Goal: Task Accomplishment & Management: Manage account settings

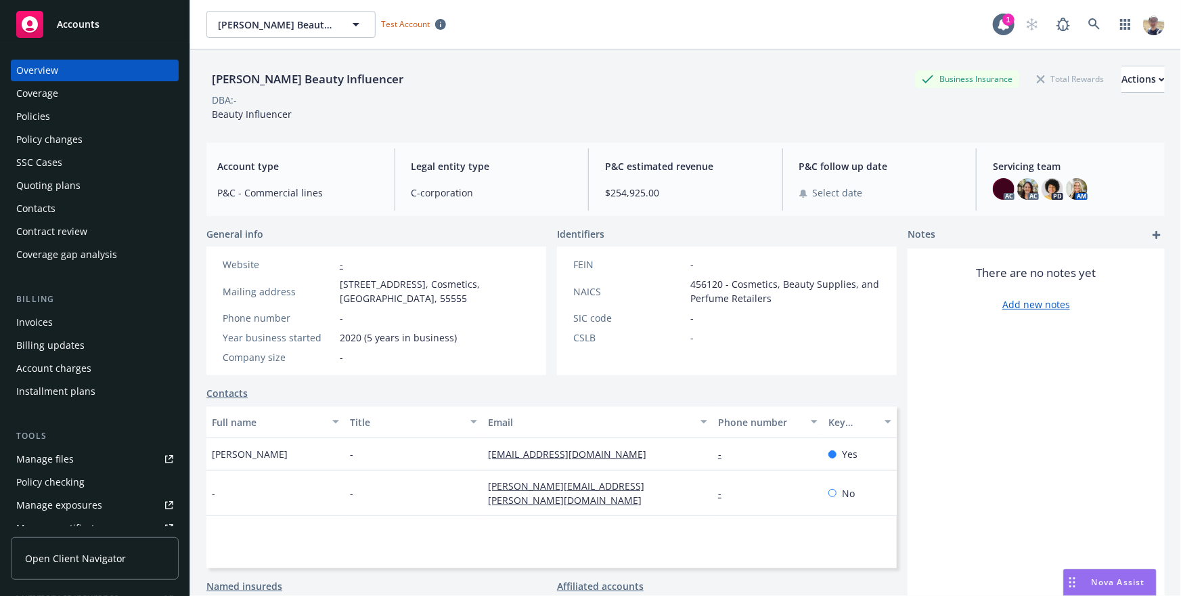
click at [65, 118] on div "Policies" at bounding box center [94, 117] width 157 height 22
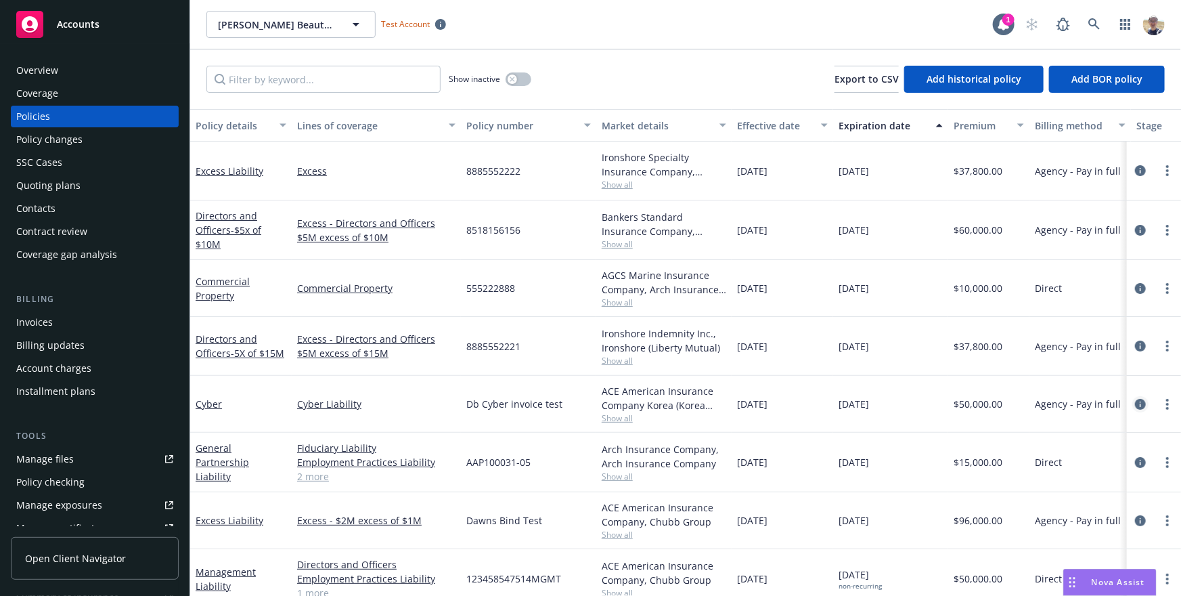
click at [1137, 406] on icon "circleInformation" at bounding box center [1140, 404] width 11 height 11
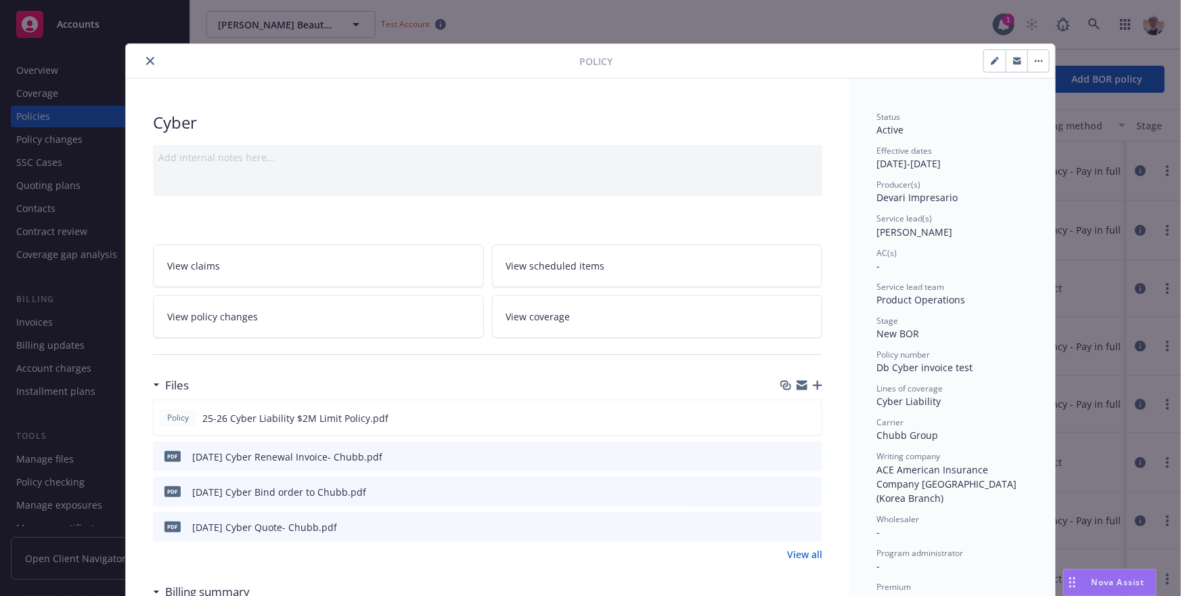
click at [1040, 64] on button "button" at bounding box center [1039, 61] width 22 height 22
click at [1087, 54] on div "Policy Cyber Add internal notes here... View claims View scheduled items View p…" at bounding box center [590, 298] width 1181 height 596
click at [148, 58] on icon "close" at bounding box center [150, 61] width 8 height 8
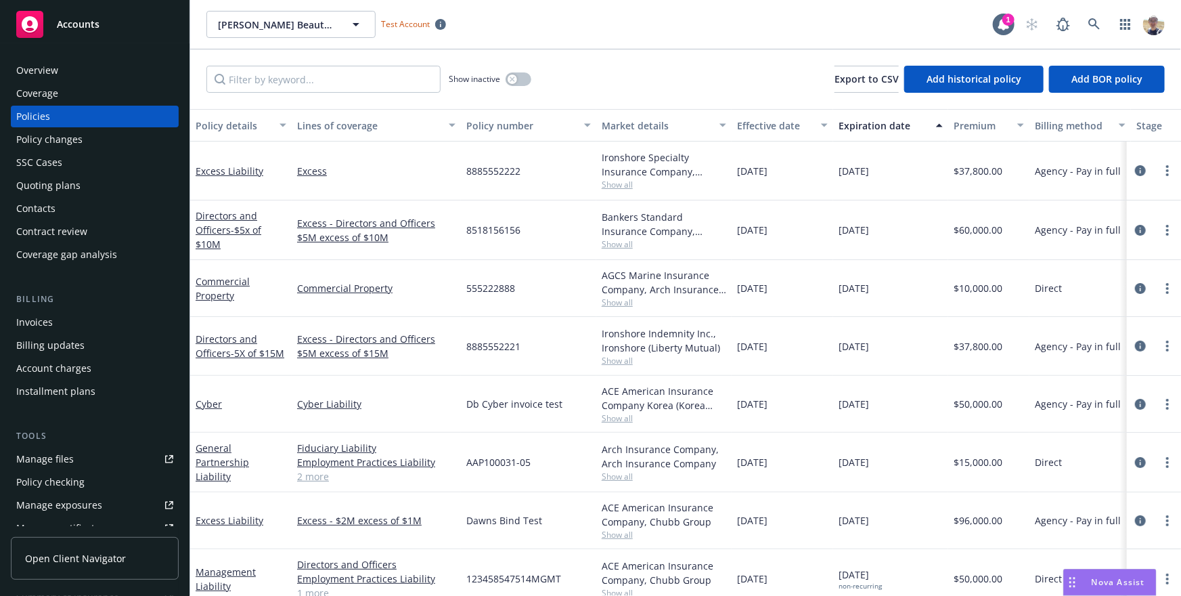
scroll to position [332, 0]
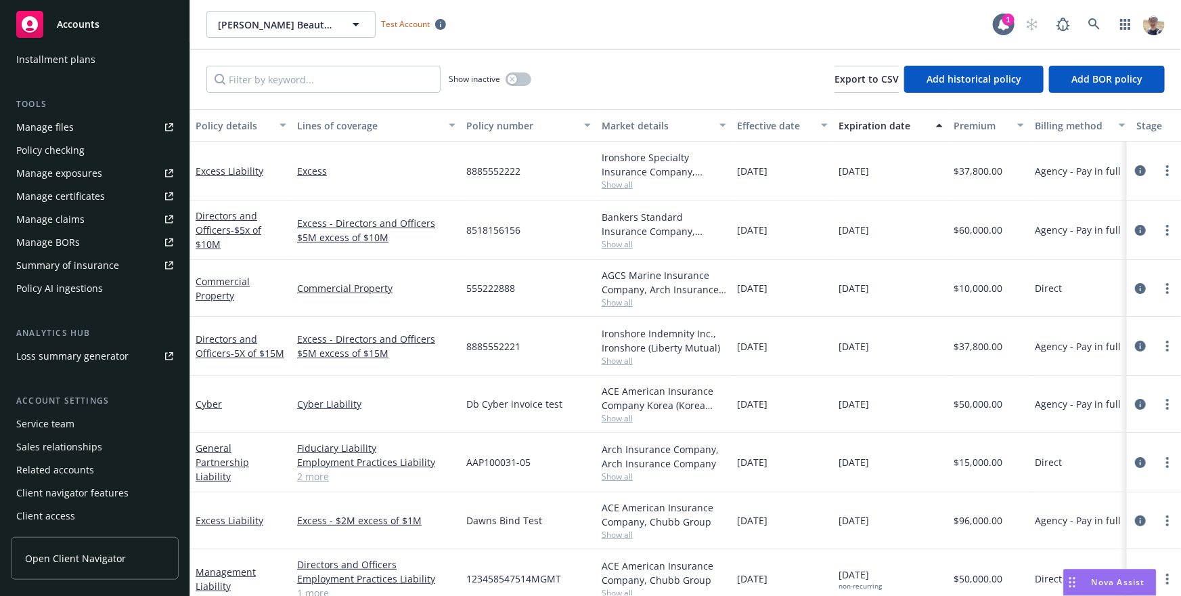
click at [104, 288] on div "Policy AI ingestions" at bounding box center [94, 289] width 157 height 22
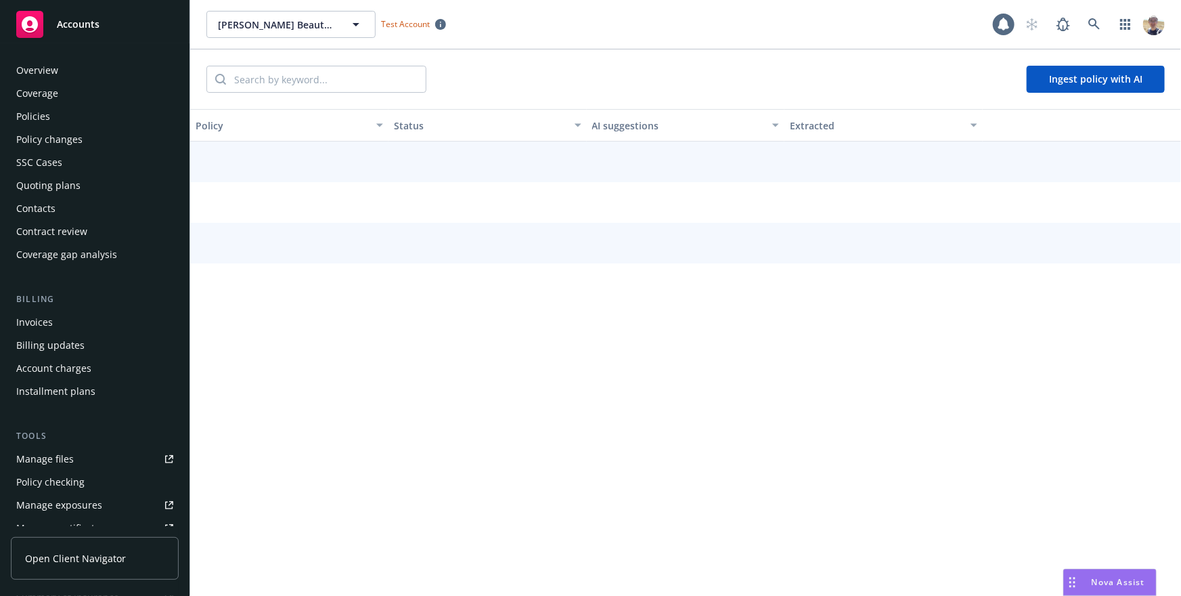
scroll to position [300, 0]
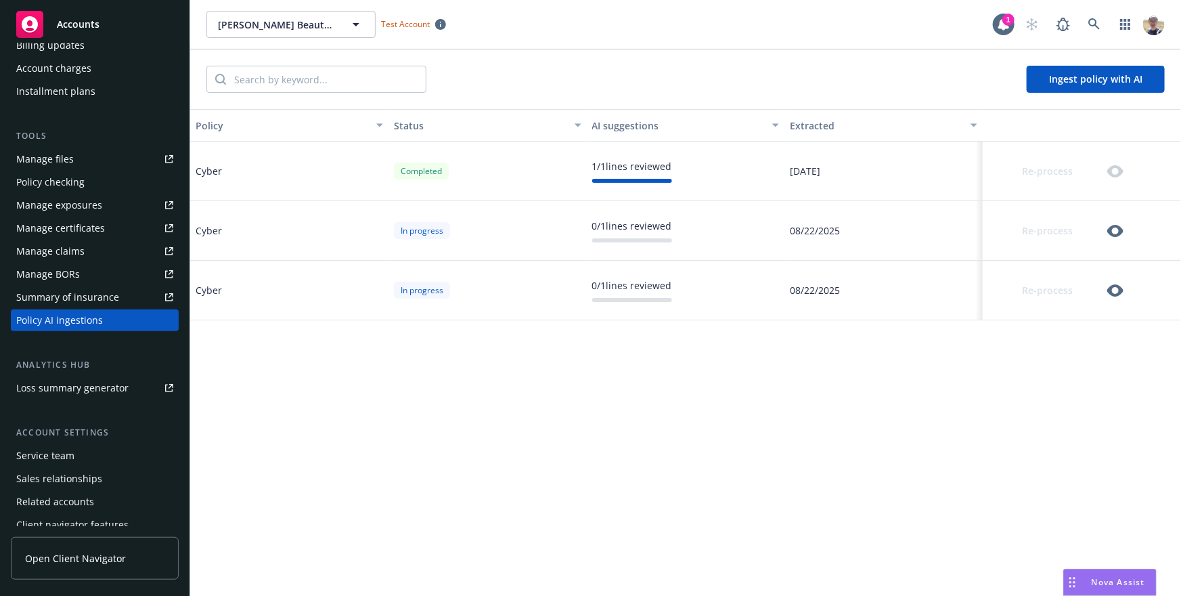
click at [989, 162] on div "Re-process" at bounding box center [1058, 171] width 141 height 27
drag, startPoint x: 977, startPoint y: 132, endPoint x: 990, endPoint y: 135, distance: 13.8
click at [990, 135] on div "Policy Status AI suggestions Extracted" at bounding box center [685, 125] width 991 height 32
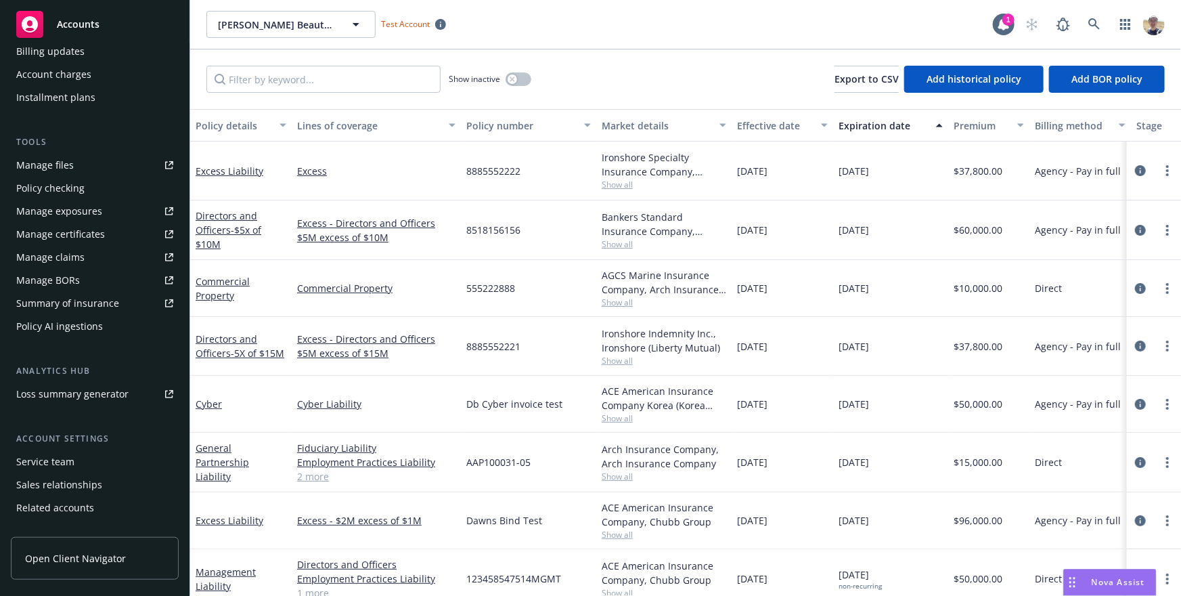
scroll to position [332, 0]
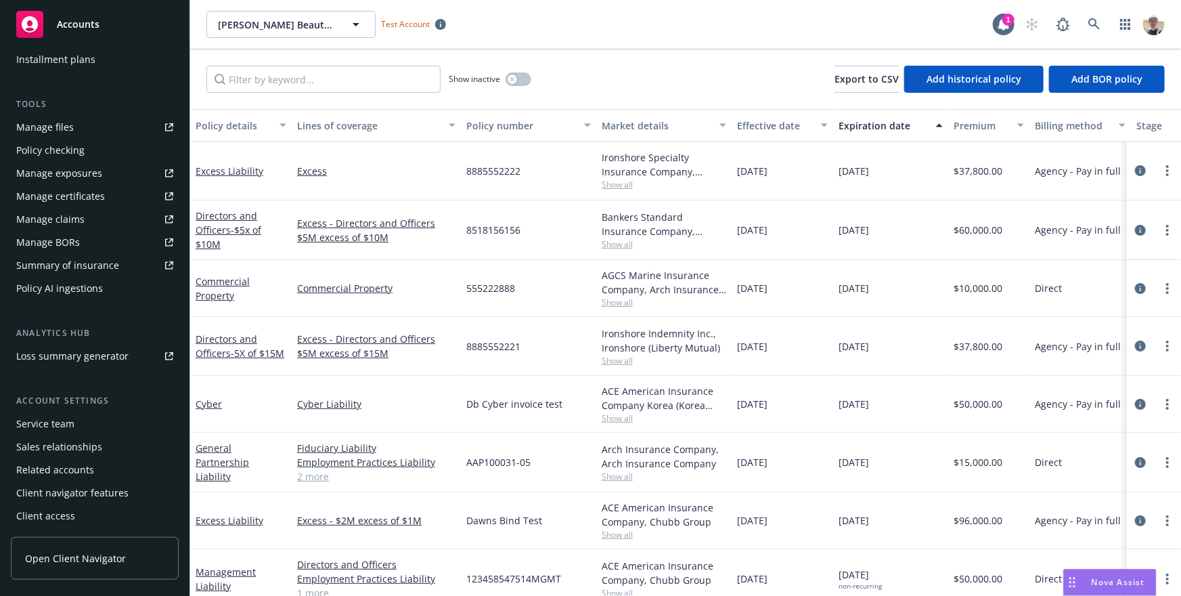
click at [75, 282] on div "Policy AI ingestions" at bounding box center [59, 289] width 87 height 22
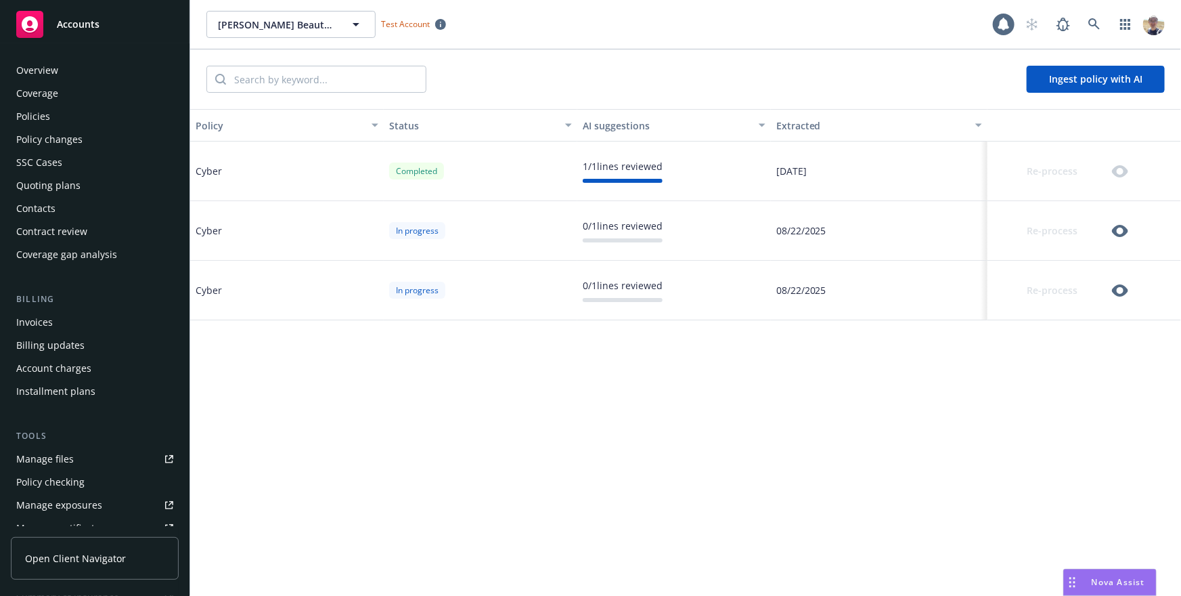
scroll to position [300, 0]
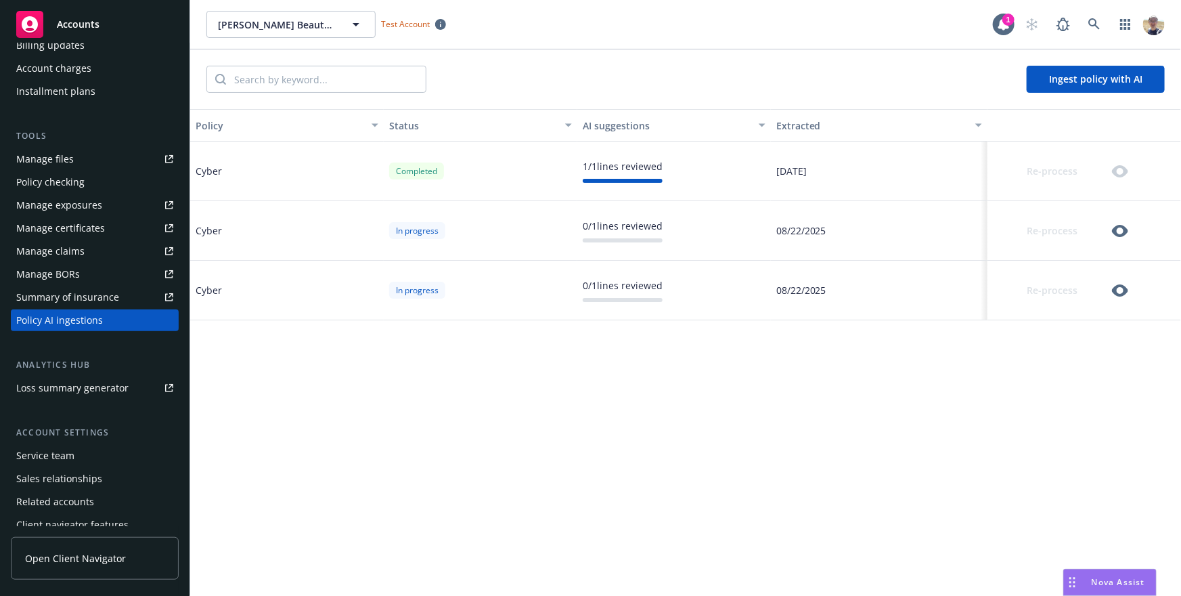
click at [534, 367] on div "Policy Status AI suggestions Extracted Cyber Completed 1 / 1 lines reviewed [DA…" at bounding box center [685, 352] width 991 height 487
click at [745, 47] on div "[PERSON_NAME] Beauty Influencer [PERSON_NAME] Beauty Influencer Test Account 1" at bounding box center [685, 24] width 991 height 49
click at [802, 92] on div "Ingest policy with AI" at bounding box center [685, 79] width 991 height 60
click at [1080, 80] on button "Ingest policy with AI" at bounding box center [1096, 79] width 138 height 27
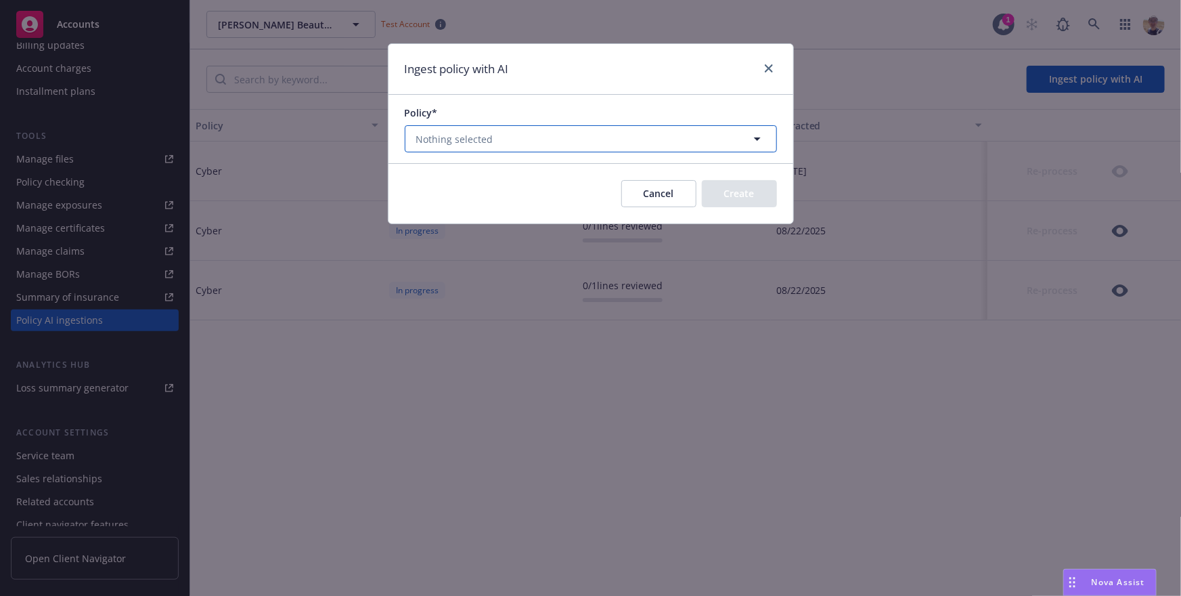
click at [540, 141] on button "Nothing selected" at bounding box center [591, 138] width 372 height 27
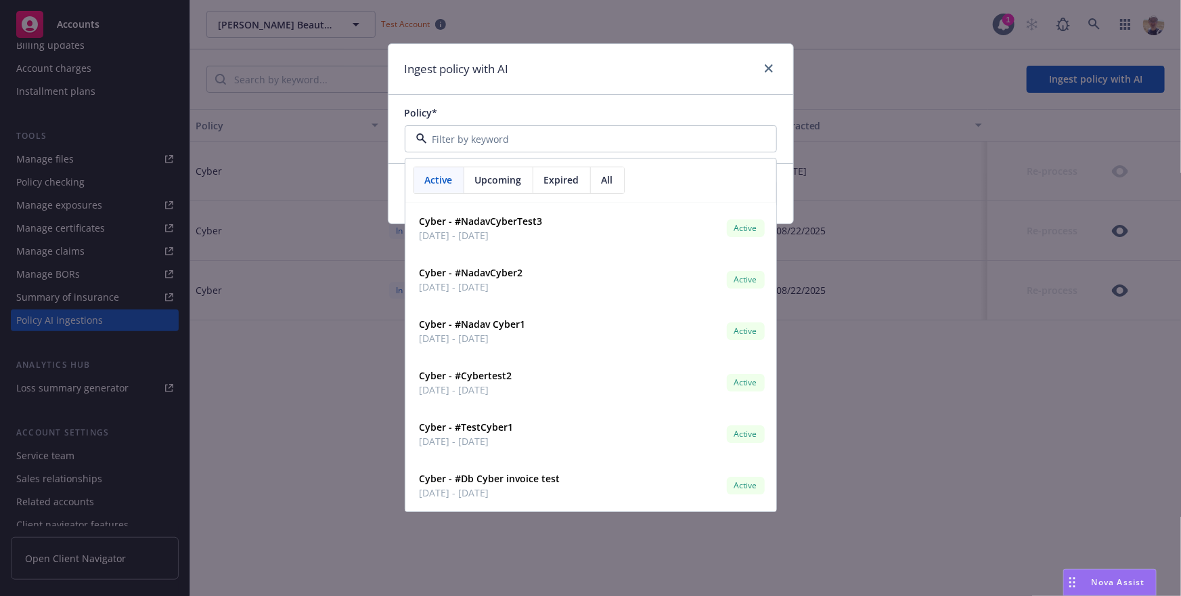
click at [591, 100] on div "Policy* Active Upcoming Expired All Cyber - #NadavCyberTest3 [DATE] - [DATE] Ac…" at bounding box center [591, 129] width 405 height 68
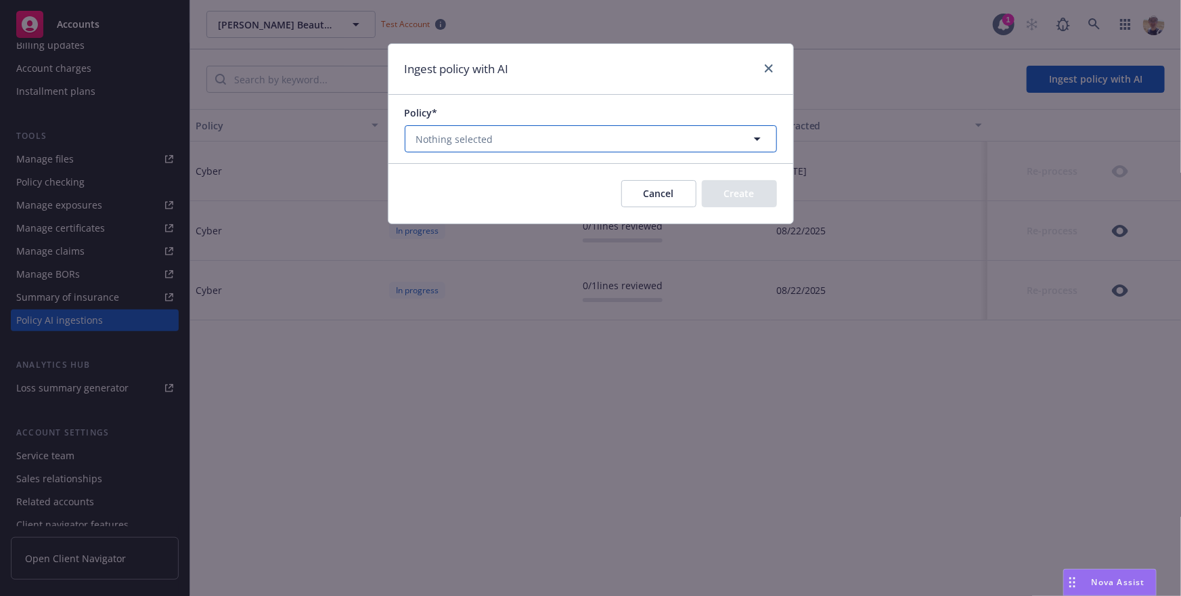
click at [511, 139] on button "Nothing selected" at bounding box center [591, 138] width 372 height 27
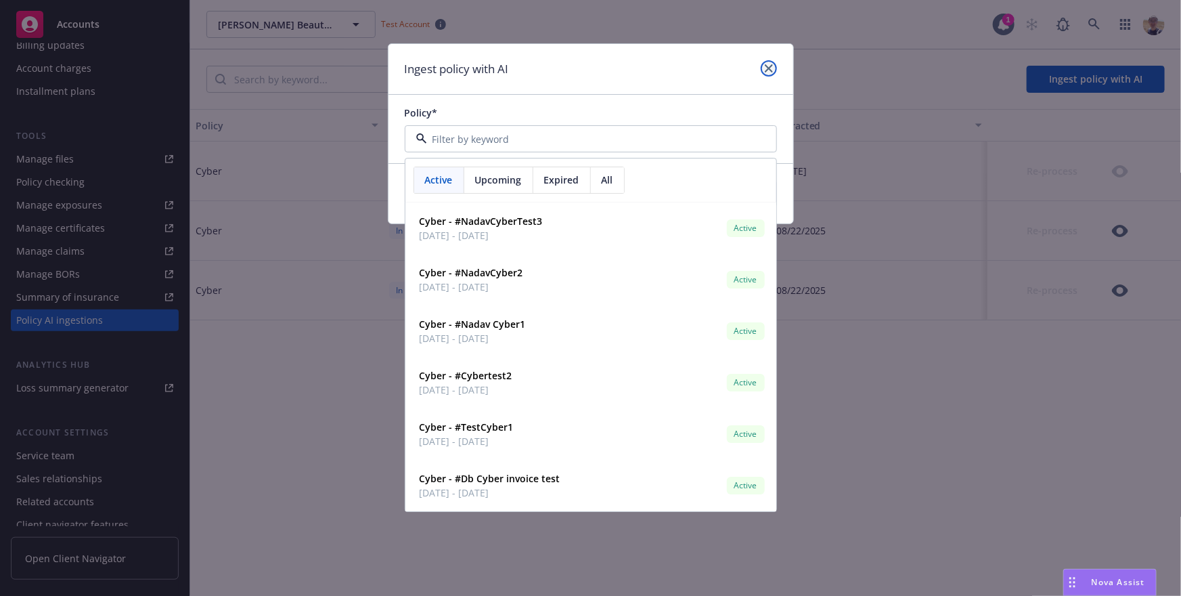
click at [769, 69] on icon "close" at bounding box center [769, 68] width 8 height 8
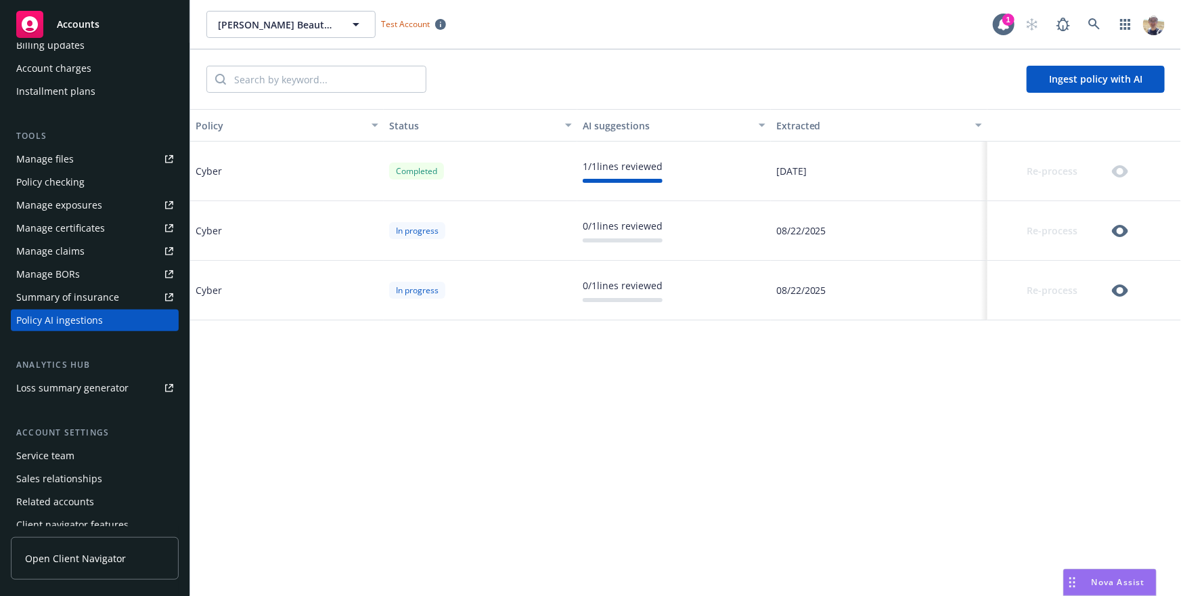
scroll to position [0, 0]
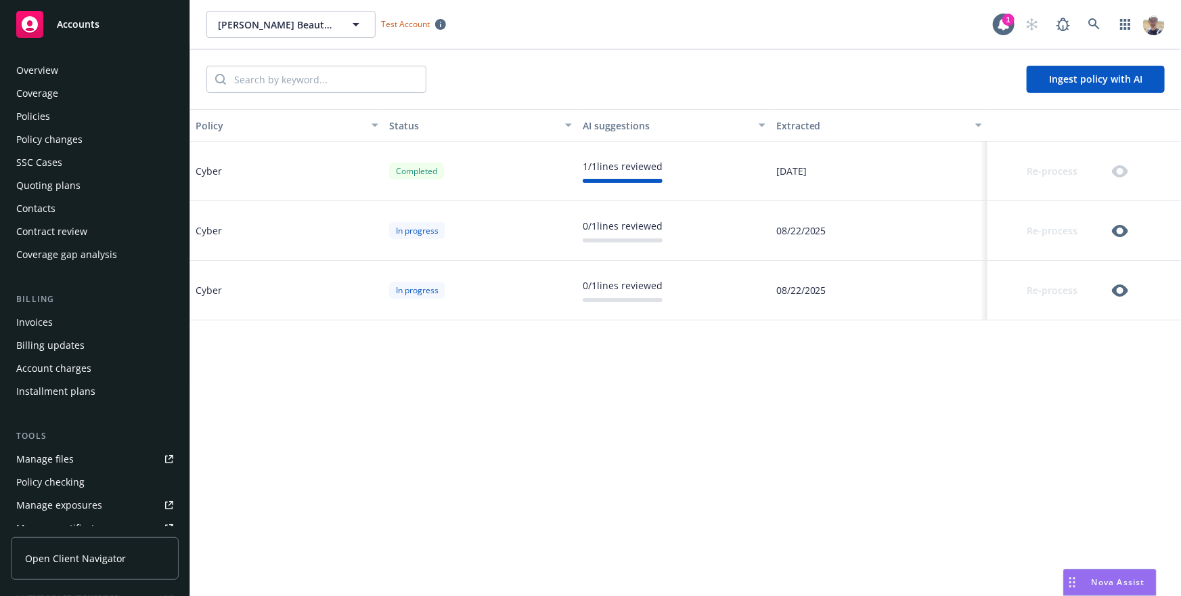
click at [58, 110] on div "Policies" at bounding box center [94, 117] width 157 height 22
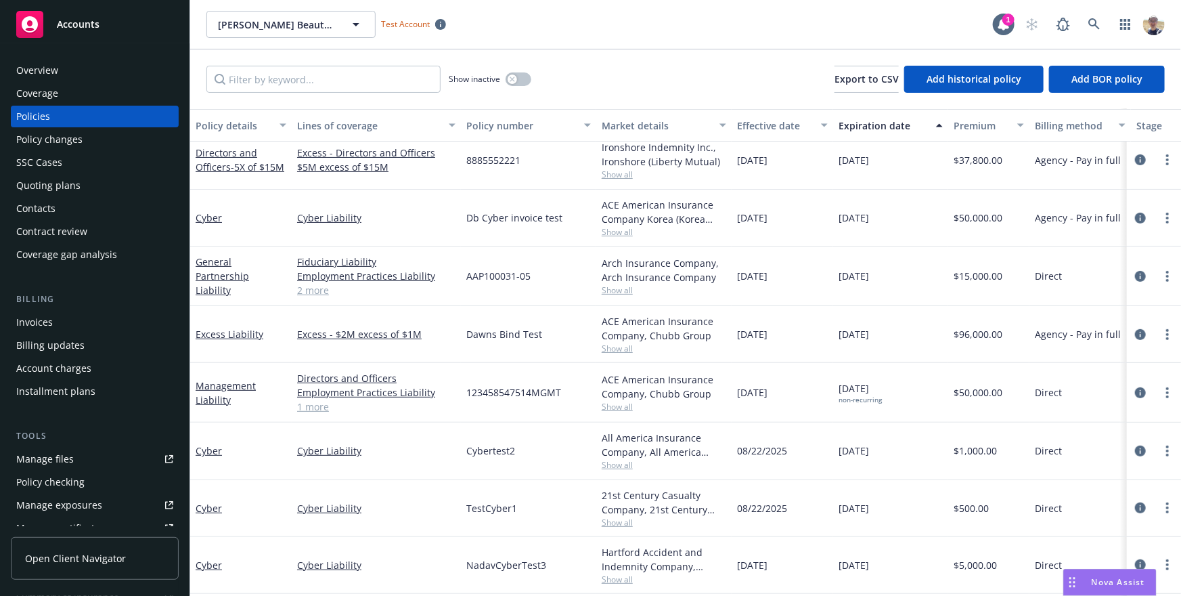
scroll to position [47, 0]
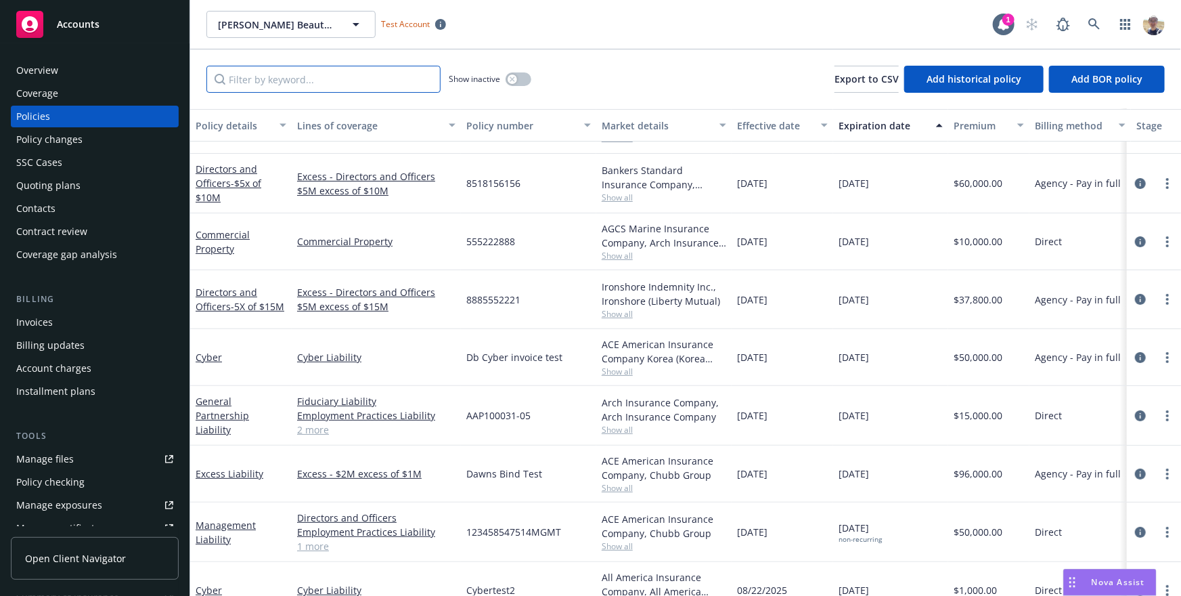
click at [269, 71] on input "Filter by keyword..." at bounding box center [323, 79] width 234 height 27
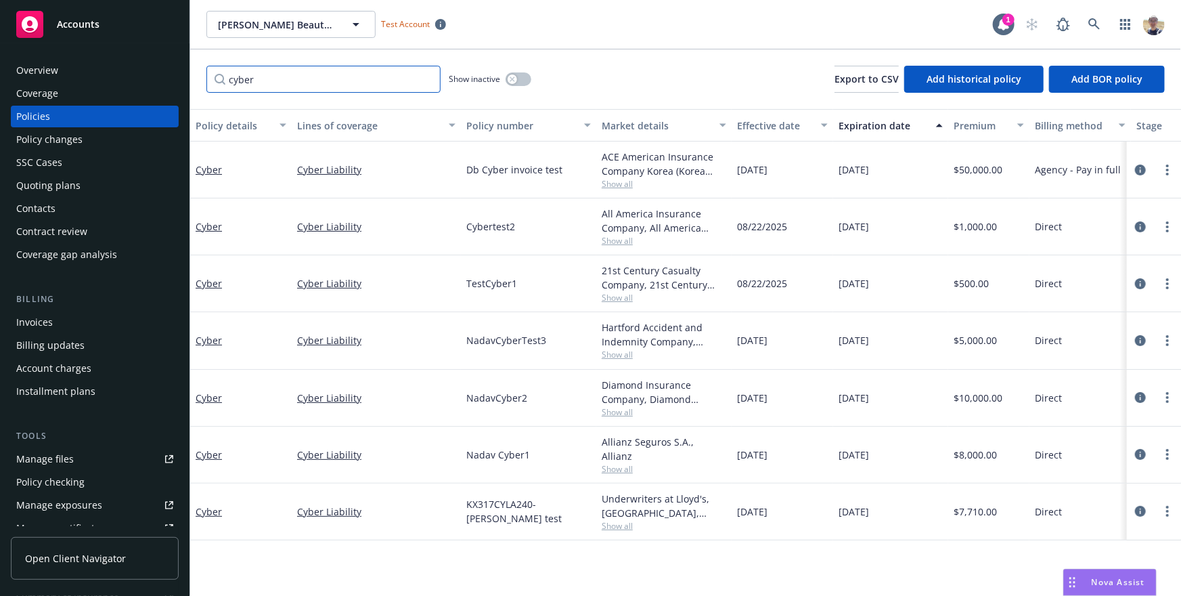
scroll to position [0, 0]
type input "cyber"
click at [446, 178] on div "Cyber Liability" at bounding box center [376, 169] width 169 height 57
click at [341, 456] on link "Cyber Liability" at bounding box center [376, 455] width 158 height 14
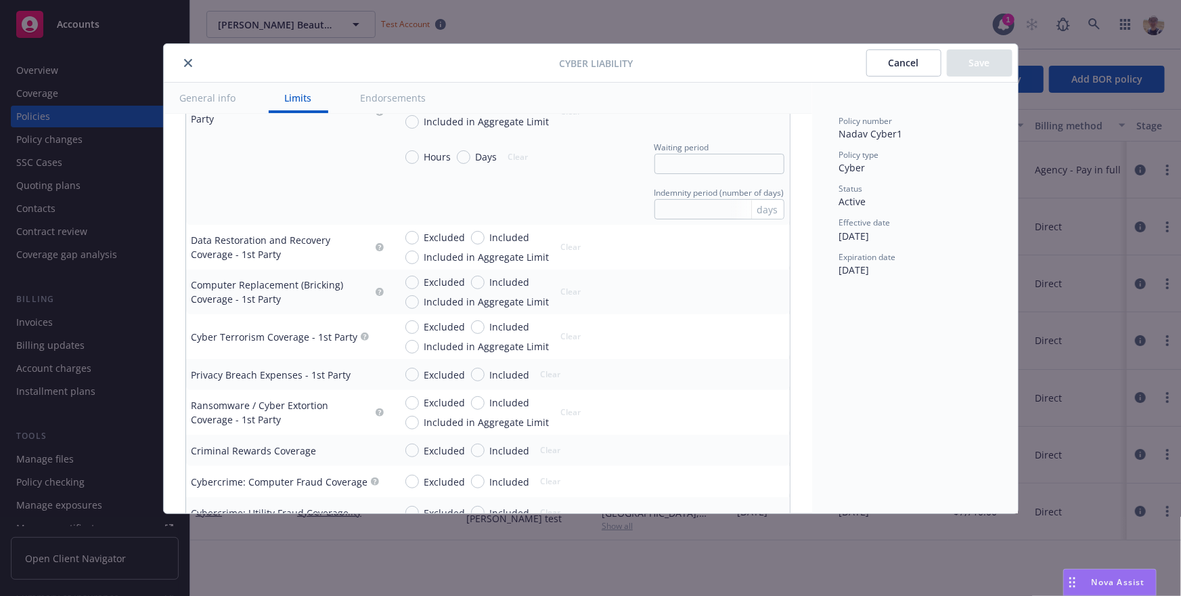
scroll to position [1573, 0]
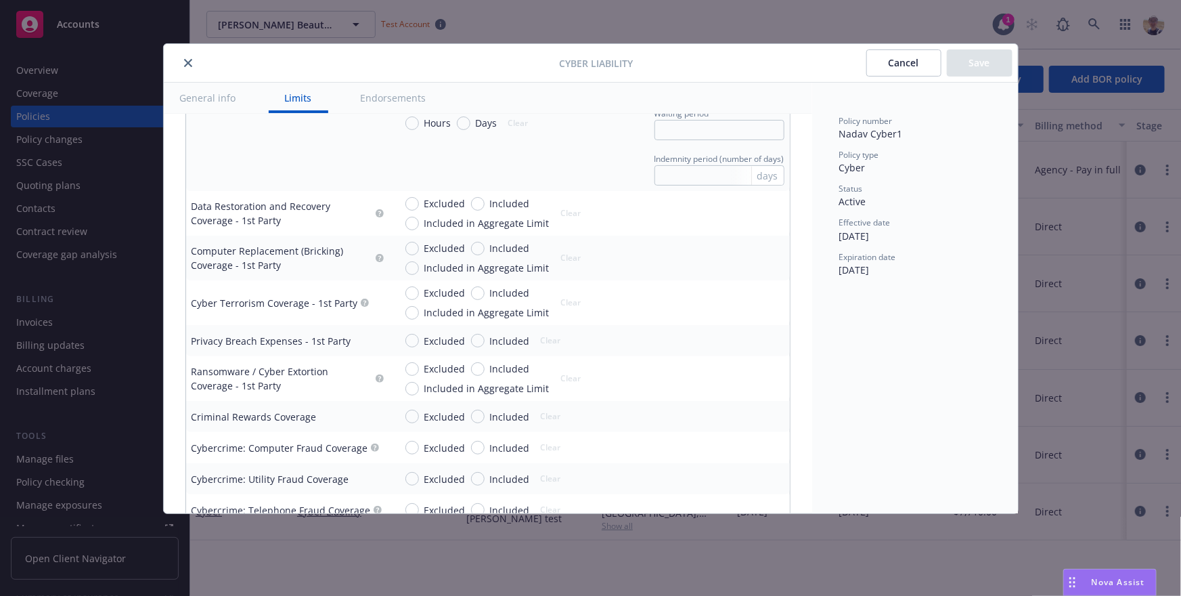
click at [560, 558] on div "Cyber Liability Cancel Save General info Limits Endorsements Display name Cover…" at bounding box center [590, 298] width 1181 height 596
click at [896, 56] on button "Cancel" at bounding box center [904, 62] width 75 height 27
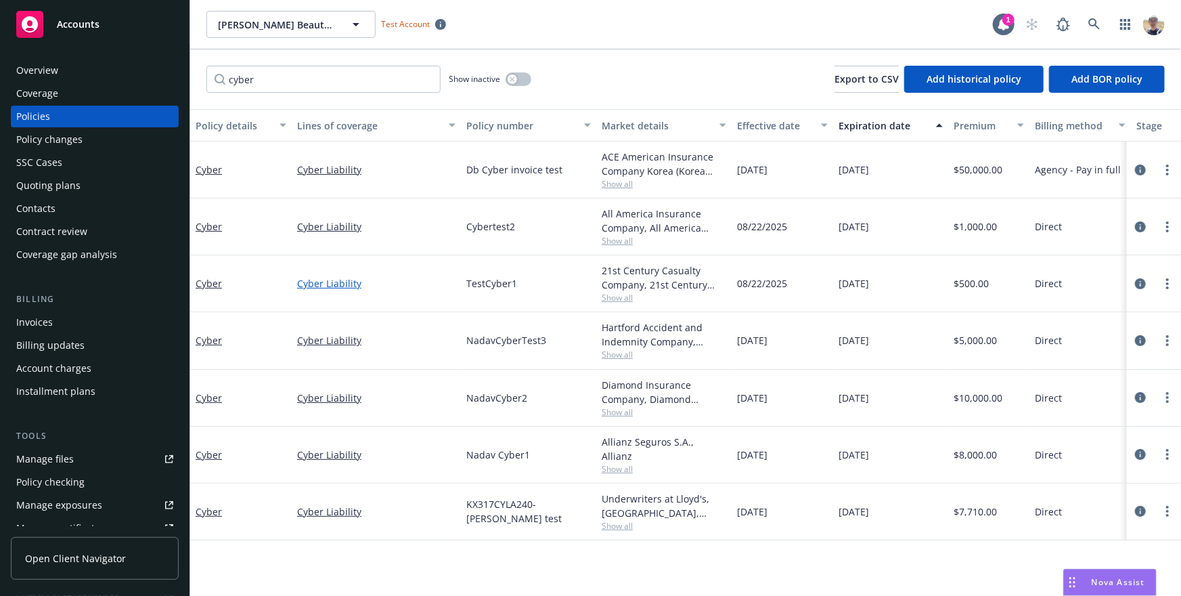
click at [320, 286] on link "Cyber Liability" at bounding box center [376, 283] width 158 height 14
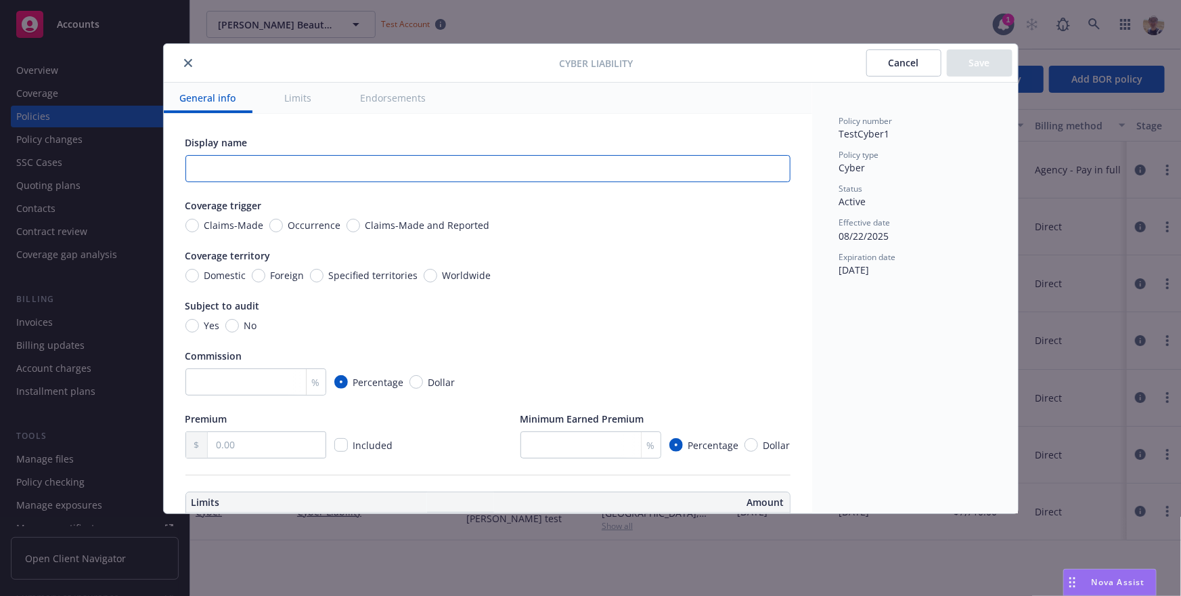
click at [231, 159] on input "text" at bounding box center [487, 168] width 605 height 27
type input "JoeTest1"
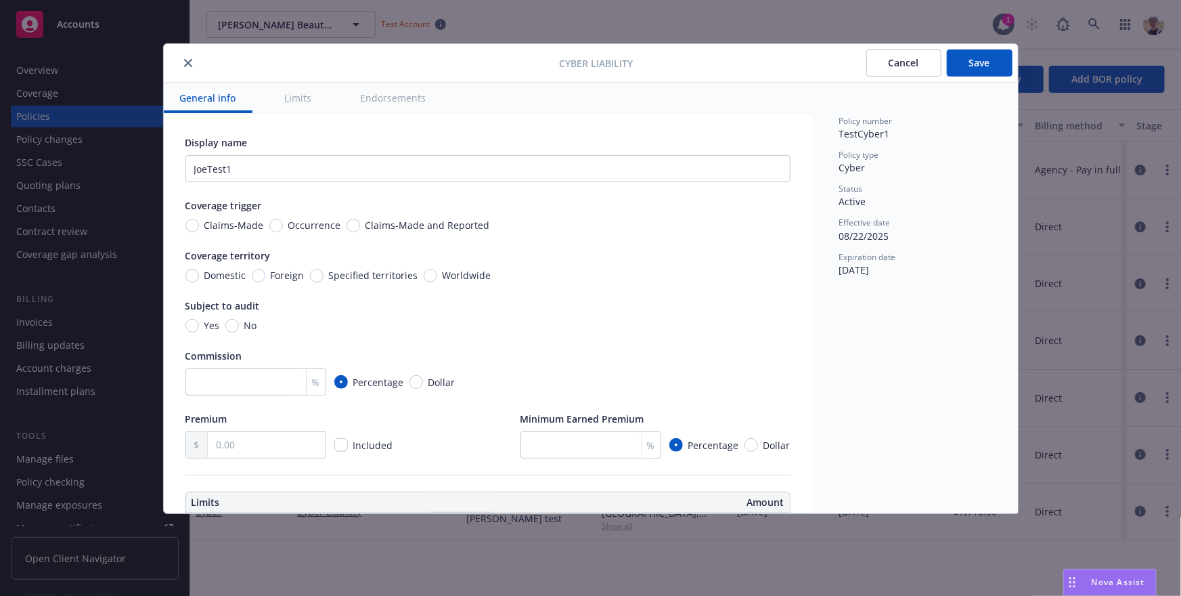
click at [976, 58] on button "Save" at bounding box center [980, 62] width 66 height 27
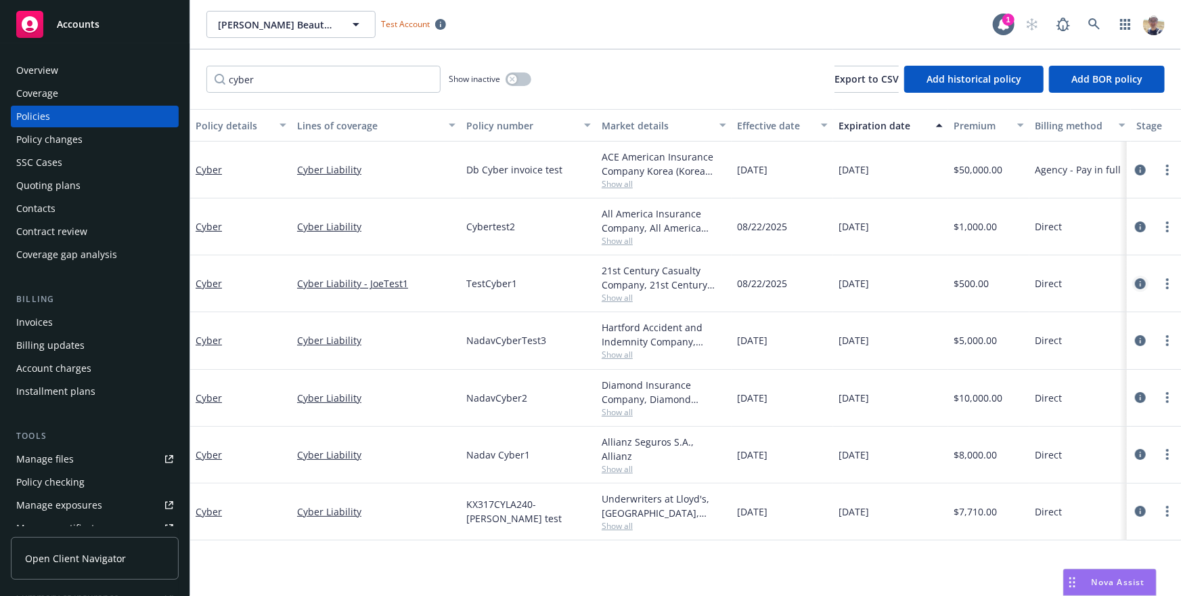
click at [1133, 284] on link "circleInformation" at bounding box center [1141, 284] width 16 height 16
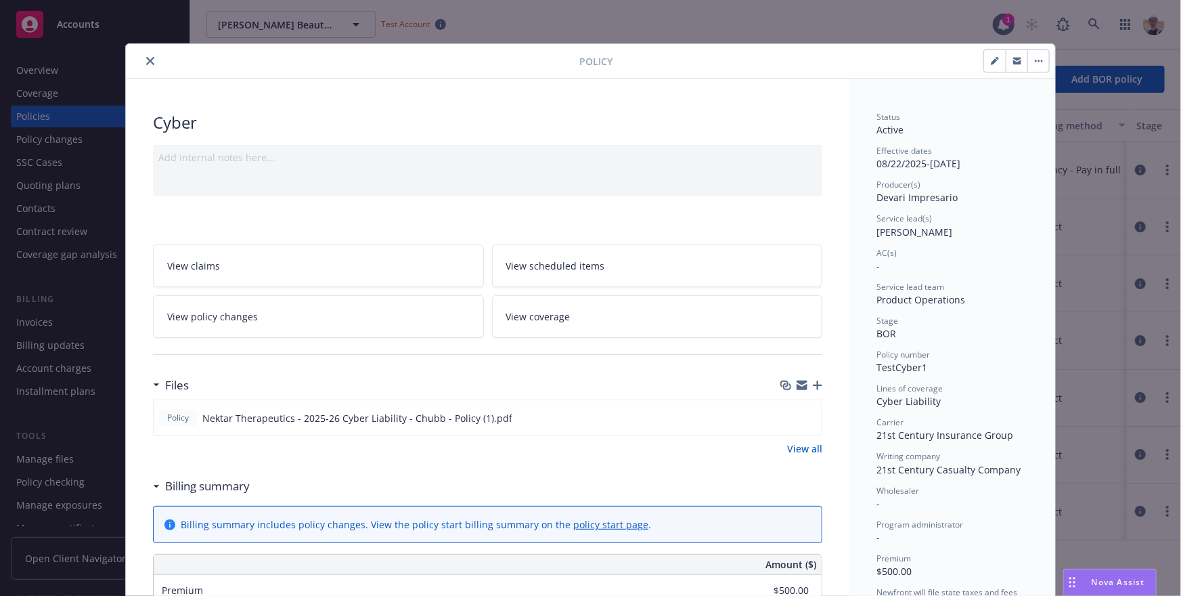
click at [1001, 58] on button "button" at bounding box center [995, 61] width 22 height 22
select select "BOR"
select select "12"
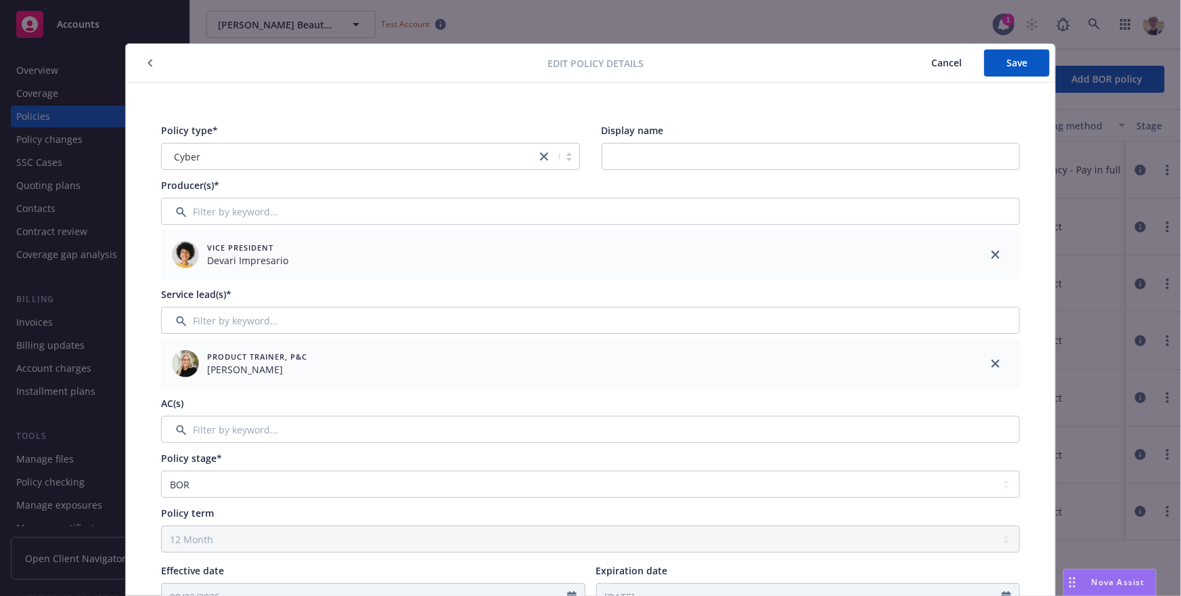
click at [953, 60] on span "Cancel" at bounding box center [947, 62] width 30 height 13
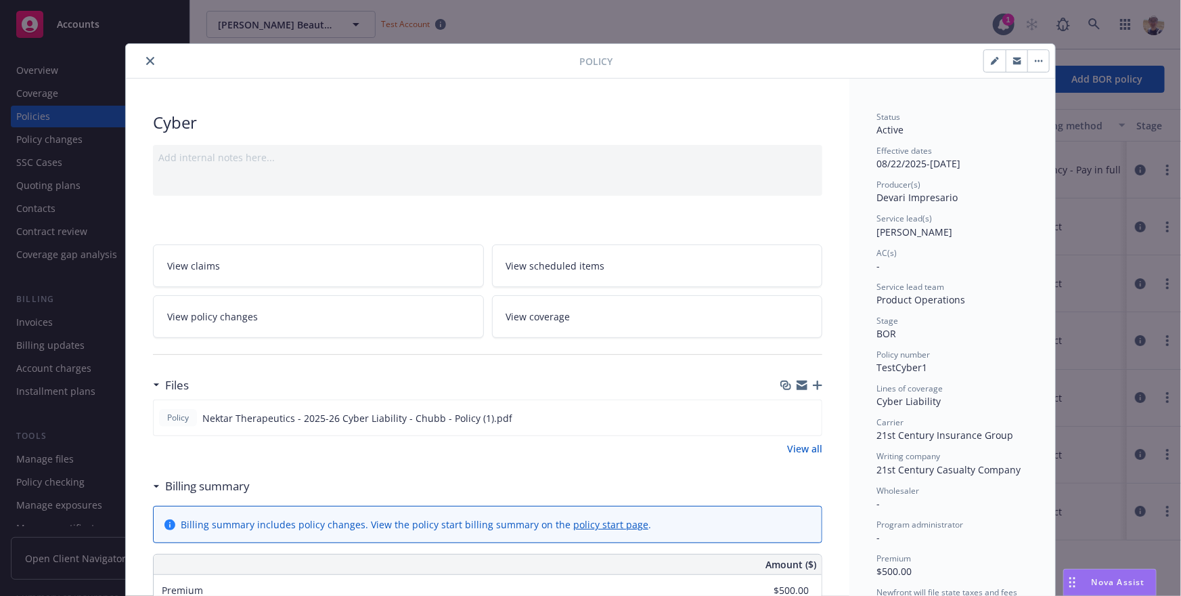
click at [1091, 122] on div "Policy Cyber Add internal notes here... View claims View scheduled items View p…" at bounding box center [590, 298] width 1181 height 596
click at [145, 62] on button "close" at bounding box center [150, 61] width 16 height 16
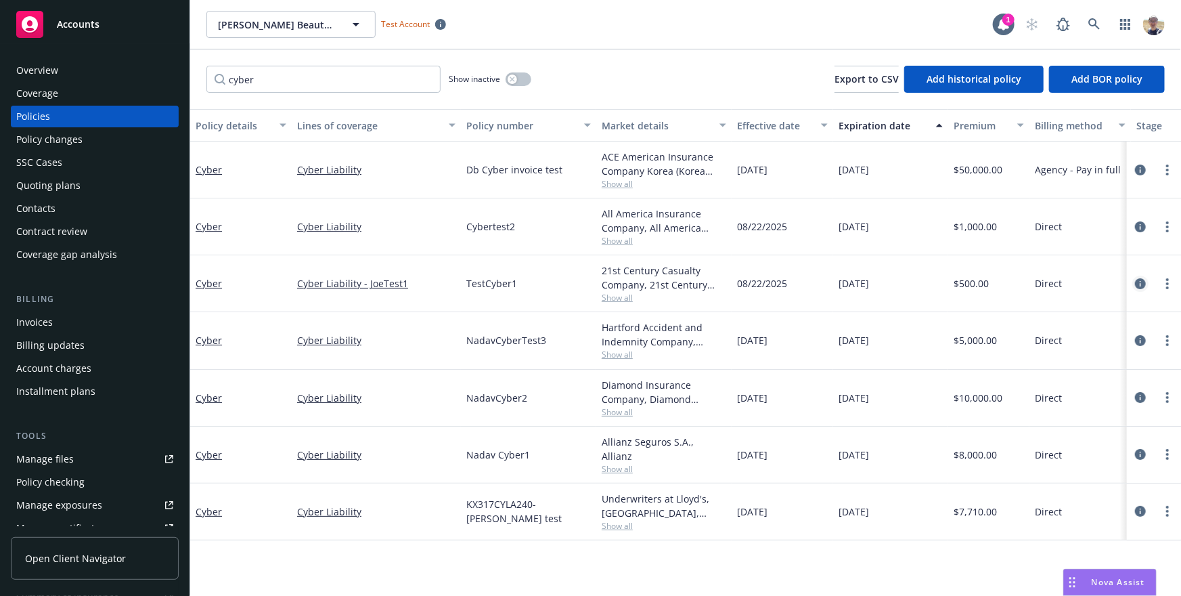
click at [1143, 280] on icon "circleInformation" at bounding box center [1140, 283] width 11 height 11
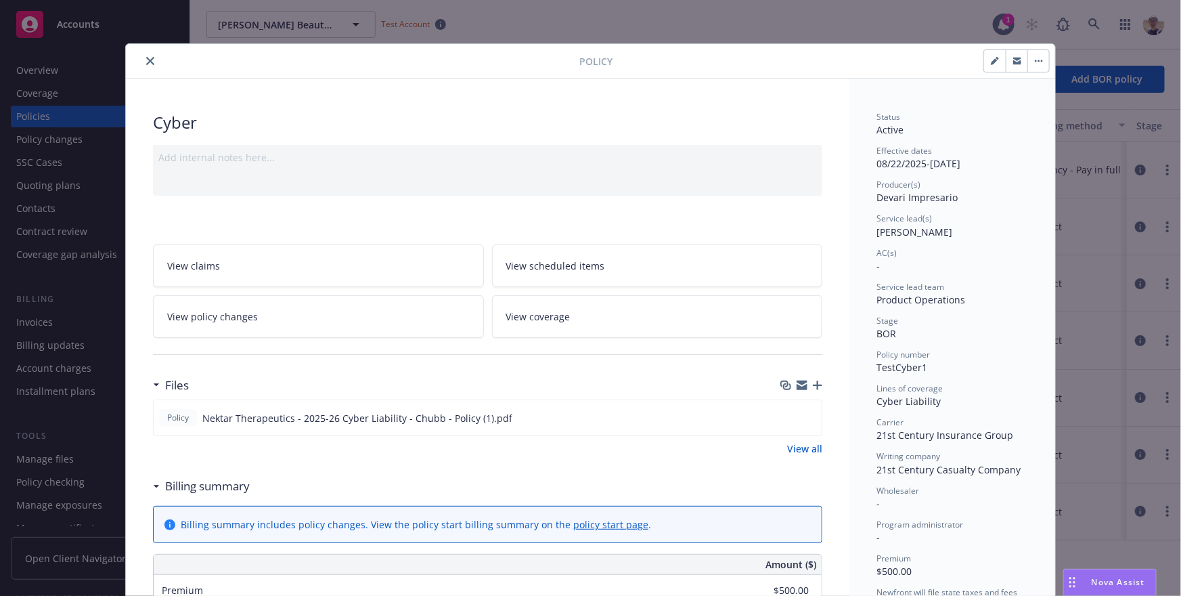
scroll to position [41, 0]
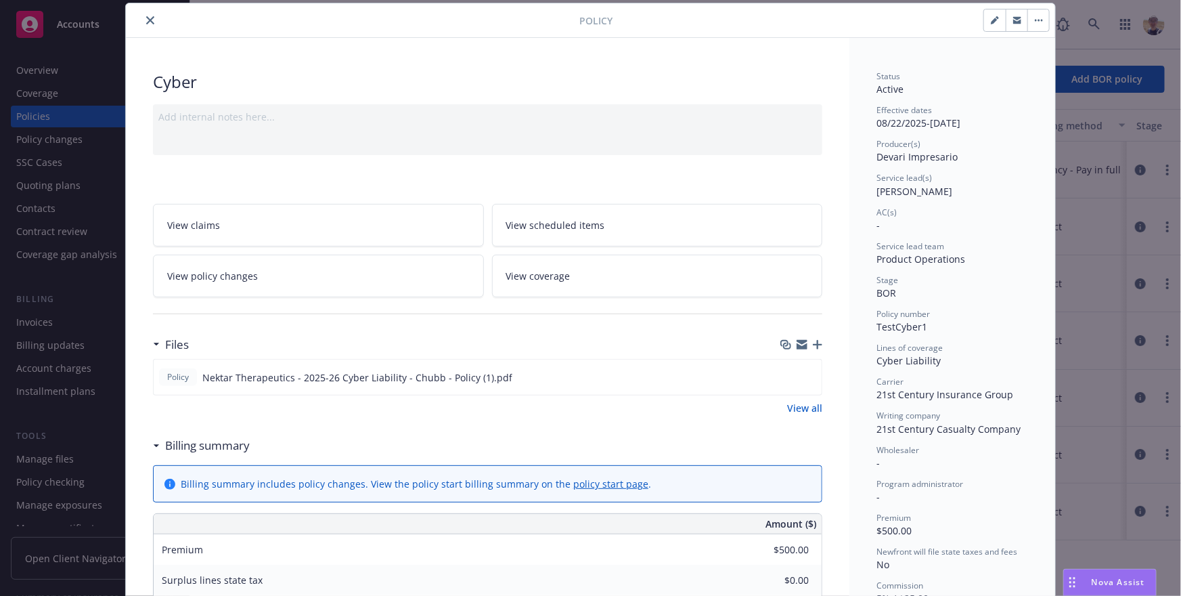
click at [998, 22] on icon "button" at bounding box center [995, 20] width 8 height 8
select select "BOR"
select select "12"
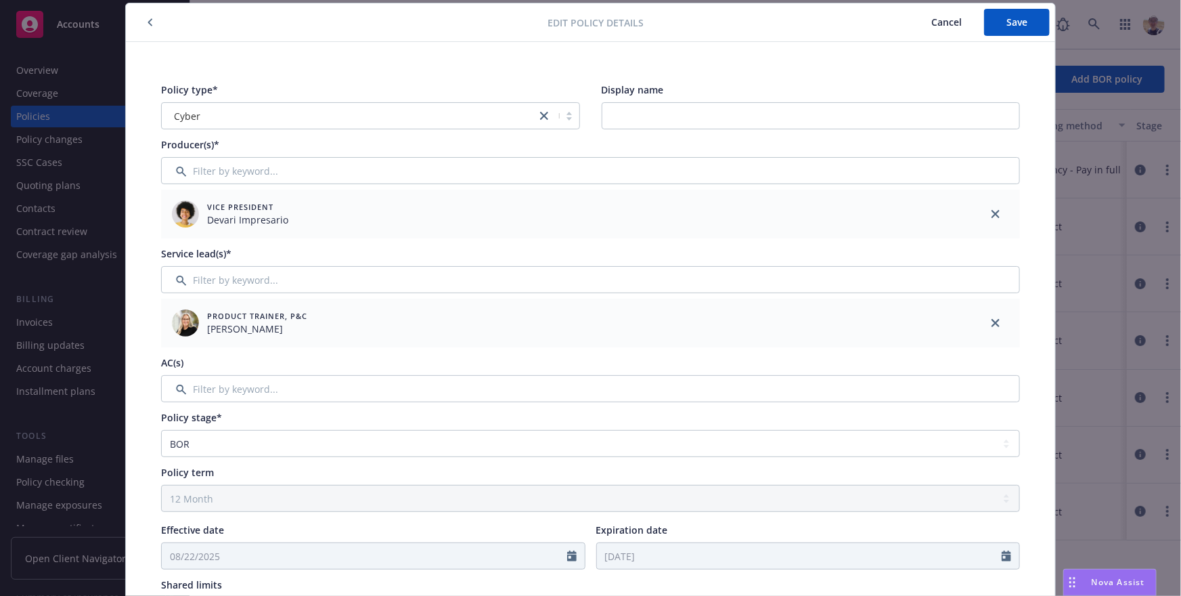
click at [942, 21] on span "Cancel" at bounding box center [947, 22] width 30 height 13
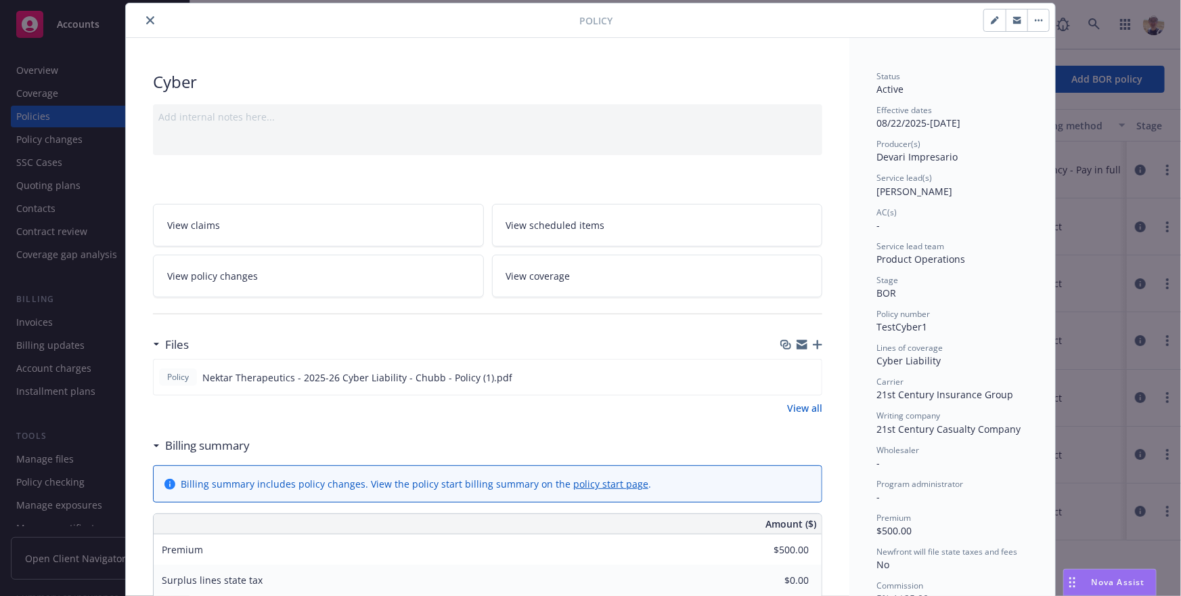
click at [150, 26] on button "close" at bounding box center [150, 20] width 16 height 16
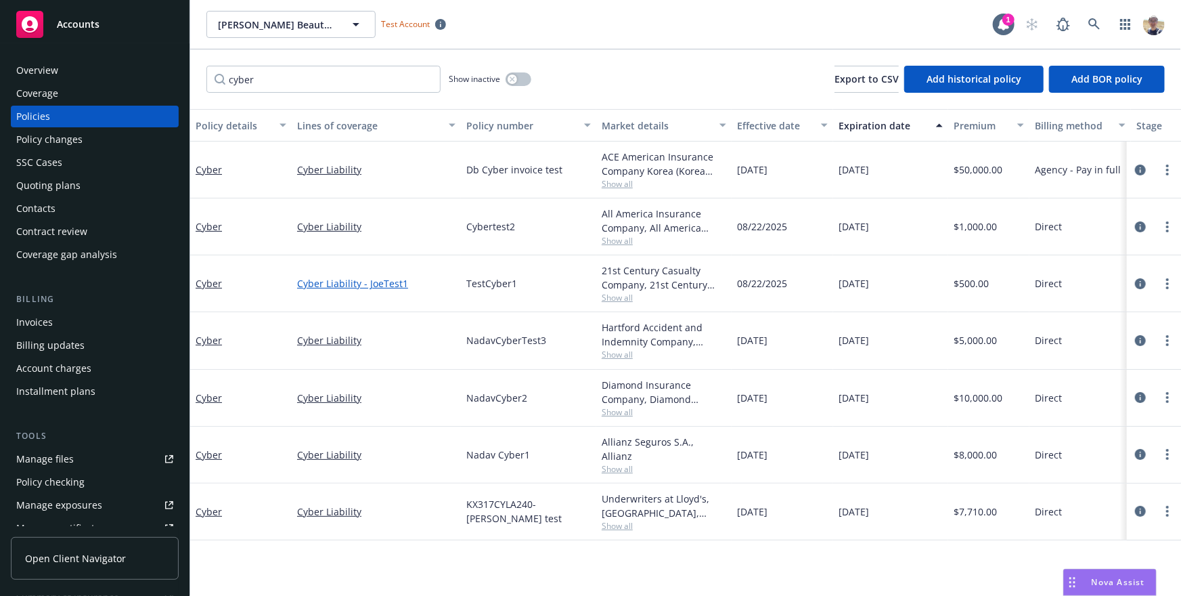
click at [357, 280] on link "Cyber Liability - JoeTest1" at bounding box center [376, 283] width 158 height 14
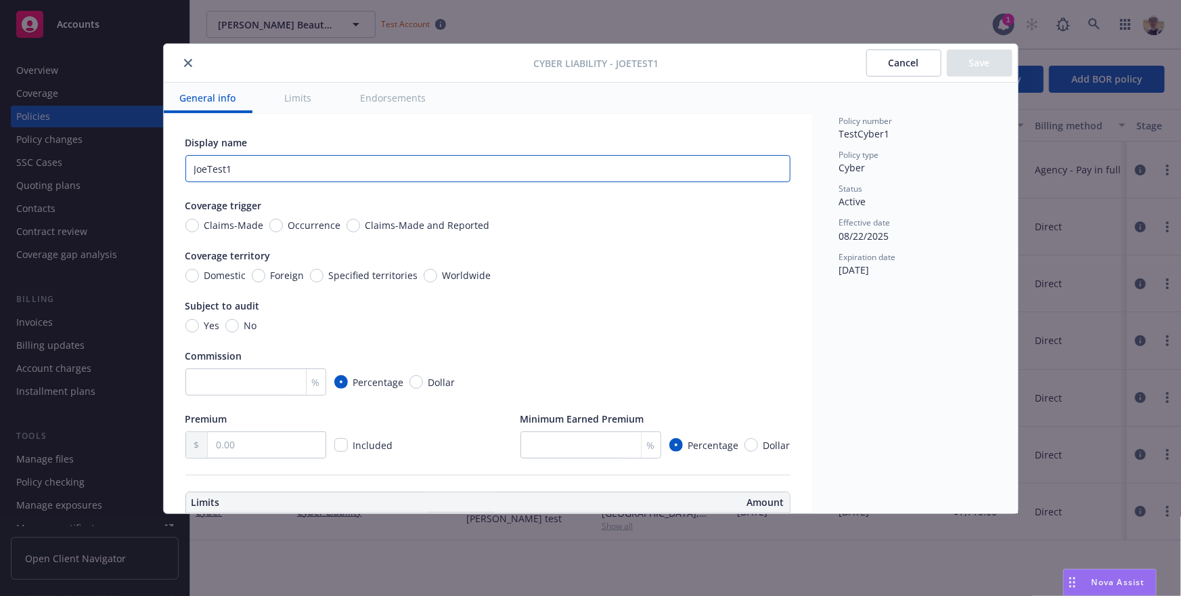
click at [276, 162] on input "JoeTest1" at bounding box center [487, 168] width 605 height 27
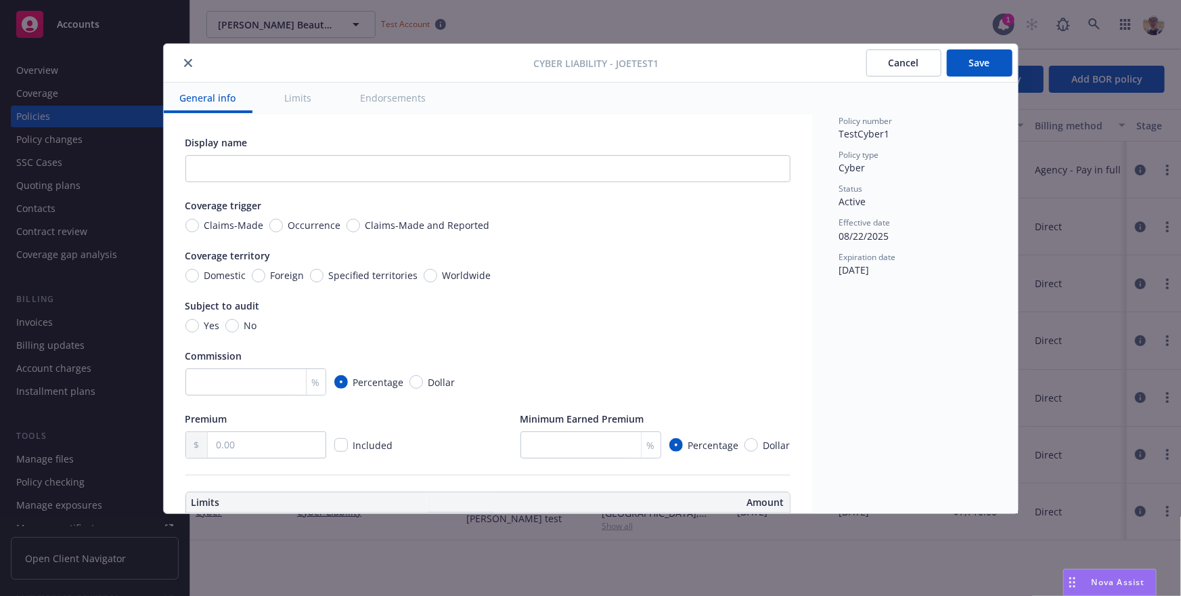
click at [984, 63] on button "Save" at bounding box center [980, 62] width 66 height 27
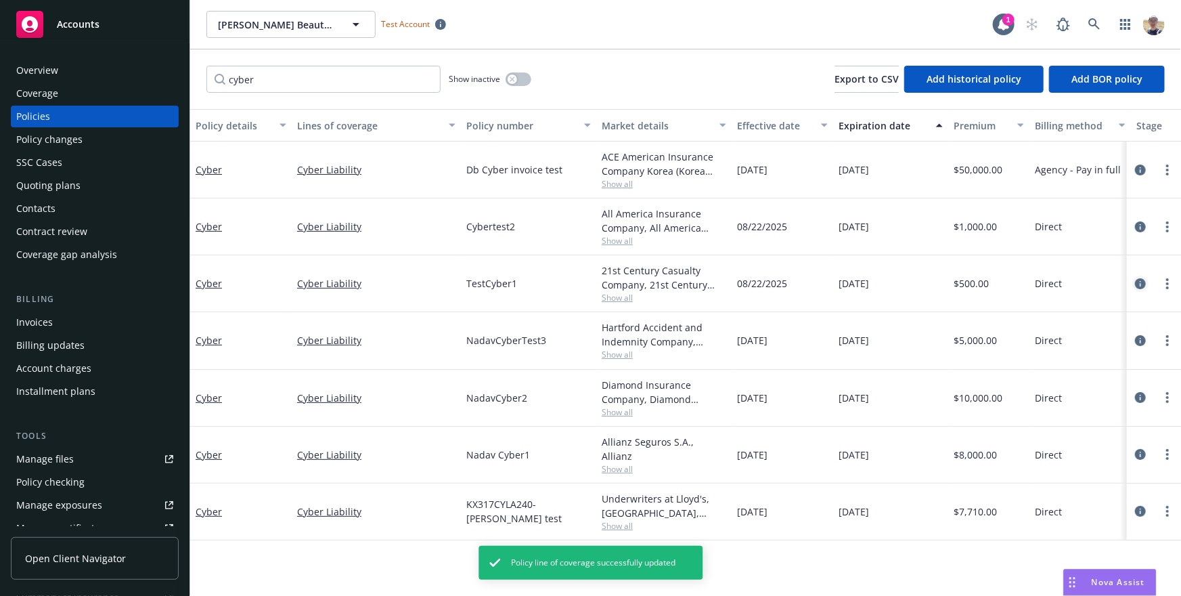
click at [1138, 279] on icon "circleInformation" at bounding box center [1140, 283] width 11 height 11
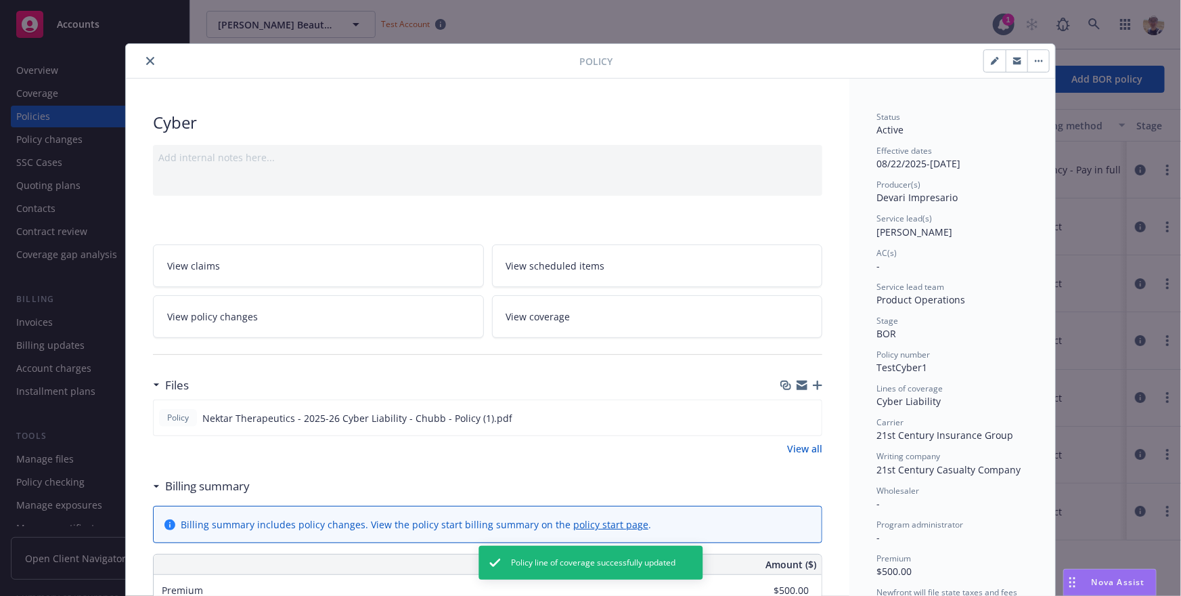
scroll to position [41, 0]
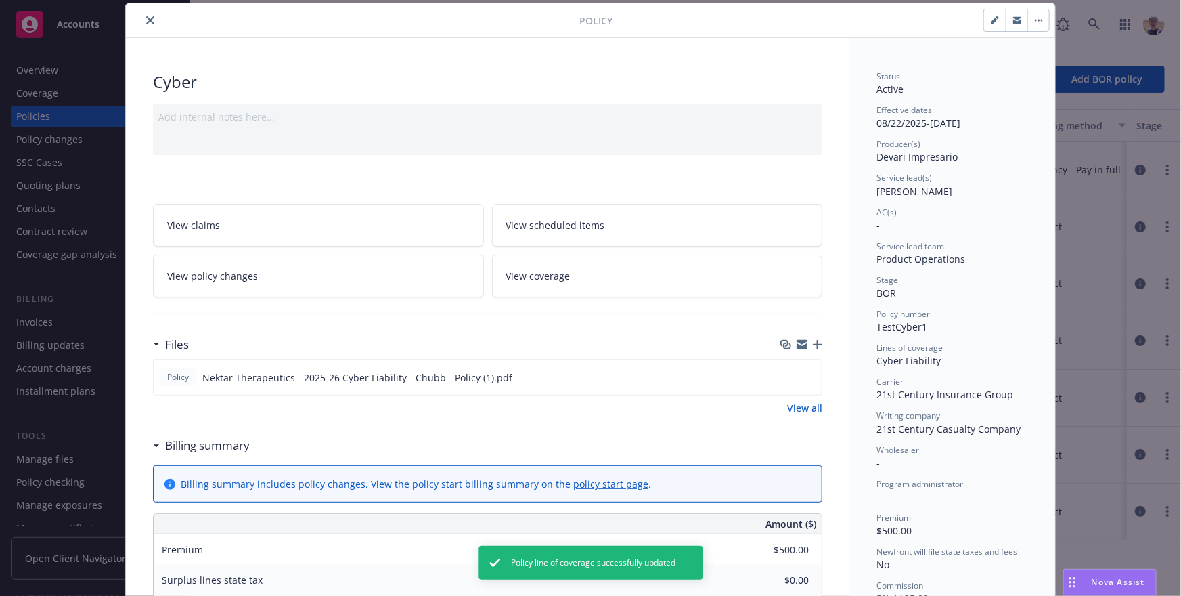
click at [998, 18] on icon "button" at bounding box center [997, 17] width 3 height 3
select select "BOR"
select select "12"
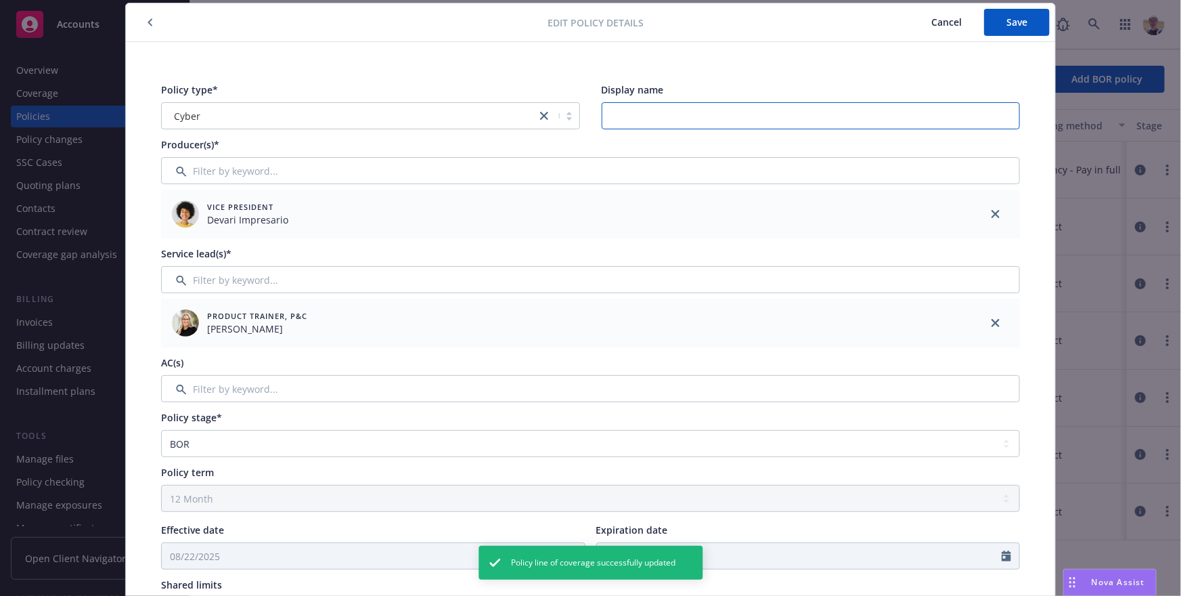
click at [651, 116] on input "Display name" at bounding box center [811, 115] width 419 height 27
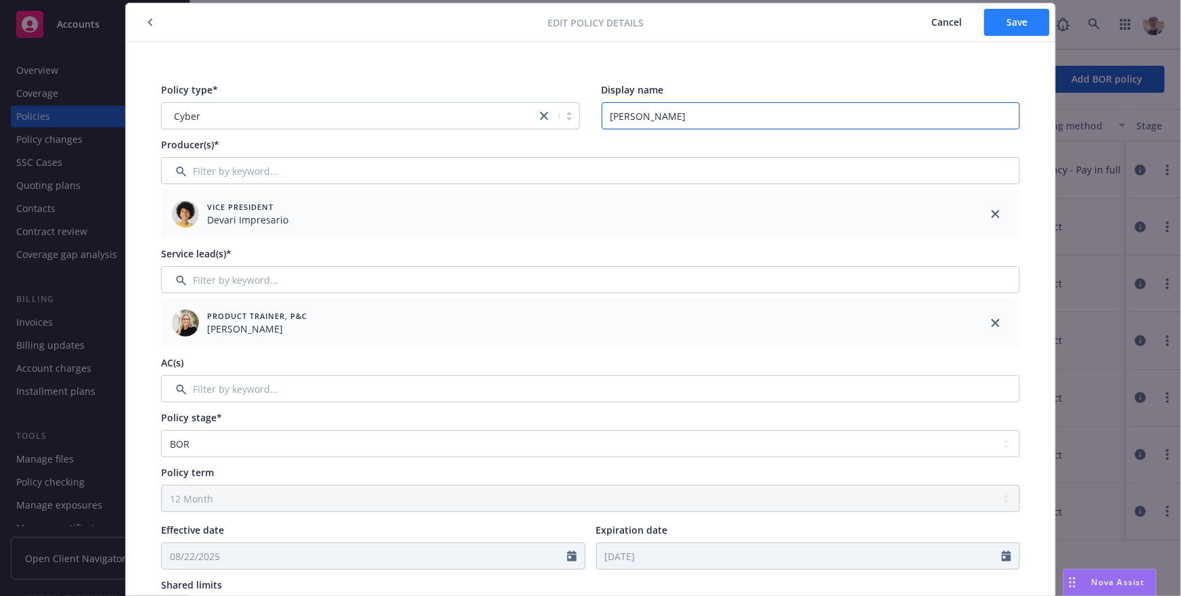
type input "[PERSON_NAME]"
click at [1028, 15] on button "Save" at bounding box center [1017, 22] width 66 height 27
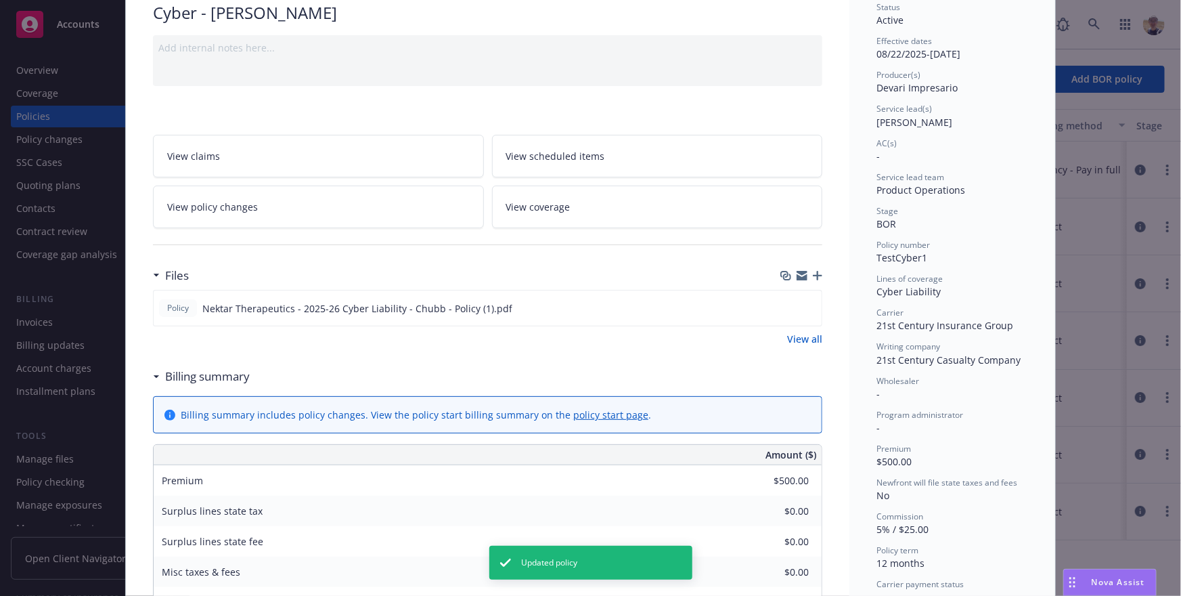
scroll to position [0, 0]
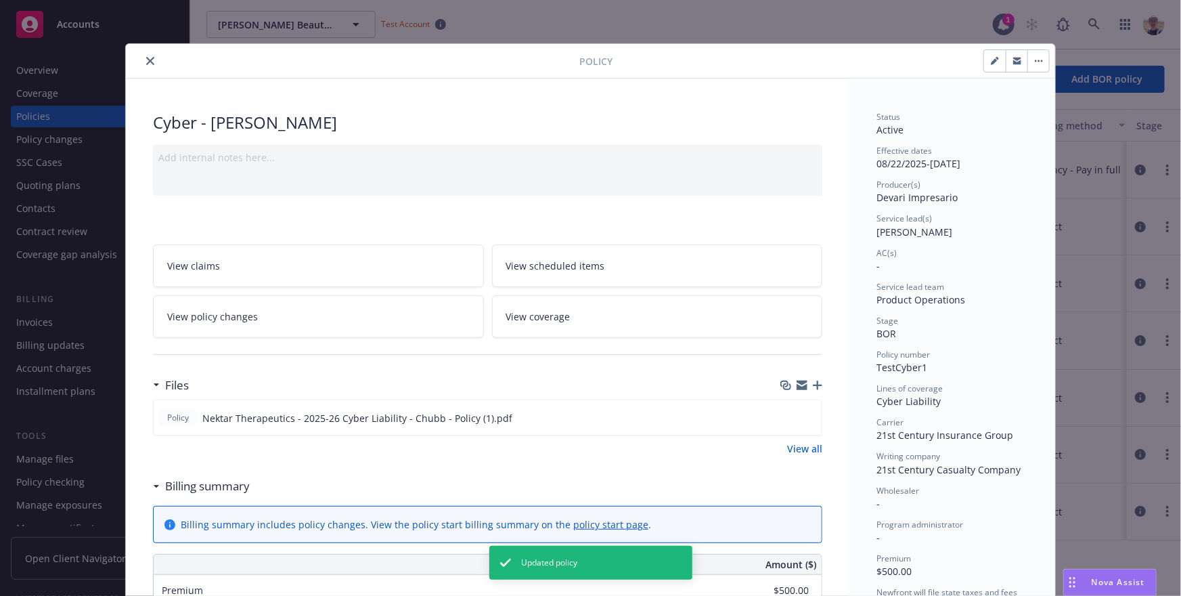
click at [990, 58] on button "button" at bounding box center [995, 61] width 22 height 22
select select "BOR"
select select "12"
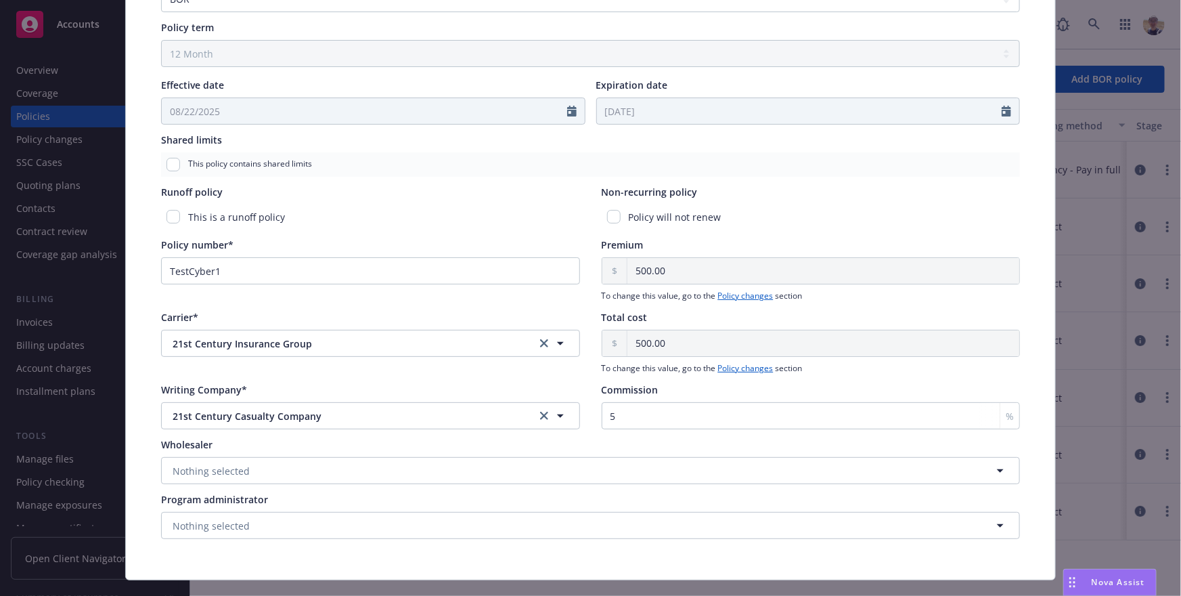
scroll to position [512, 0]
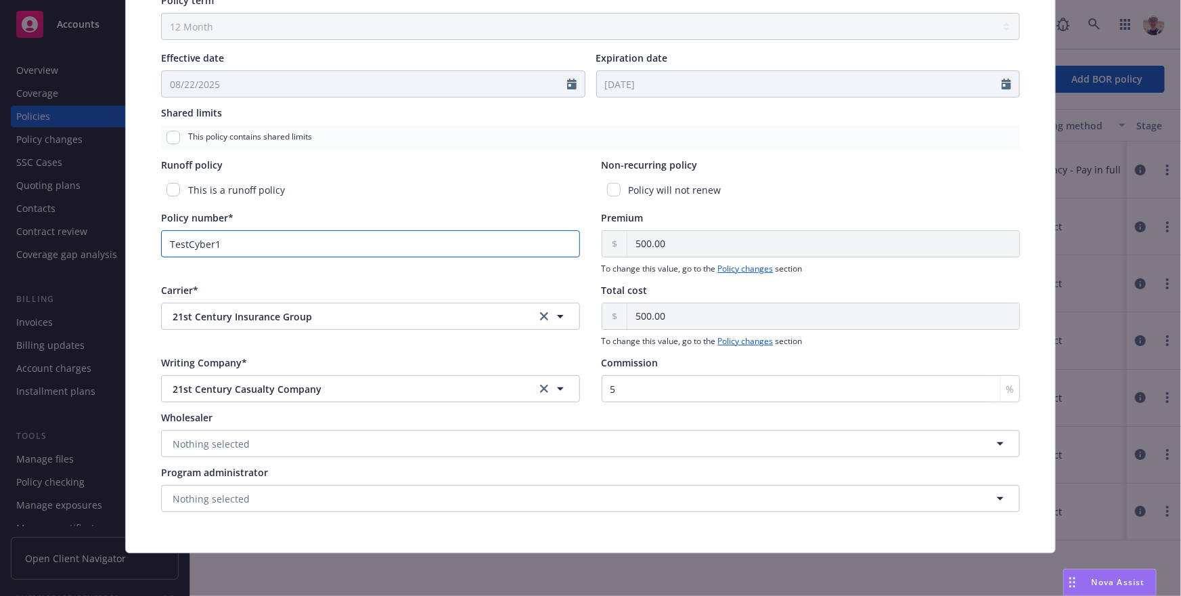
click at [291, 254] on input "TestCyber1" at bounding box center [370, 243] width 419 height 27
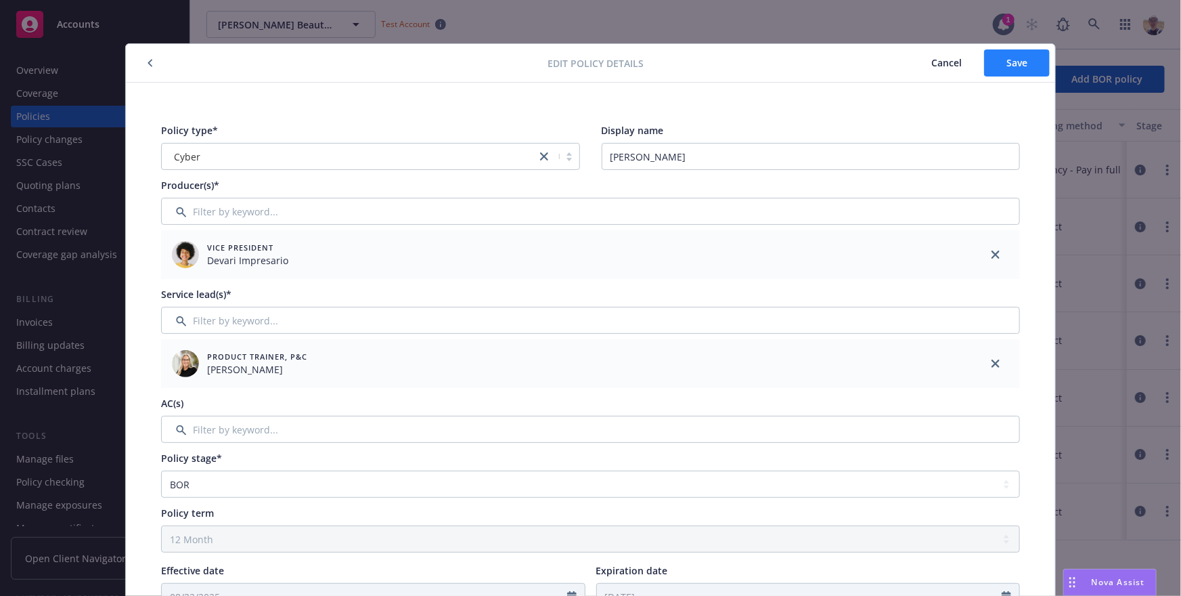
type input "JoeTestCyber1"
click at [1007, 70] on button "Save" at bounding box center [1017, 62] width 66 height 27
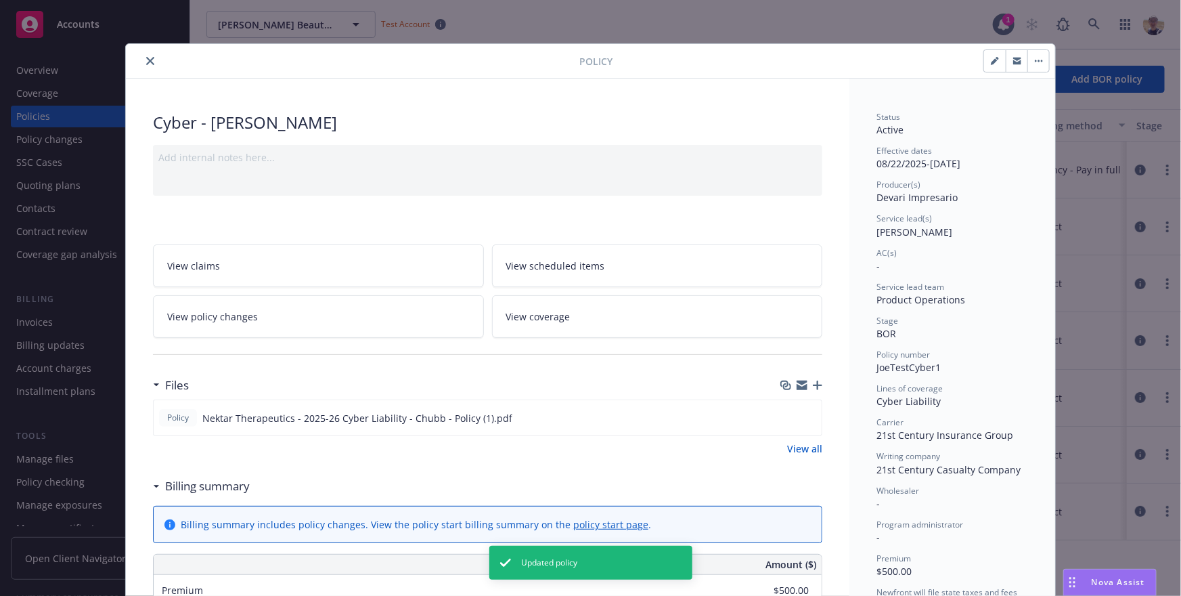
click at [1064, 165] on div "Policy Cyber - [PERSON_NAME] Test Add internal notes here... View claims View s…" at bounding box center [590, 298] width 1181 height 596
click at [148, 60] on icon "close" at bounding box center [150, 61] width 8 height 8
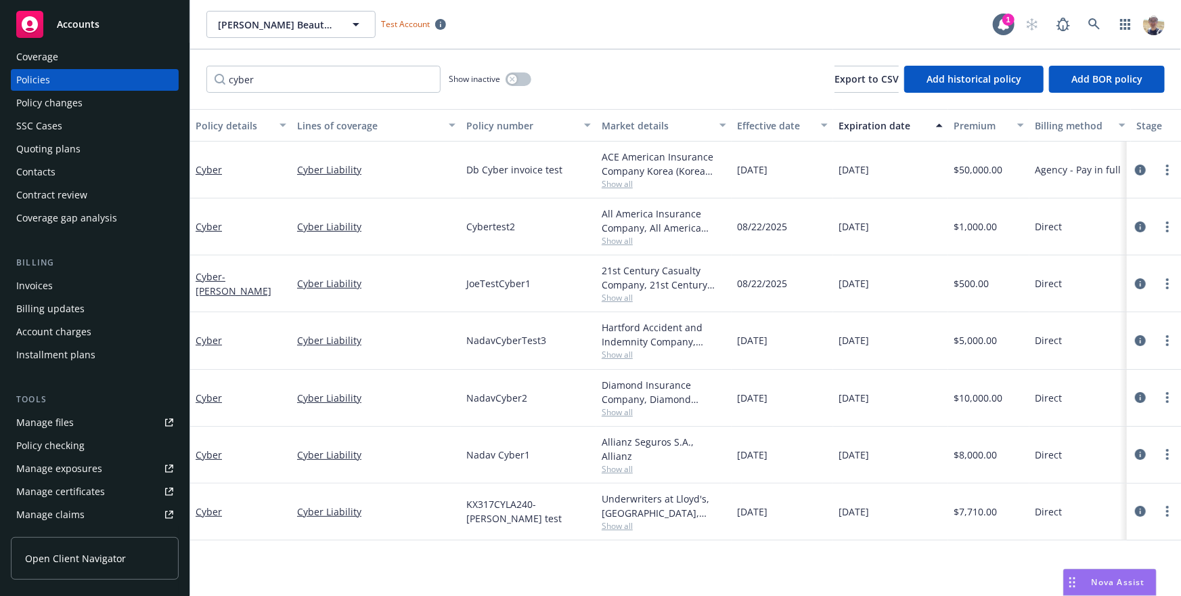
scroll to position [332, 0]
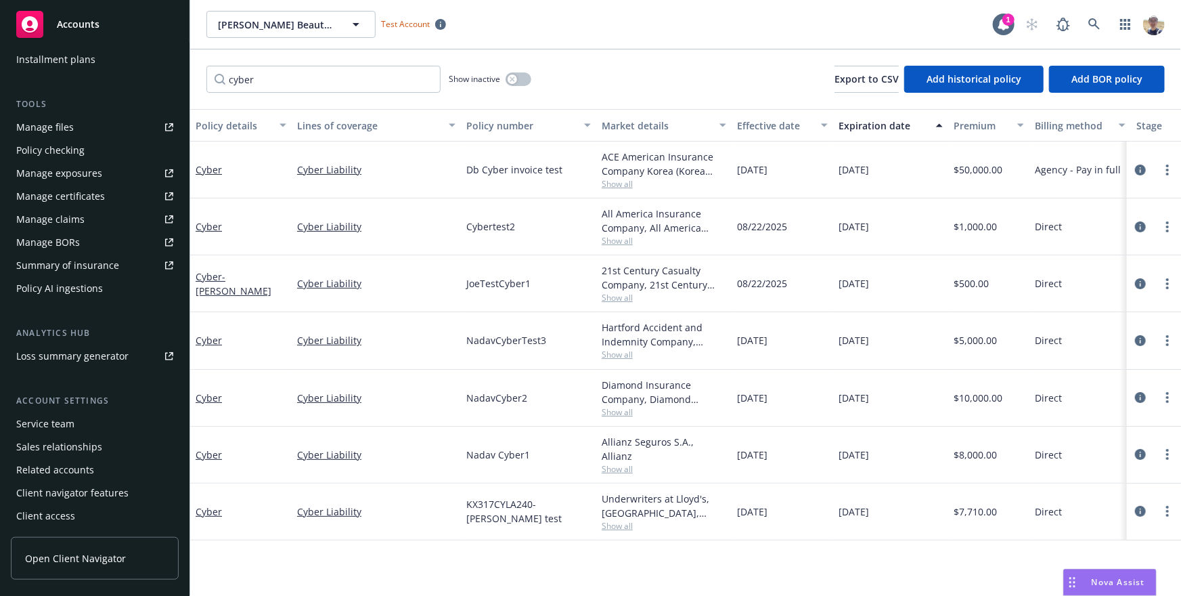
click at [67, 296] on div "Policy AI ingestions" at bounding box center [59, 289] width 87 height 22
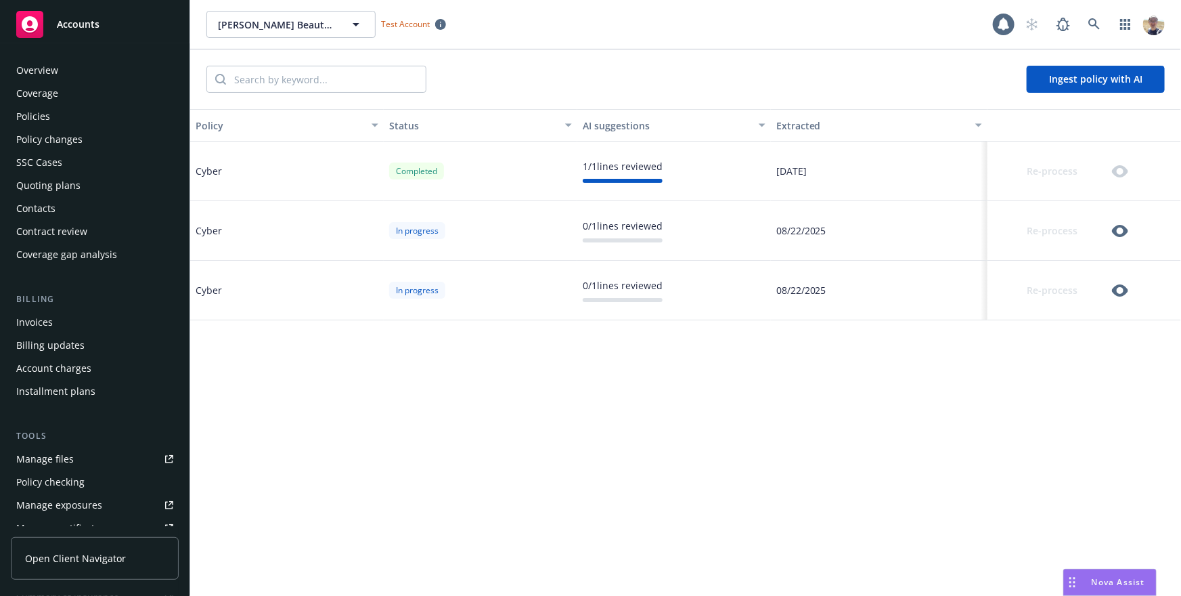
scroll to position [300, 0]
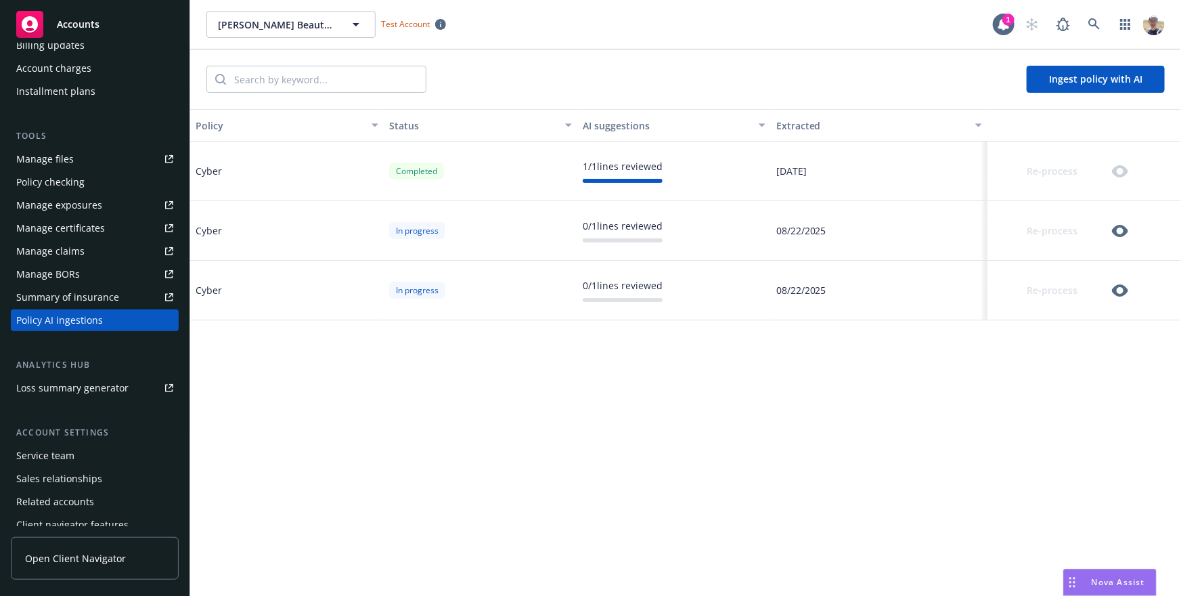
click at [1095, 81] on button "Ingest policy with AI" at bounding box center [1096, 79] width 138 height 27
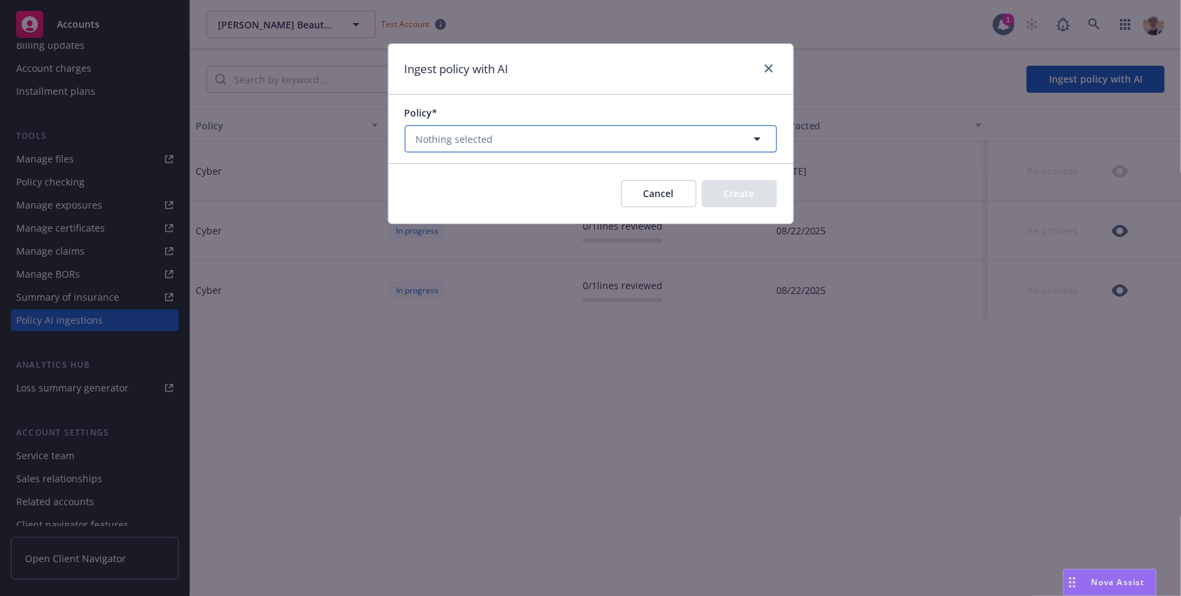
click at [652, 145] on button "Nothing selected" at bounding box center [591, 138] width 372 height 27
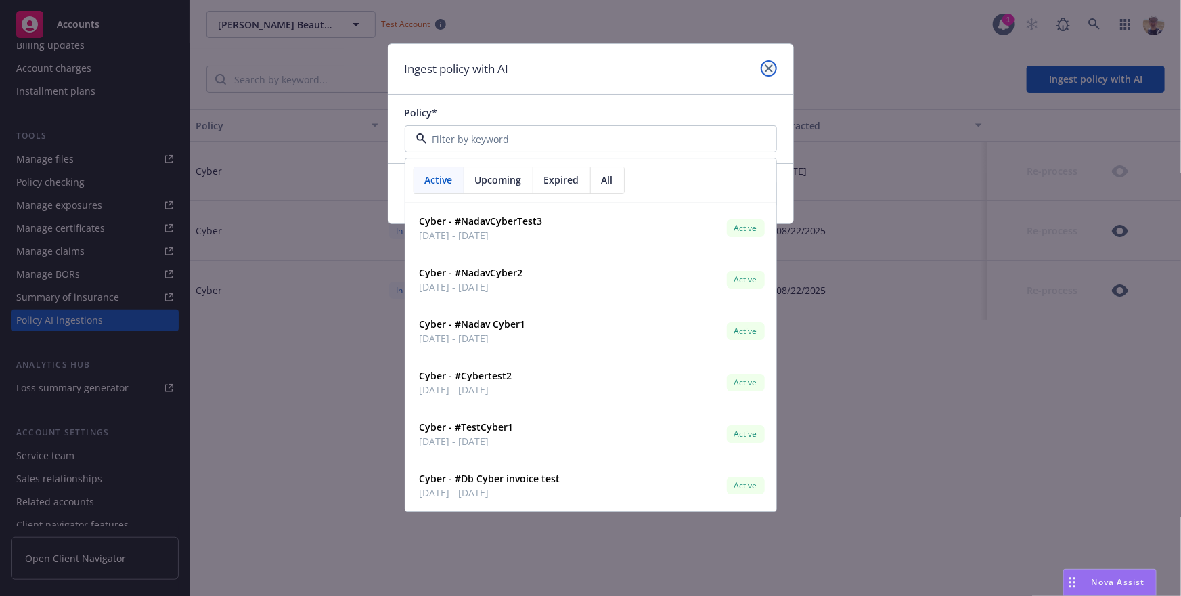
click at [765, 70] on icon "close" at bounding box center [769, 68] width 8 height 8
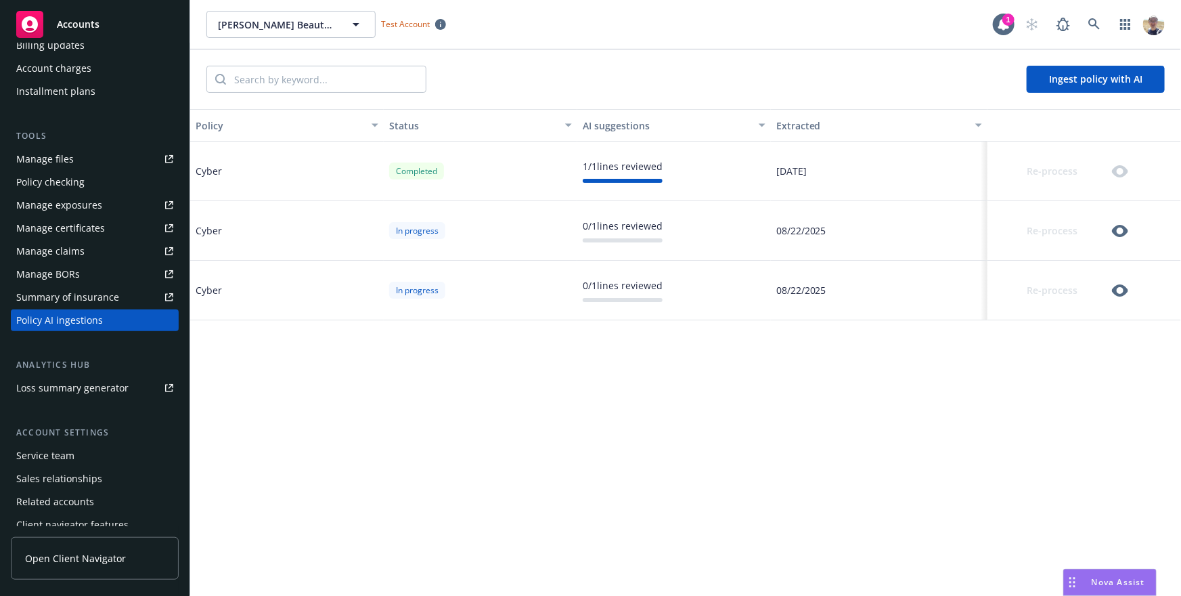
scroll to position [0, 0]
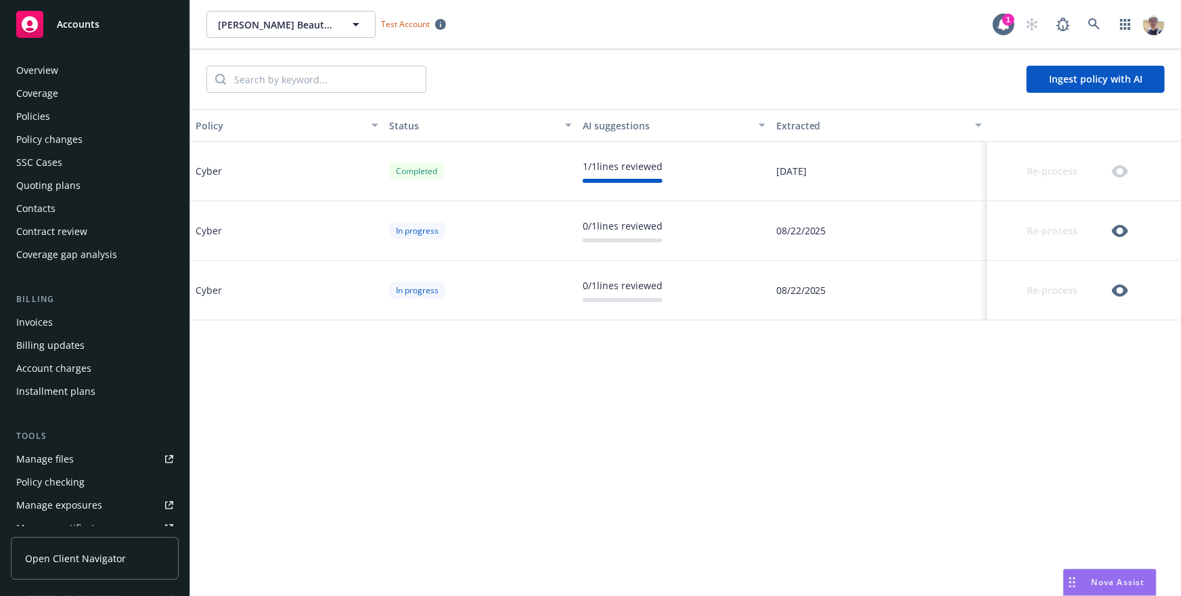
click at [58, 118] on div "Policies" at bounding box center [94, 117] width 157 height 22
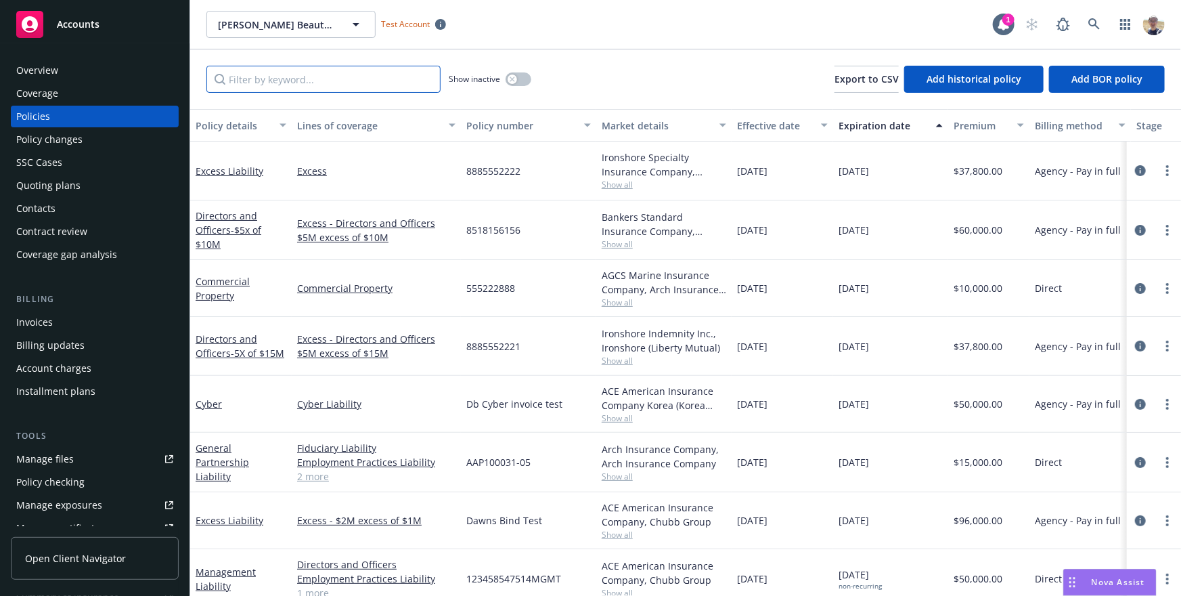
click at [306, 81] on input "Filter by keyword..." at bounding box center [323, 79] width 234 height 27
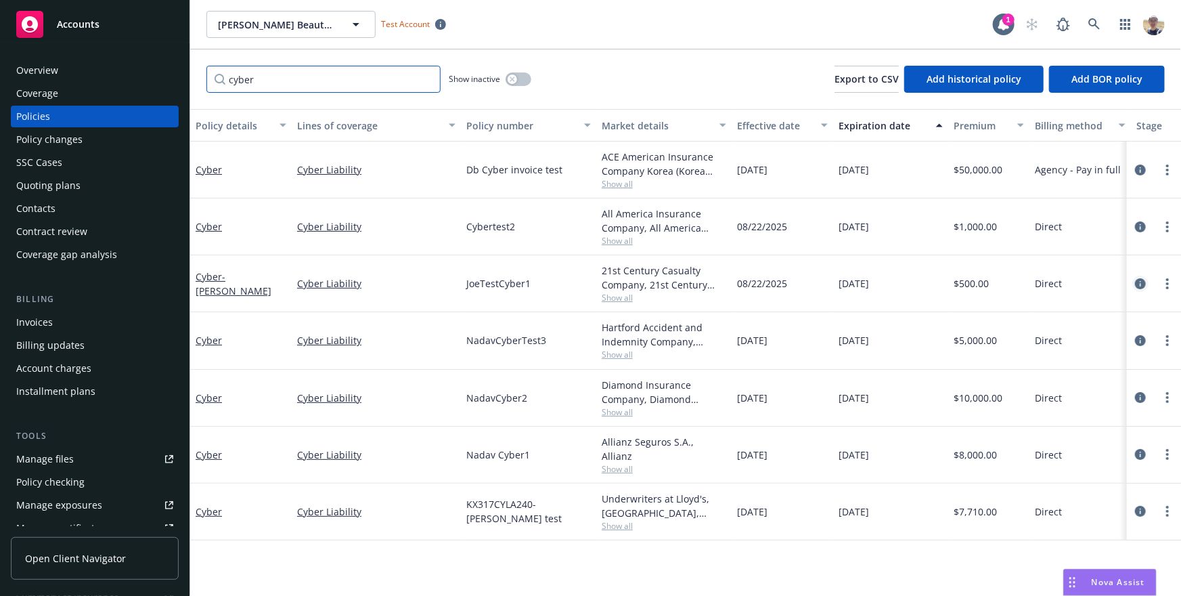
type input "cyber"
click at [1139, 283] on icon "circleInformation" at bounding box center [1140, 283] width 11 height 11
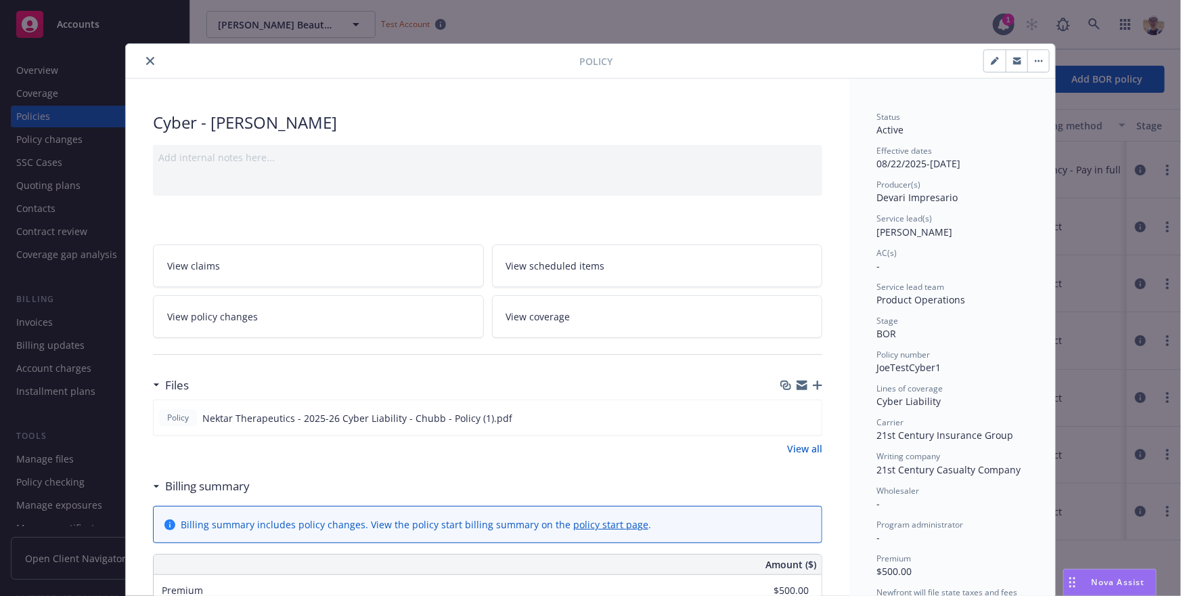
scroll to position [41, 0]
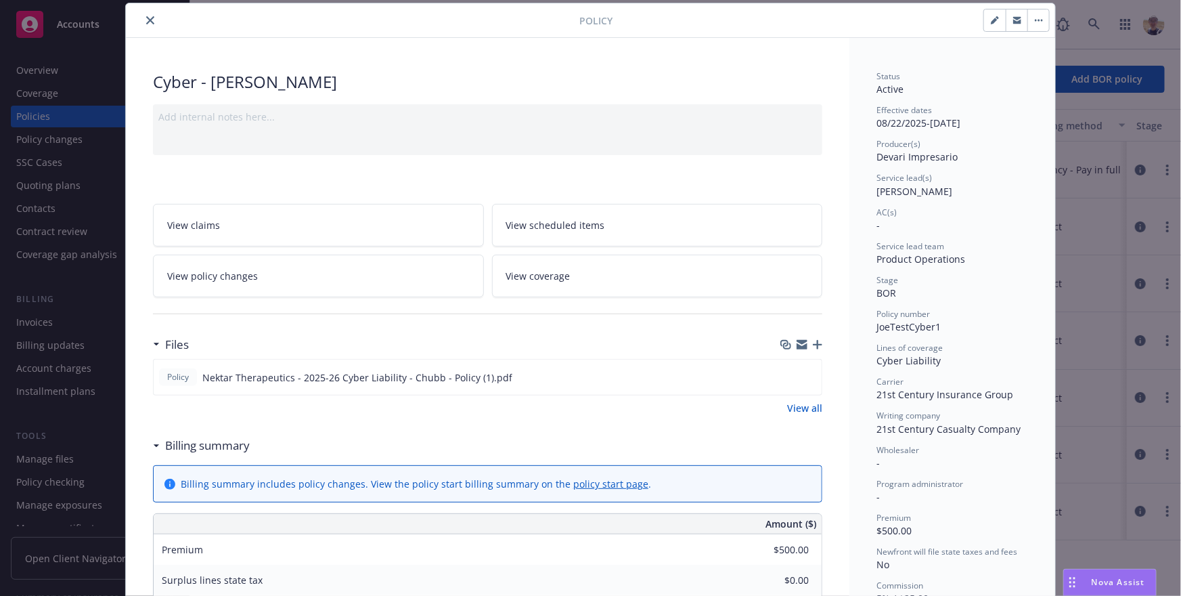
click at [991, 20] on icon "button" at bounding box center [995, 20] width 8 height 8
select select "BOR"
select select "12"
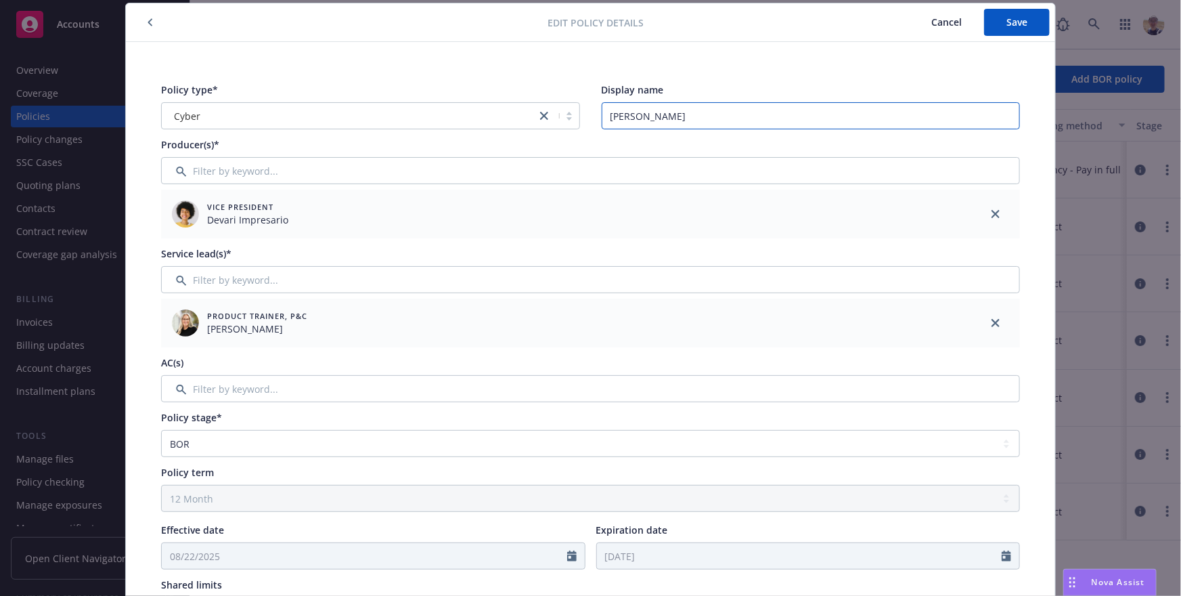
click at [758, 123] on input "[PERSON_NAME]" at bounding box center [811, 115] width 419 height 27
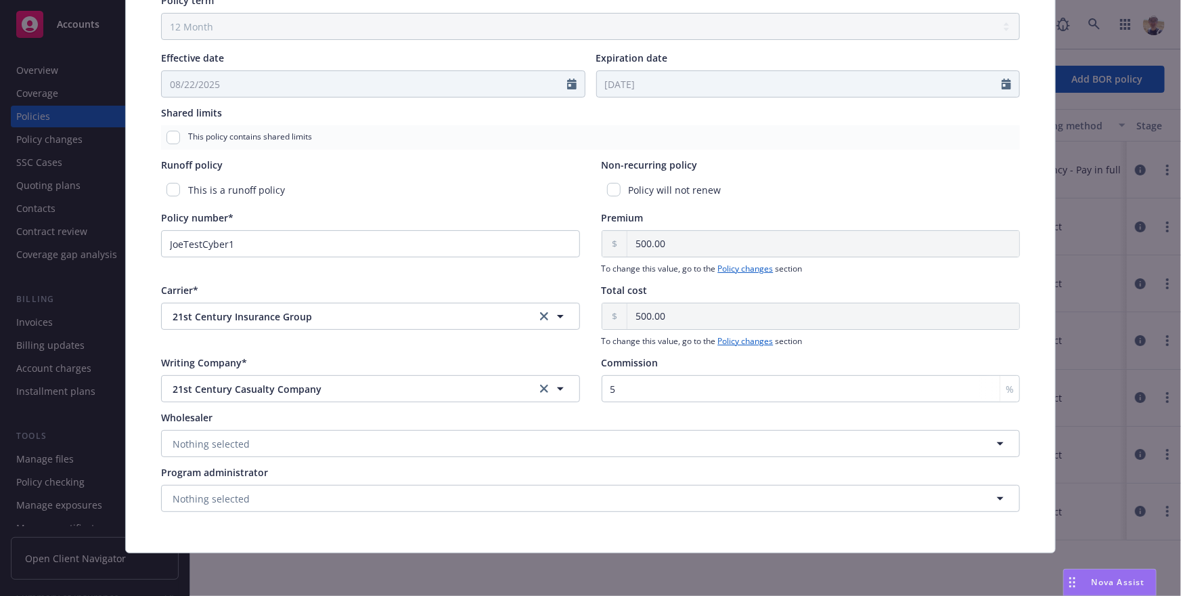
scroll to position [0, 0]
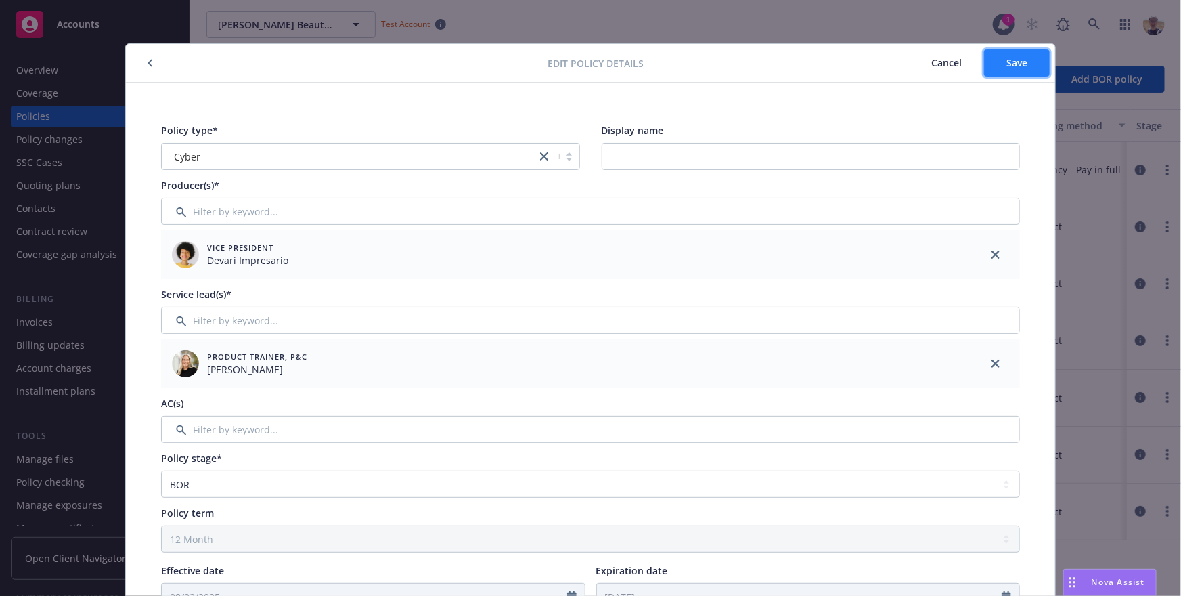
click at [1001, 59] on button "Save" at bounding box center [1017, 62] width 66 height 27
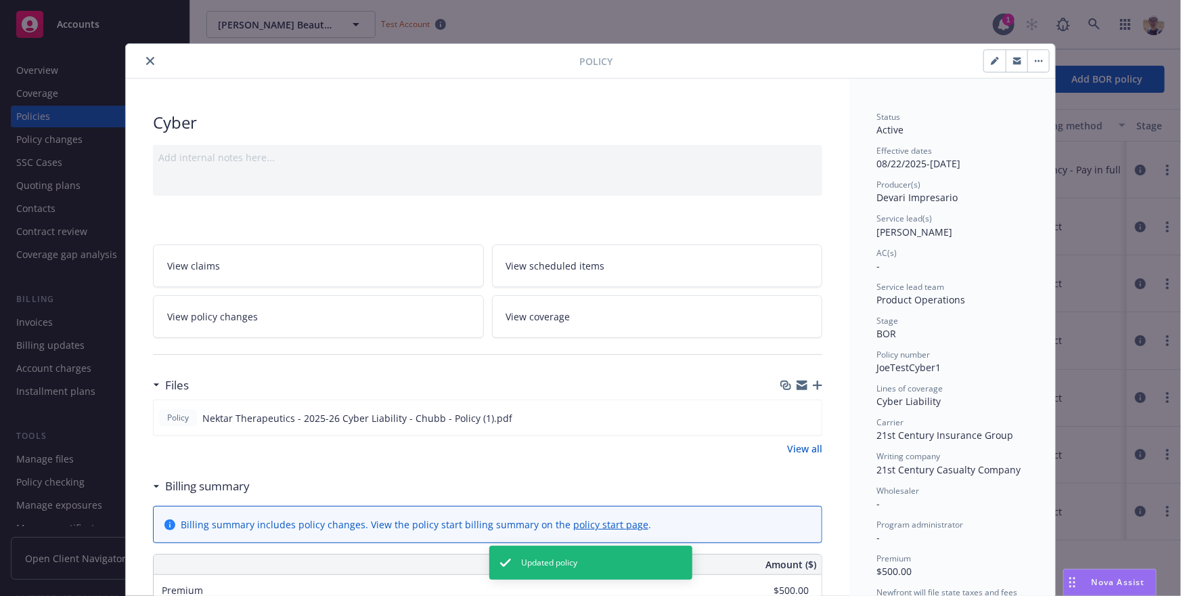
click at [146, 63] on button "close" at bounding box center [150, 61] width 16 height 16
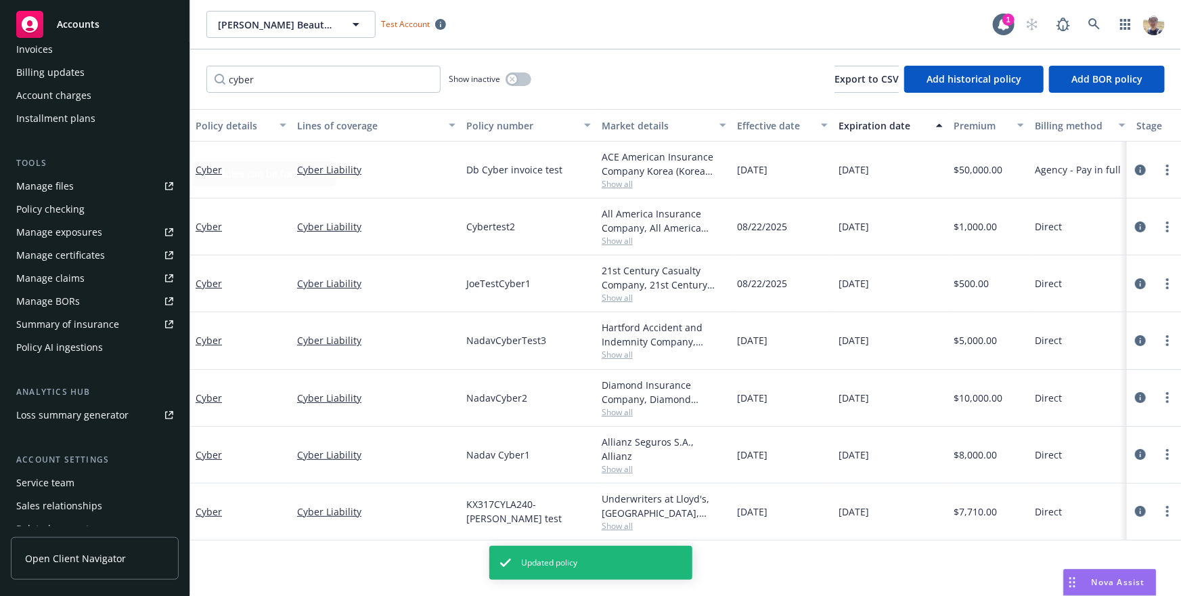
scroll to position [331, 0]
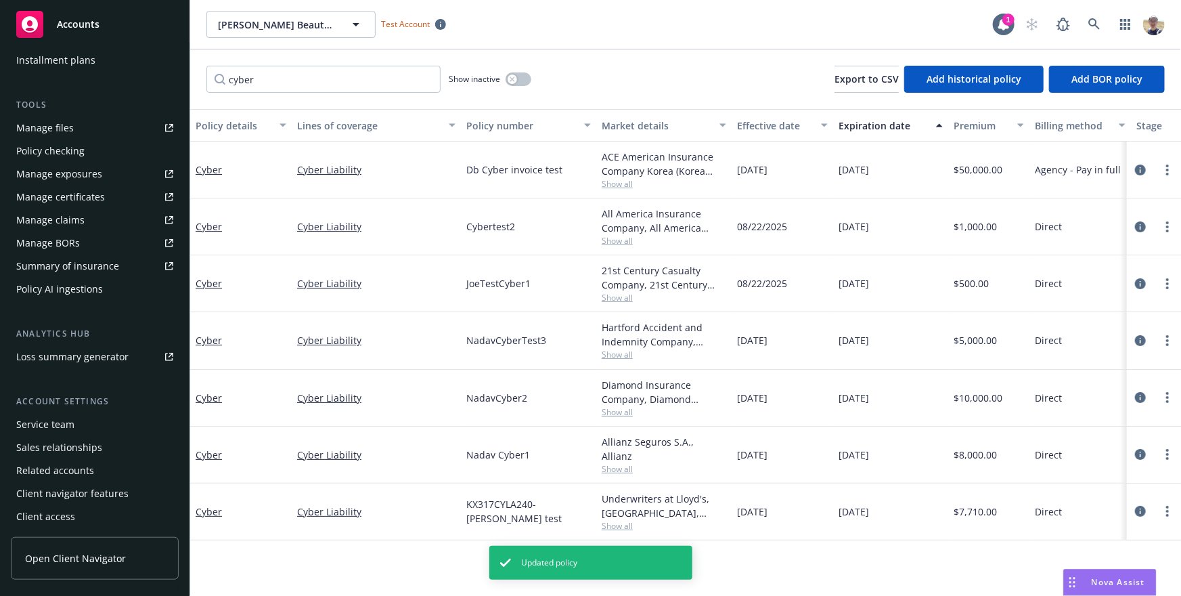
click at [474, 283] on span "JoeTestCyber1" at bounding box center [498, 283] width 64 height 14
copy span "JoeTestCyber1"
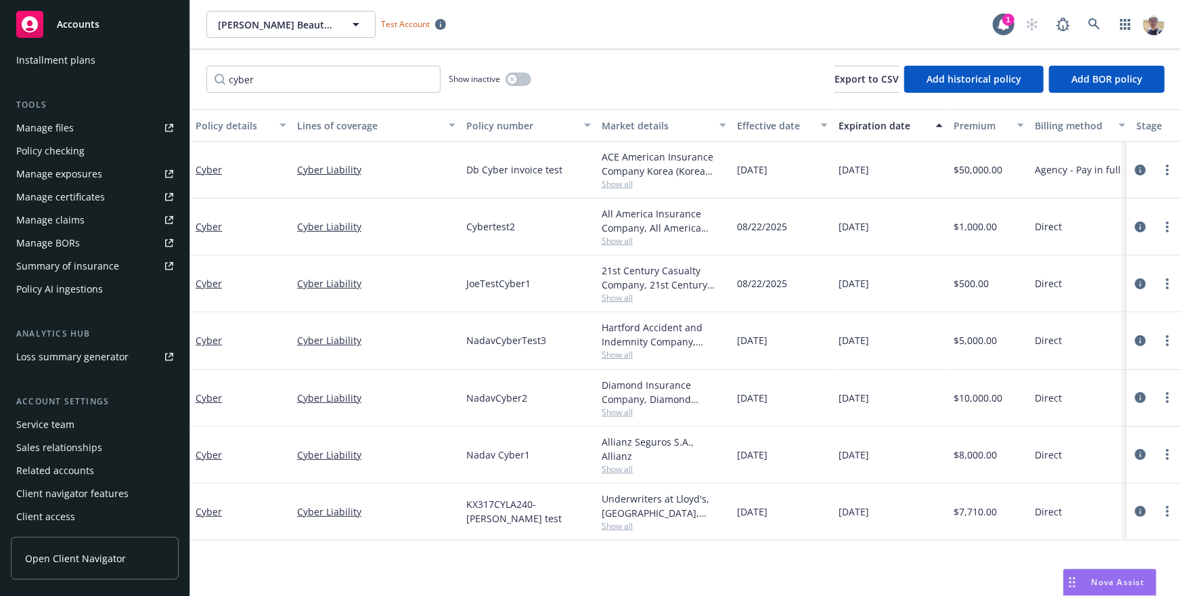
scroll to position [332, 0]
click at [85, 292] on div "Policy AI ingestions" at bounding box center [59, 289] width 87 height 22
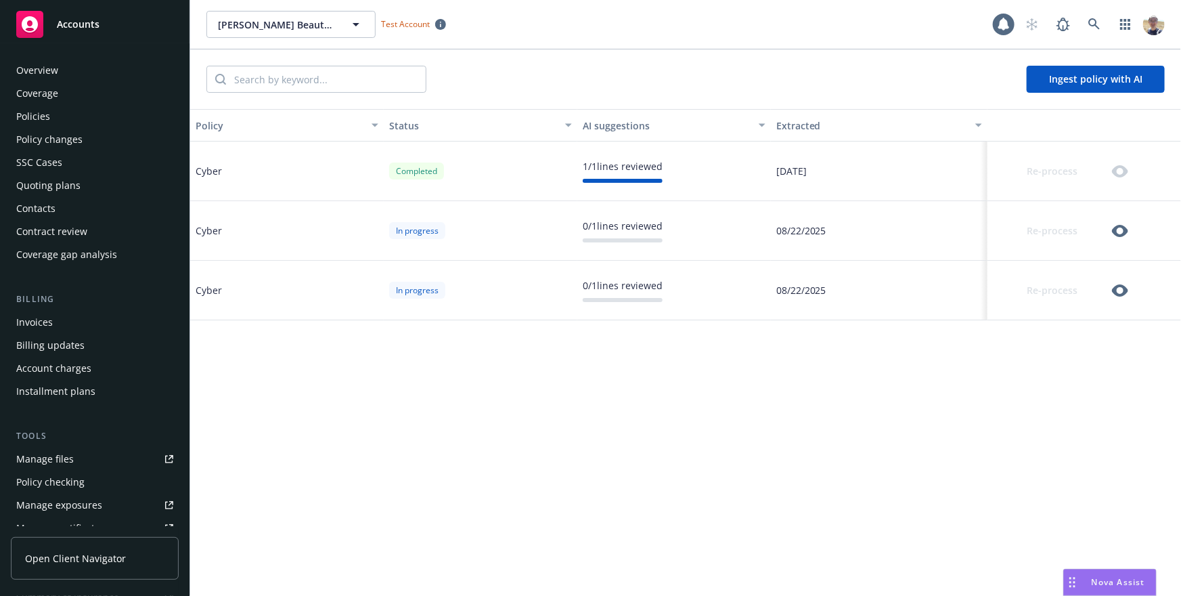
scroll to position [300, 0]
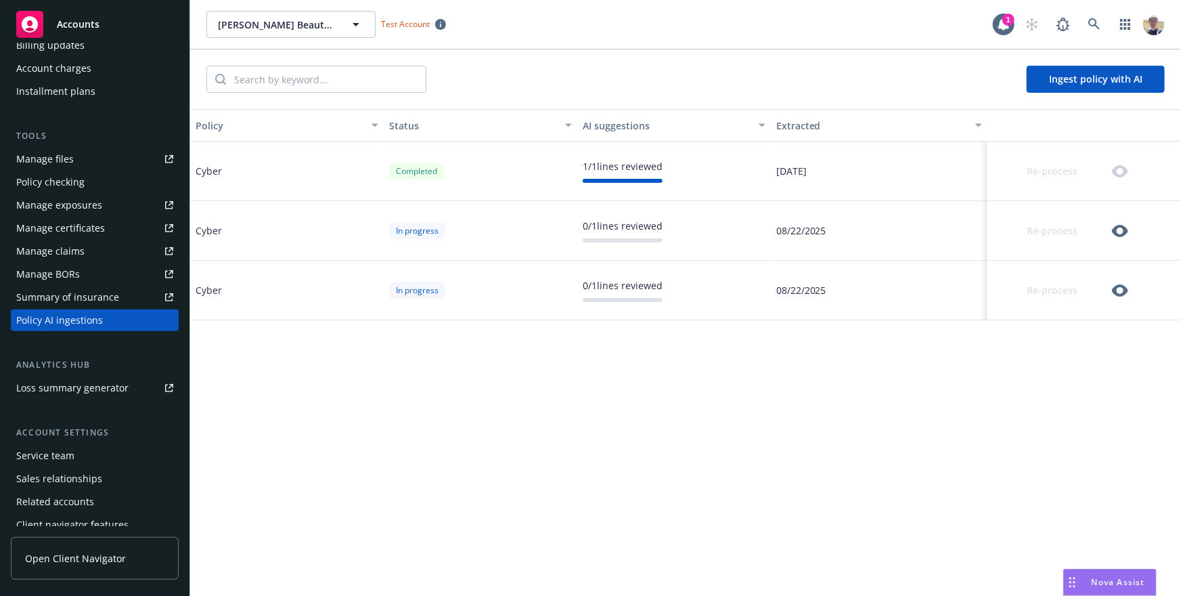
click at [1093, 70] on button "Ingest policy with AI" at bounding box center [1096, 79] width 138 height 27
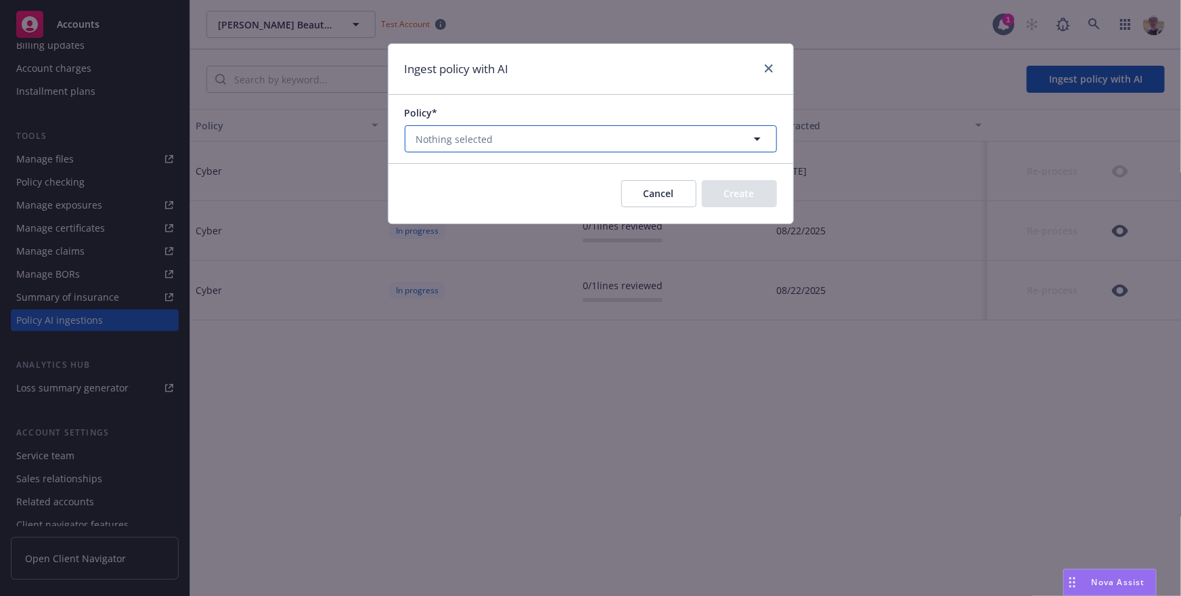
click at [538, 148] on button "Nothing selected" at bounding box center [591, 138] width 372 height 27
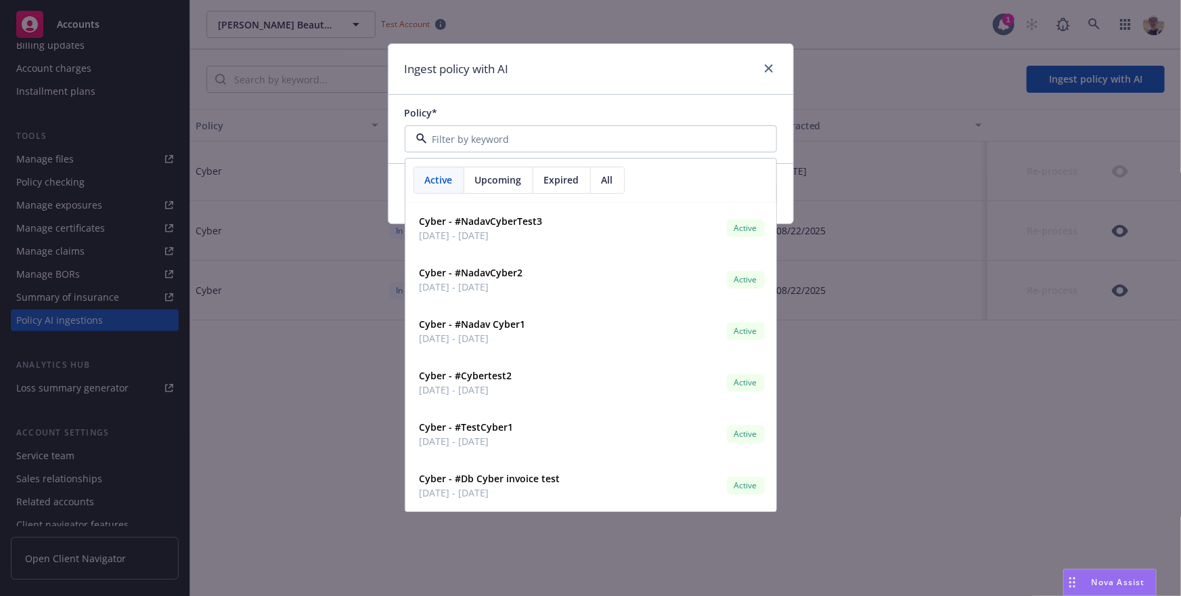
paste input "JoeTestCyber1"
type input "JoeTestCyber1"
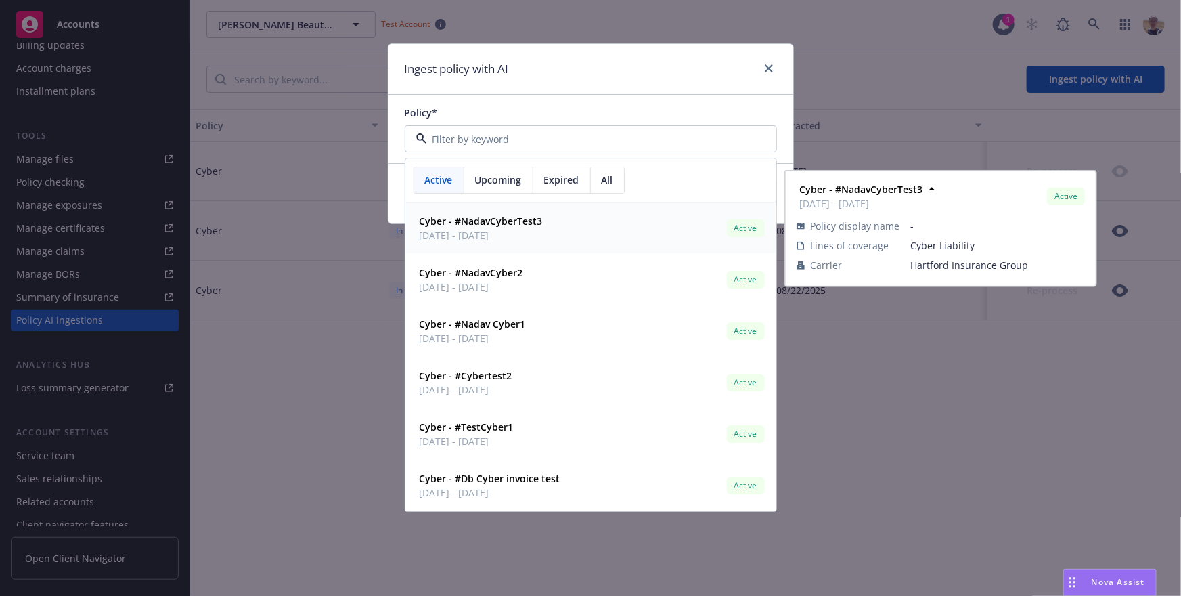
click at [500, 177] on span "Upcoming" at bounding box center [498, 180] width 47 height 14
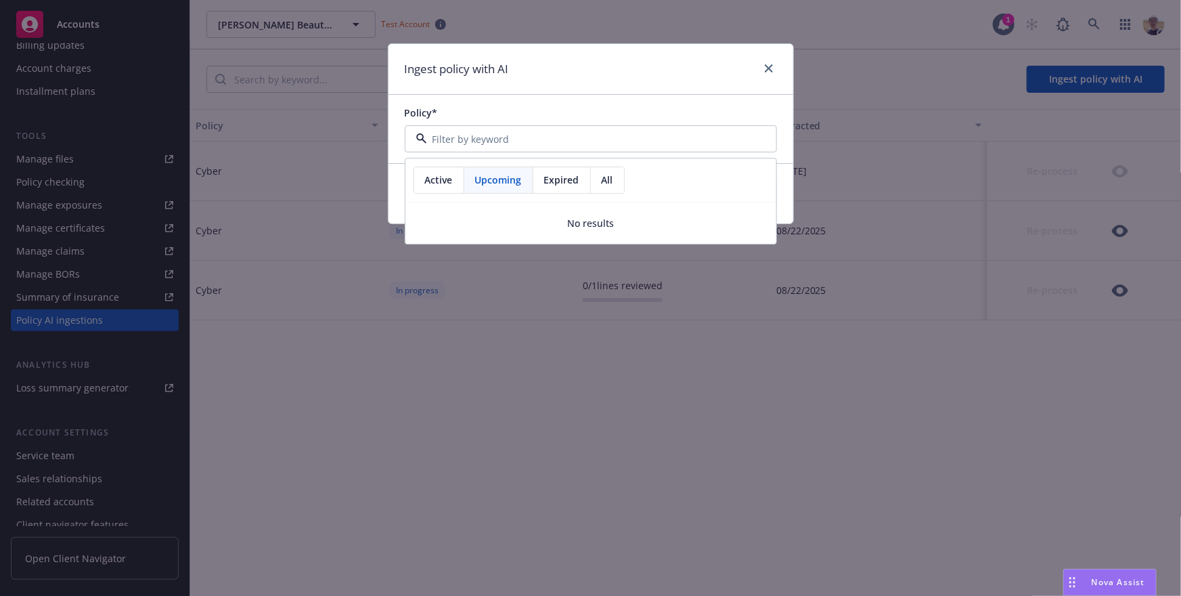
click at [561, 185] on span "Expired" at bounding box center [561, 180] width 35 height 14
click at [607, 181] on span "All" at bounding box center [608, 180] width 12 height 14
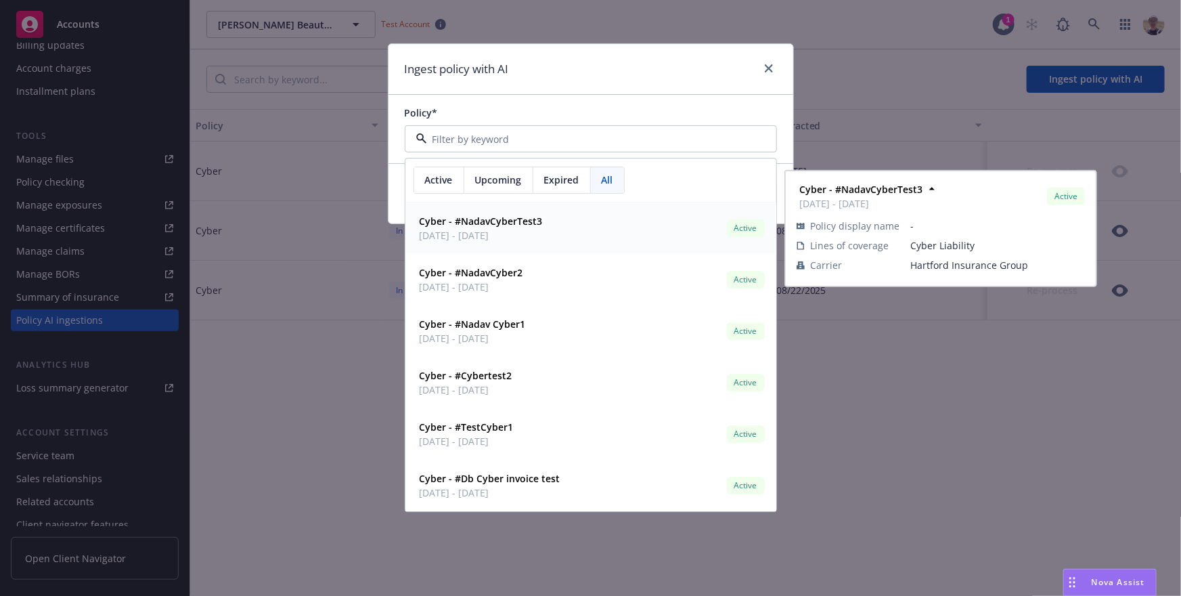
click at [447, 183] on span "Active" at bounding box center [439, 180] width 28 height 14
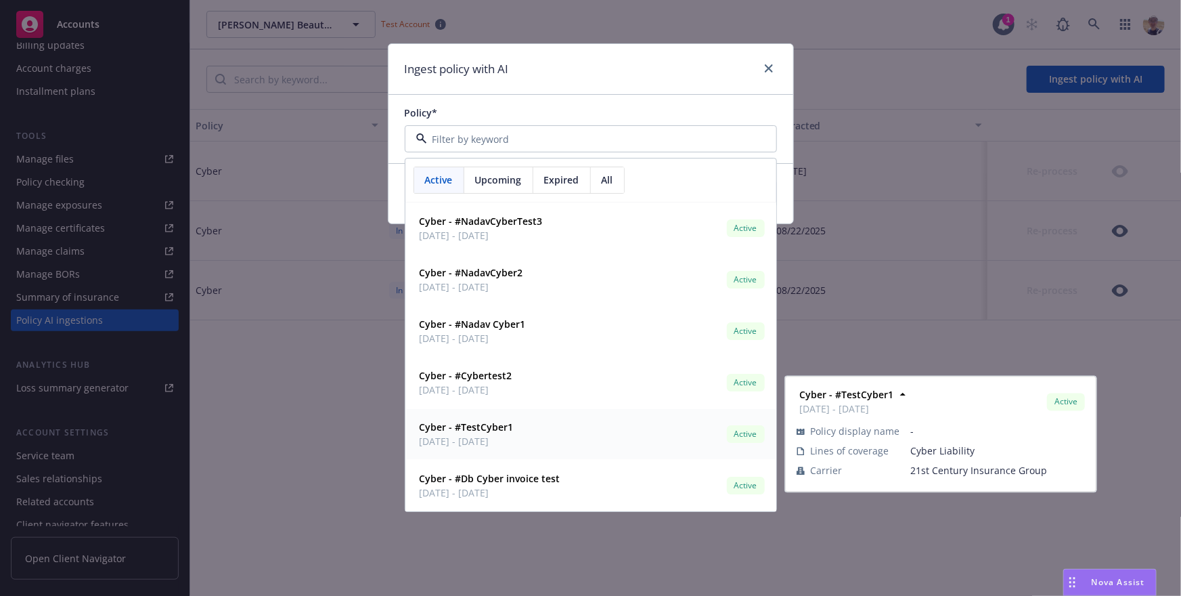
click at [534, 427] on div "Cyber - #TestCyber1 [DATE] - [DATE] Active" at bounding box center [590, 435] width 353 height 34
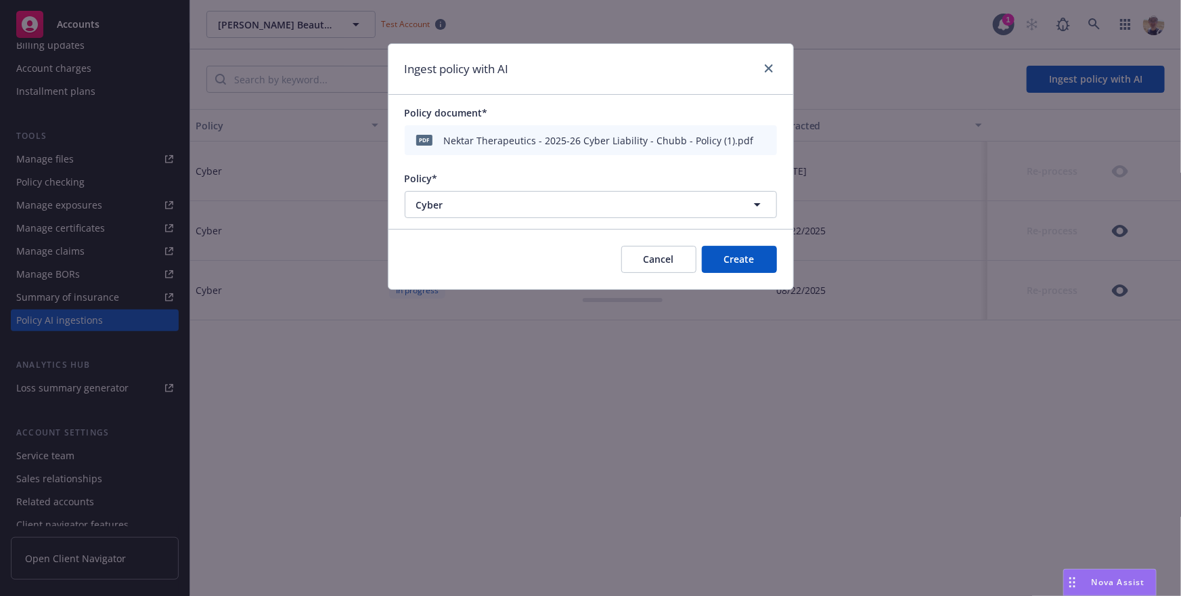
click at [726, 261] on button "Create" at bounding box center [739, 259] width 75 height 27
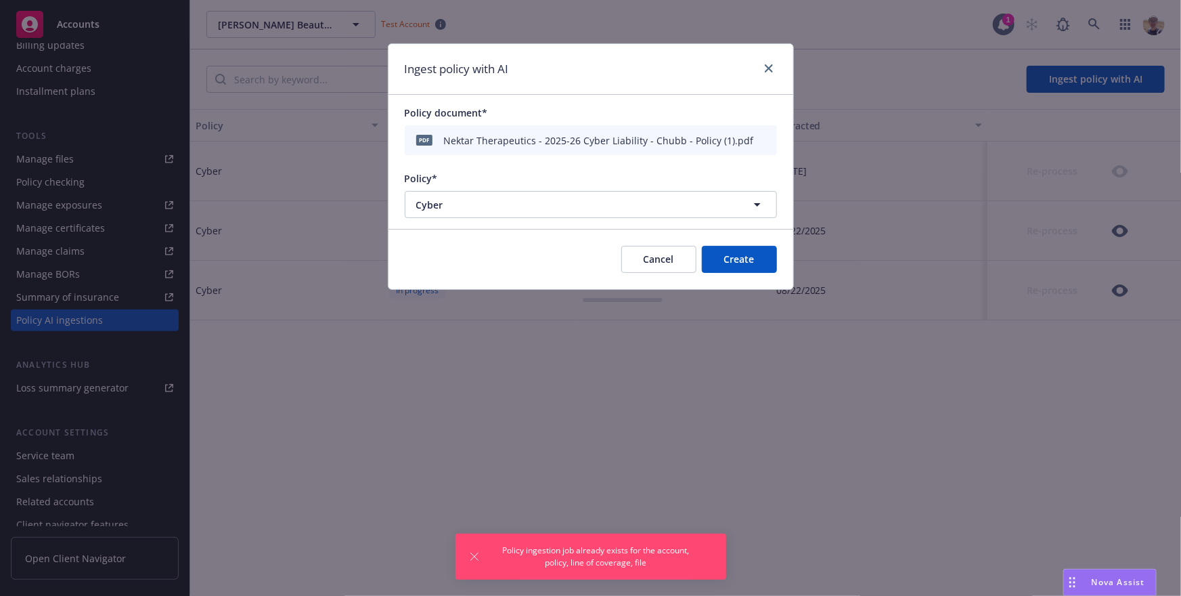
click at [663, 265] on button "Cancel" at bounding box center [658, 259] width 75 height 27
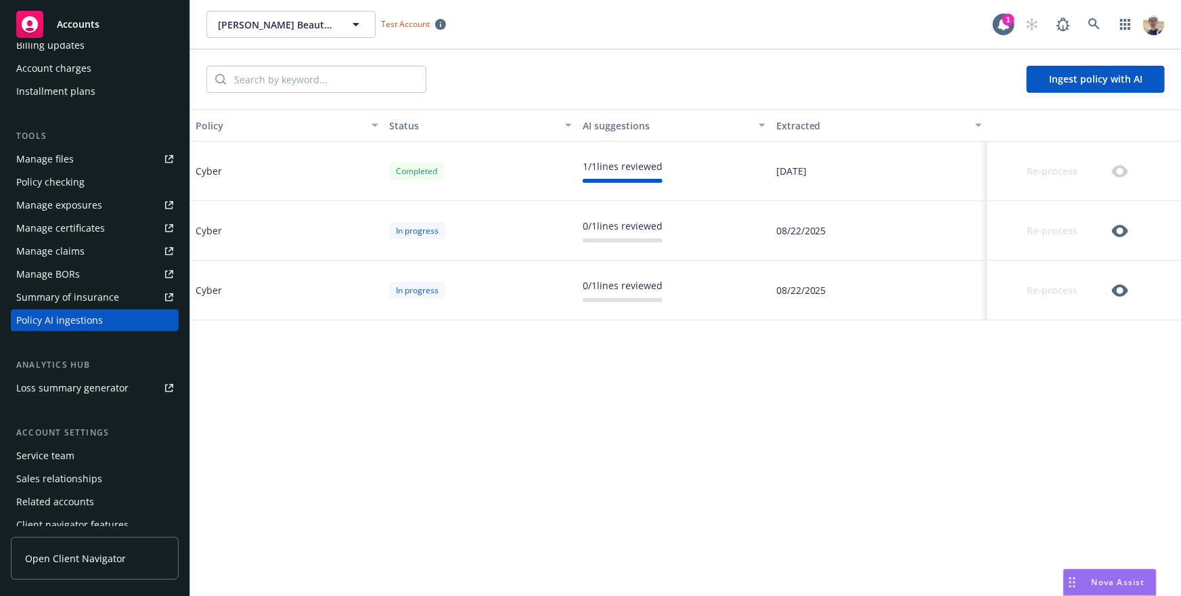
click at [372, 170] on div "Cyber" at bounding box center [287, 171] width 194 height 60
click at [1124, 227] on icon "button" at bounding box center [1120, 231] width 16 height 12
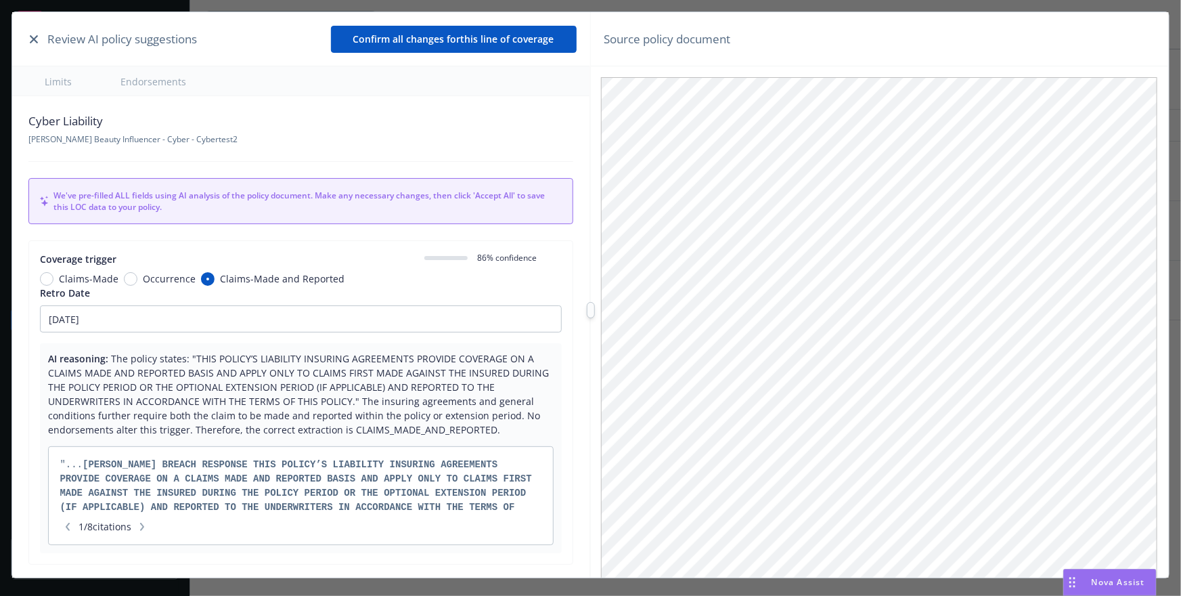
click at [36, 39] on icon "button" at bounding box center [34, 39] width 8 height 8
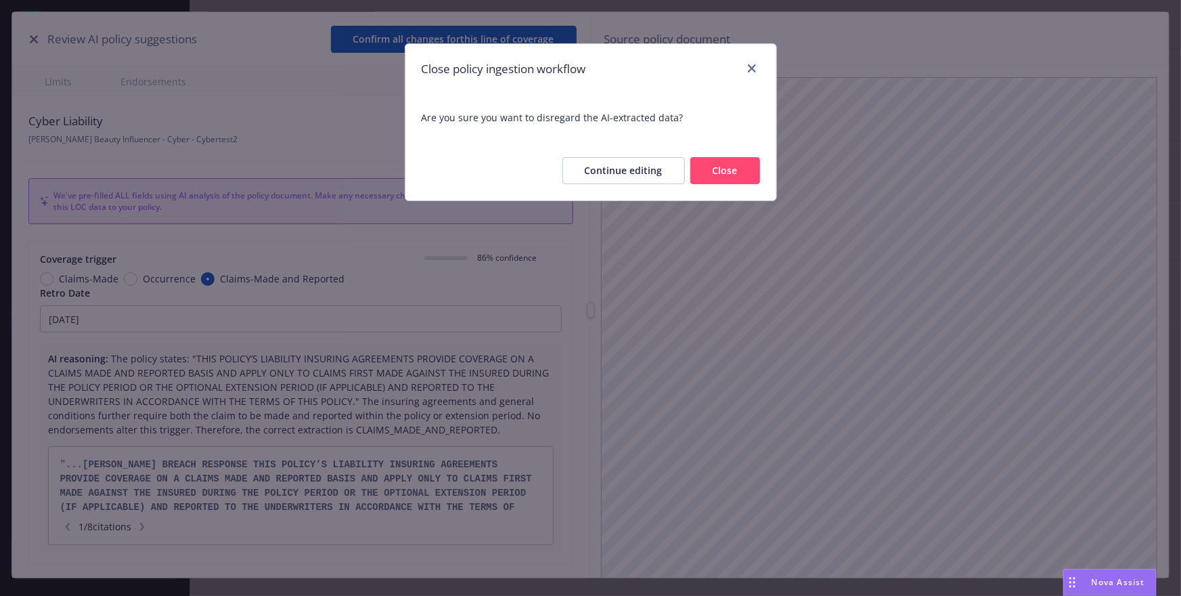
click at [736, 176] on button "Close" at bounding box center [726, 170] width 70 height 27
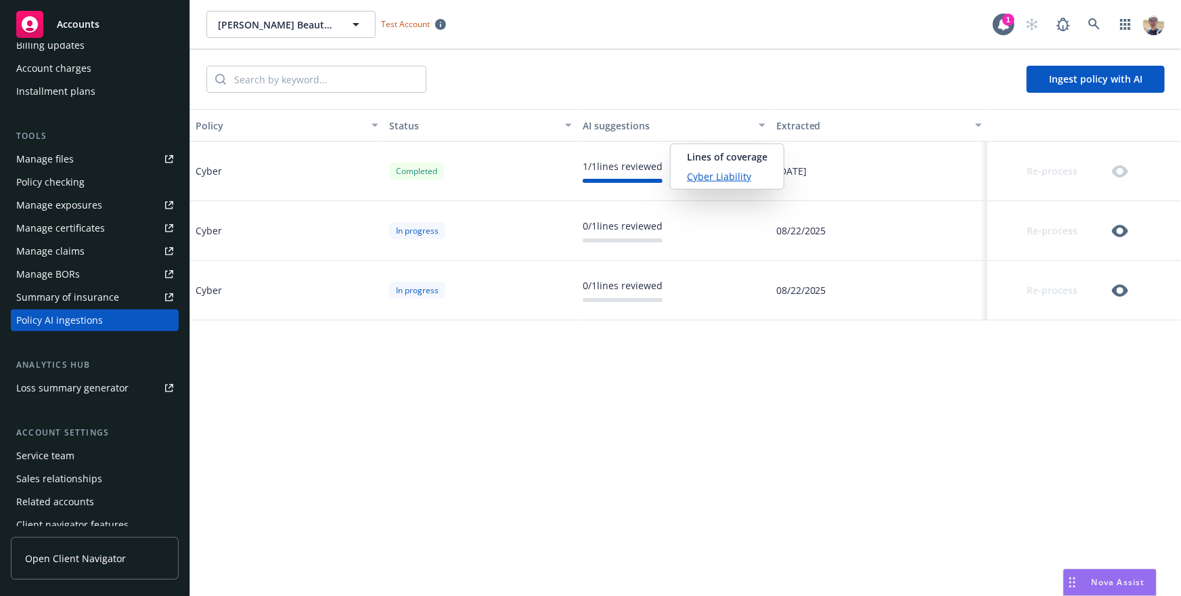
click at [624, 161] on div "1 / 1 lines reviewed" at bounding box center [623, 166] width 80 height 14
click at [735, 175] on link "Cyber Liability" at bounding box center [727, 176] width 81 height 14
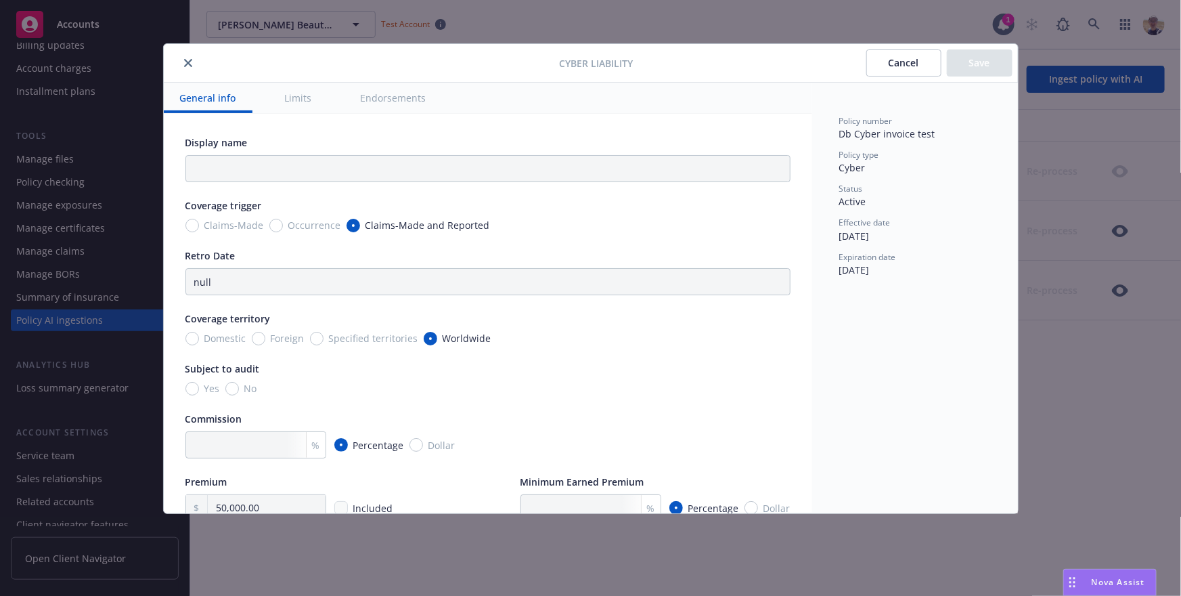
click at [907, 66] on button "Cancel" at bounding box center [904, 62] width 75 height 27
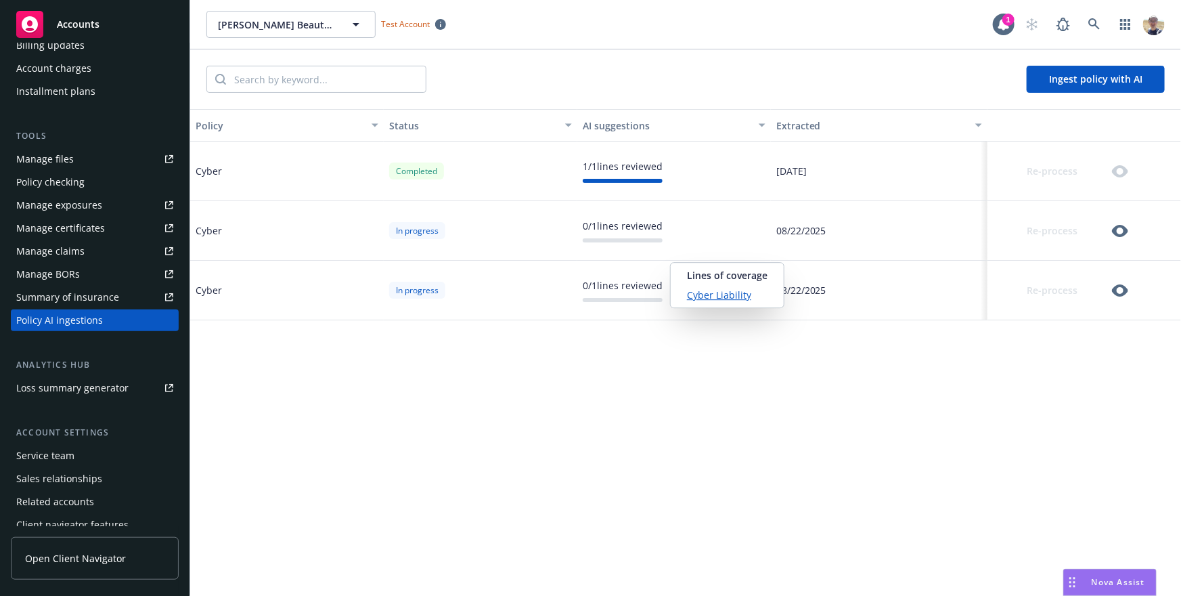
click at [626, 282] on div "0 / 1 lines reviewed" at bounding box center [623, 285] width 80 height 14
click at [714, 297] on link "Cyber Liability" at bounding box center [727, 295] width 81 height 14
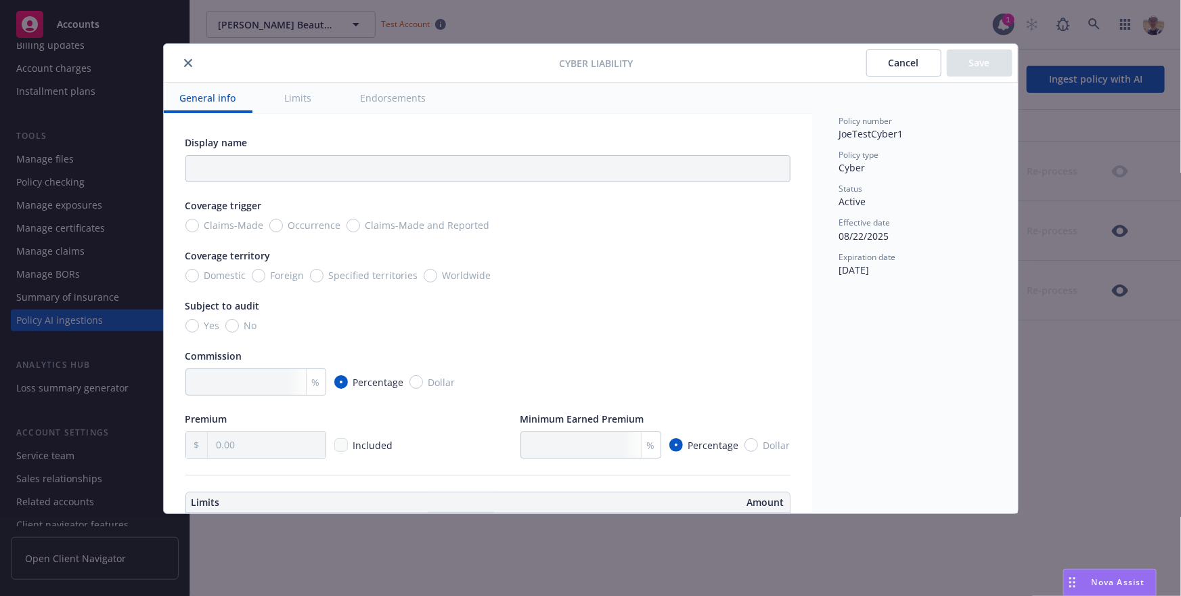
click at [894, 65] on button "Cancel" at bounding box center [904, 62] width 75 height 27
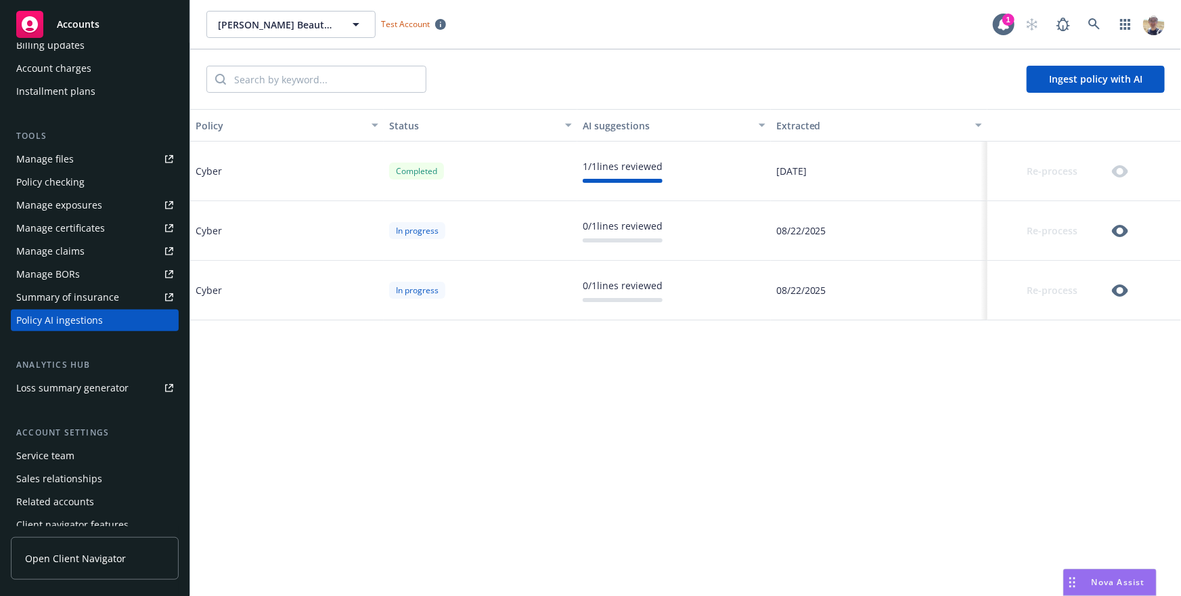
click at [1122, 297] on icon "button" at bounding box center [1120, 290] width 16 height 16
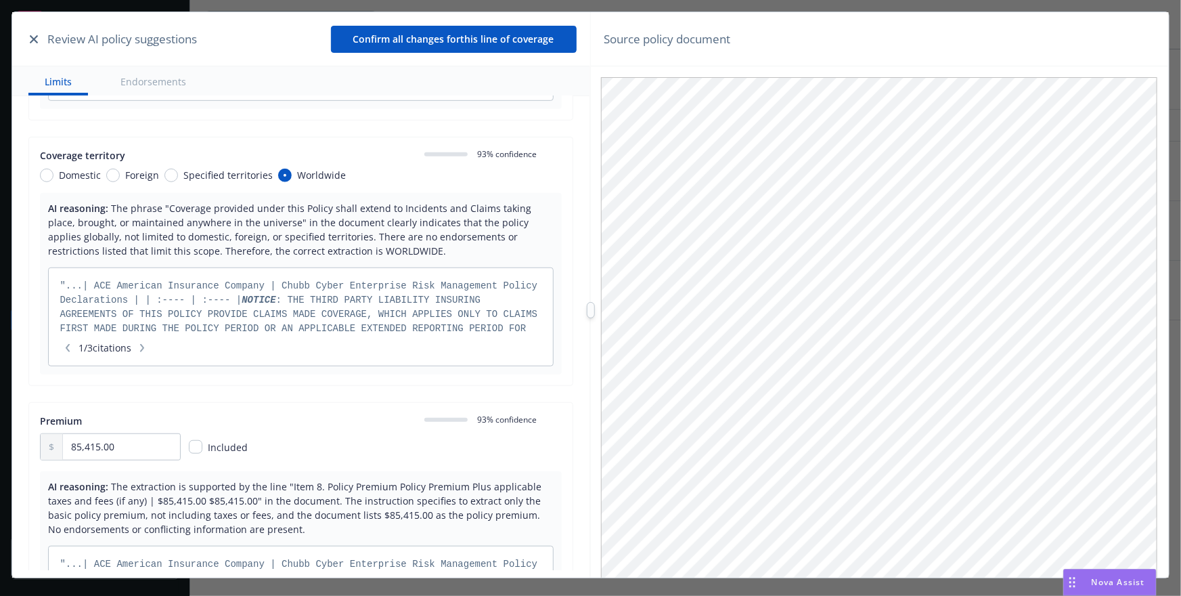
scroll to position [0, 0]
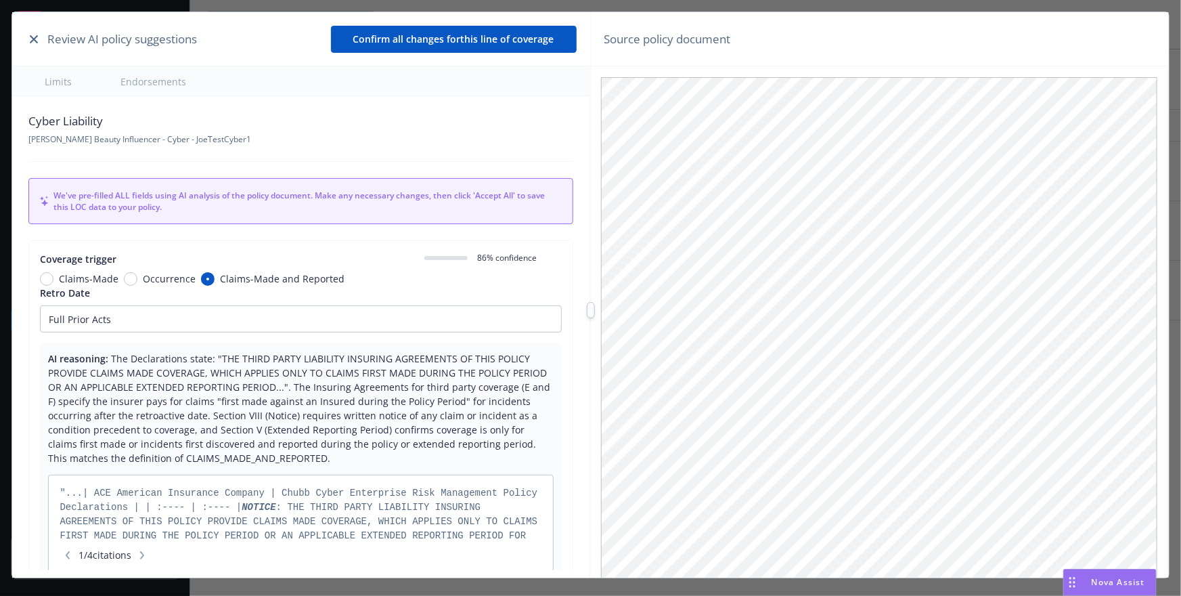
click at [51, 137] on span "[PERSON_NAME] Beauty Influencer - Cyber - JoeTestCyber1" at bounding box center [139, 139] width 223 height 12
copy div "Cyber Liability"
click at [33, 39] on icon "button" at bounding box center [34, 39] width 8 height 8
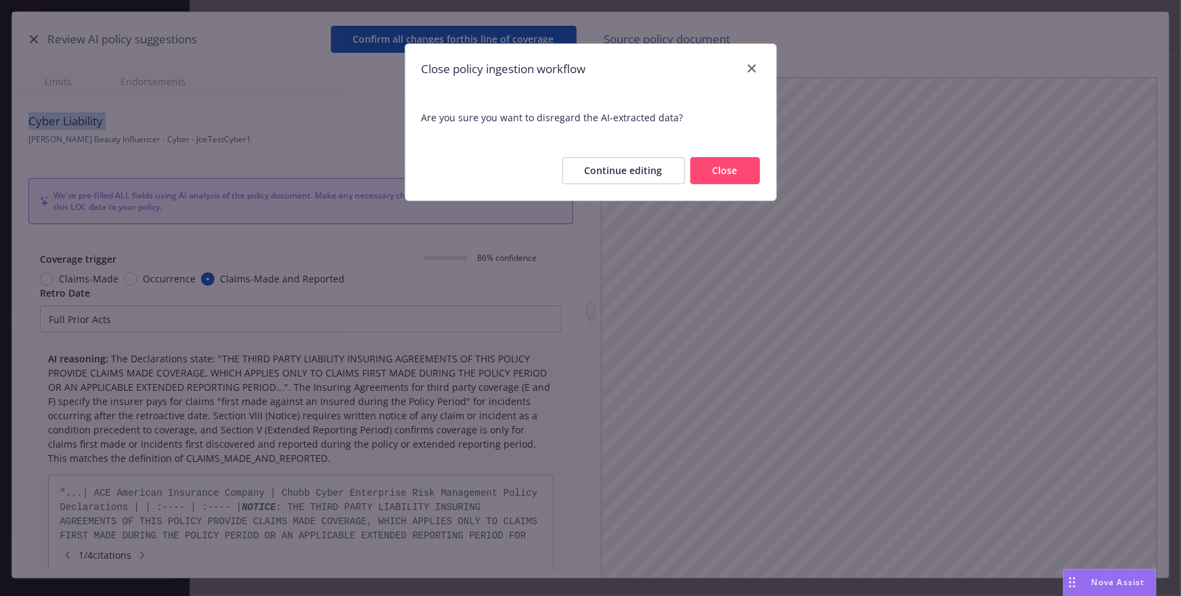
click at [709, 172] on button "Close" at bounding box center [726, 170] width 70 height 27
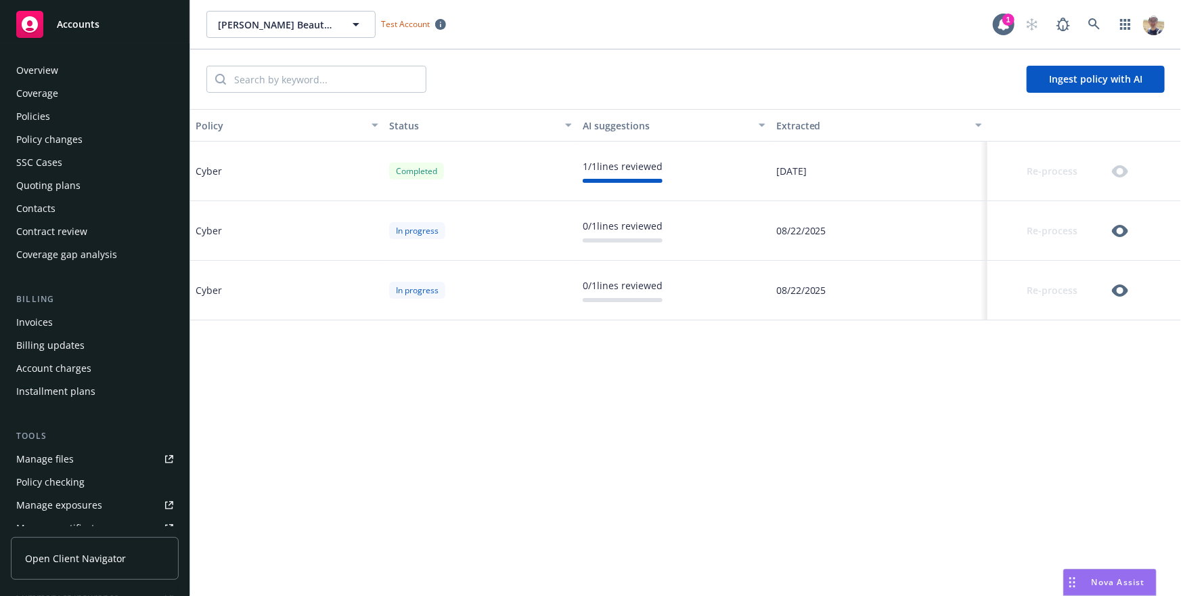
click at [64, 122] on div "Policies" at bounding box center [94, 117] width 157 height 22
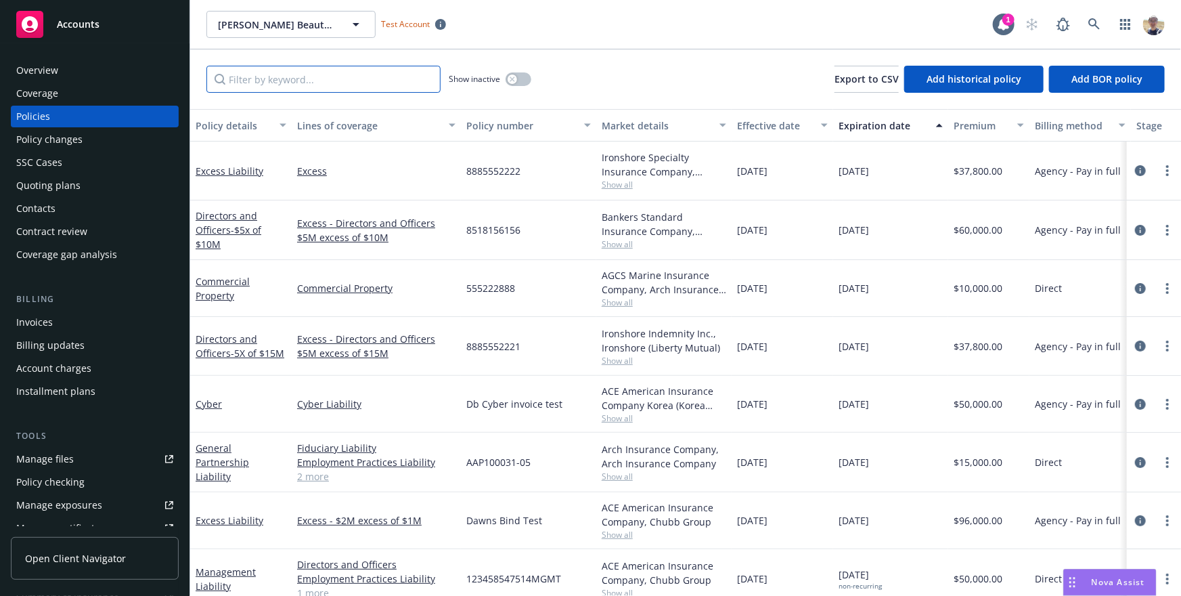
click at [333, 91] on input "Filter by keyword..." at bounding box center [323, 79] width 234 height 27
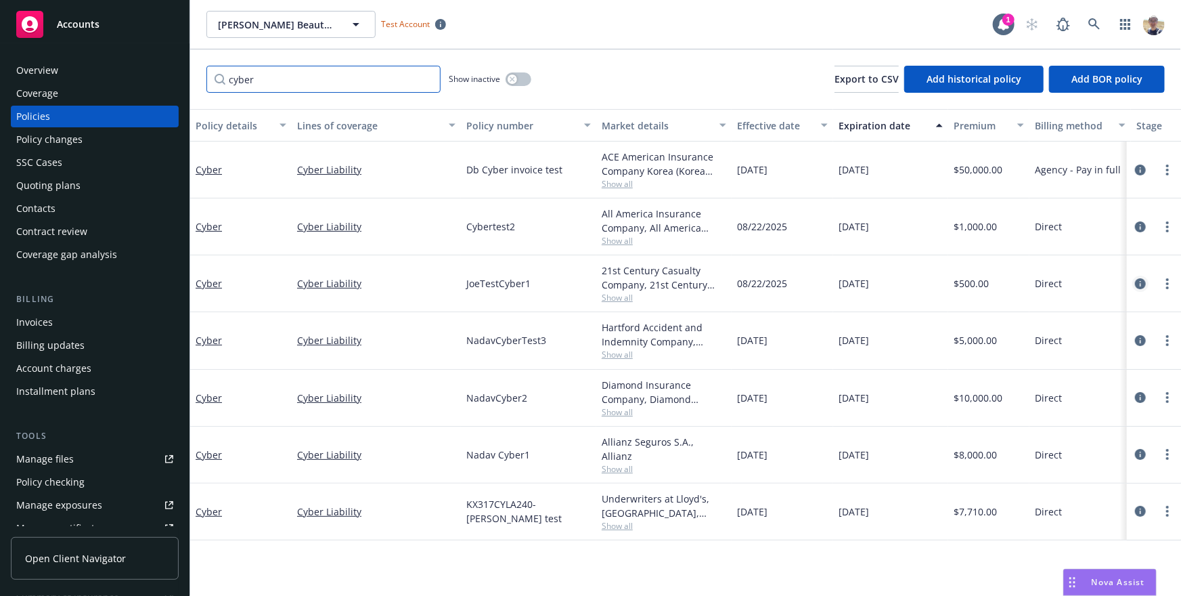
type input "cyber"
click at [1139, 284] on icon "circleInformation" at bounding box center [1140, 283] width 11 height 11
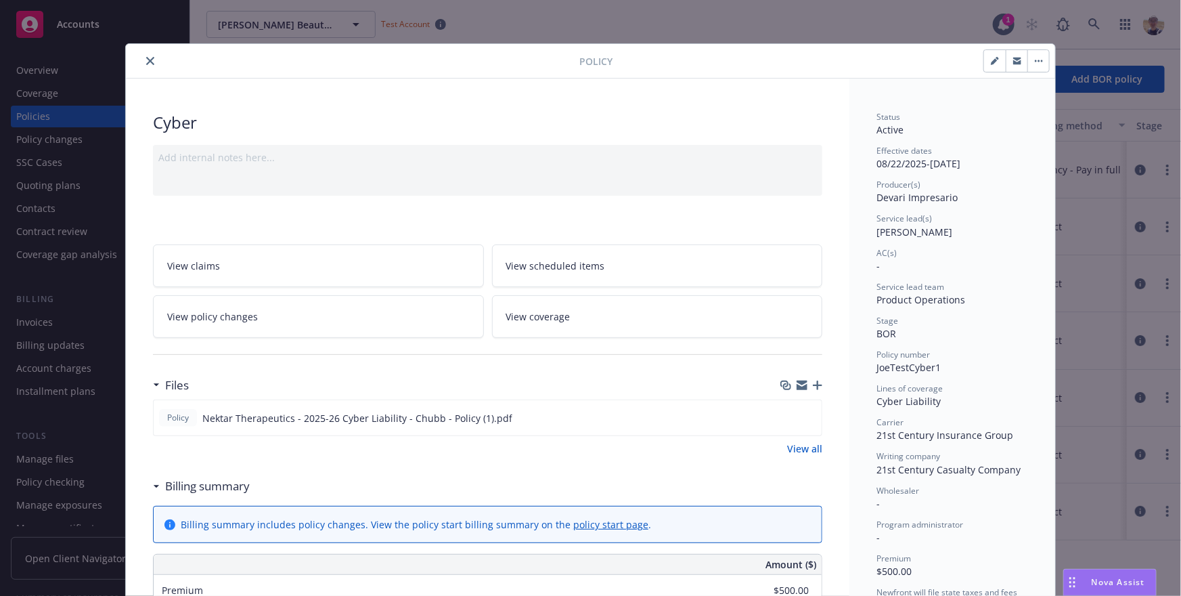
scroll to position [41, 0]
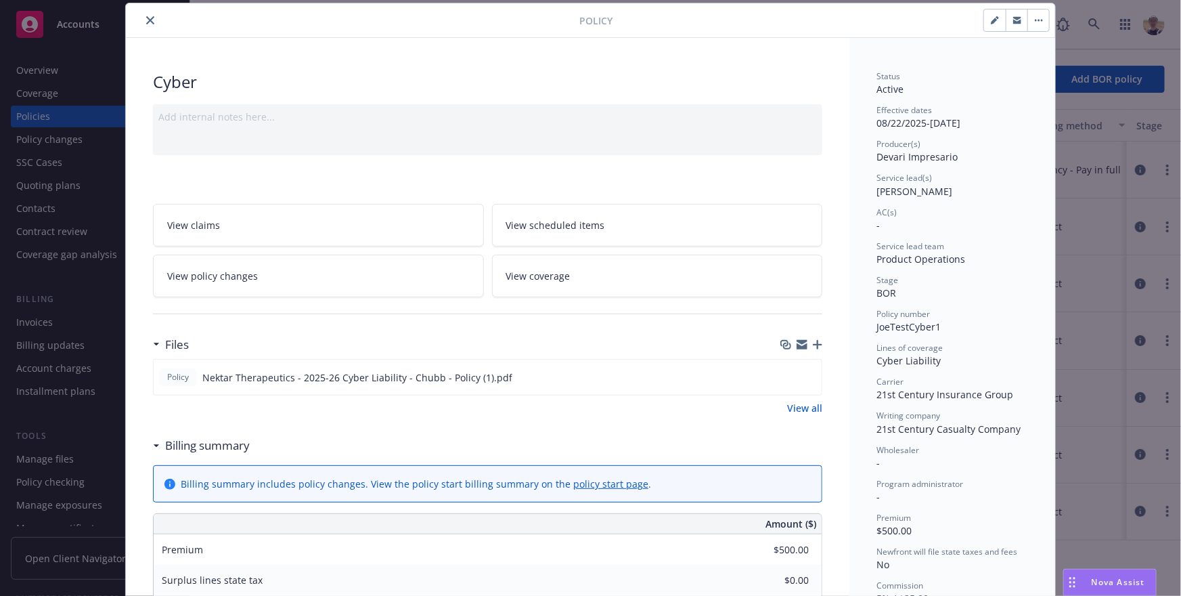
click at [994, 20] on icon "button" at bounding box center [994, 21] width 7 height 7
select select "BOR"
select select "12"
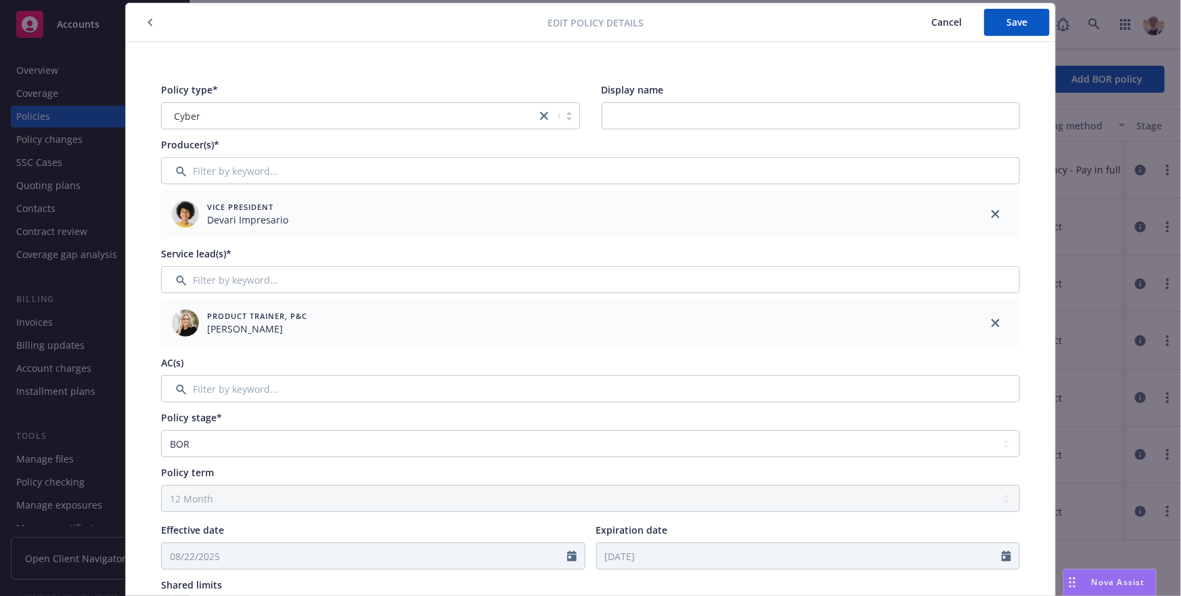
click at [674, 131] on div "Policy type* Cyber Display name Producer(s)* Vice President [PERSON_NAME] Impre…" at bounding box center [590, 532] width 875 height 917
click at [658, 119] on input "Display name" at bounding box center [811, 115] width 419 height 27
type input "Joetest"
click at [1020, 22] on span "Save" at bounding box center [1017, 22] width 21 height 13
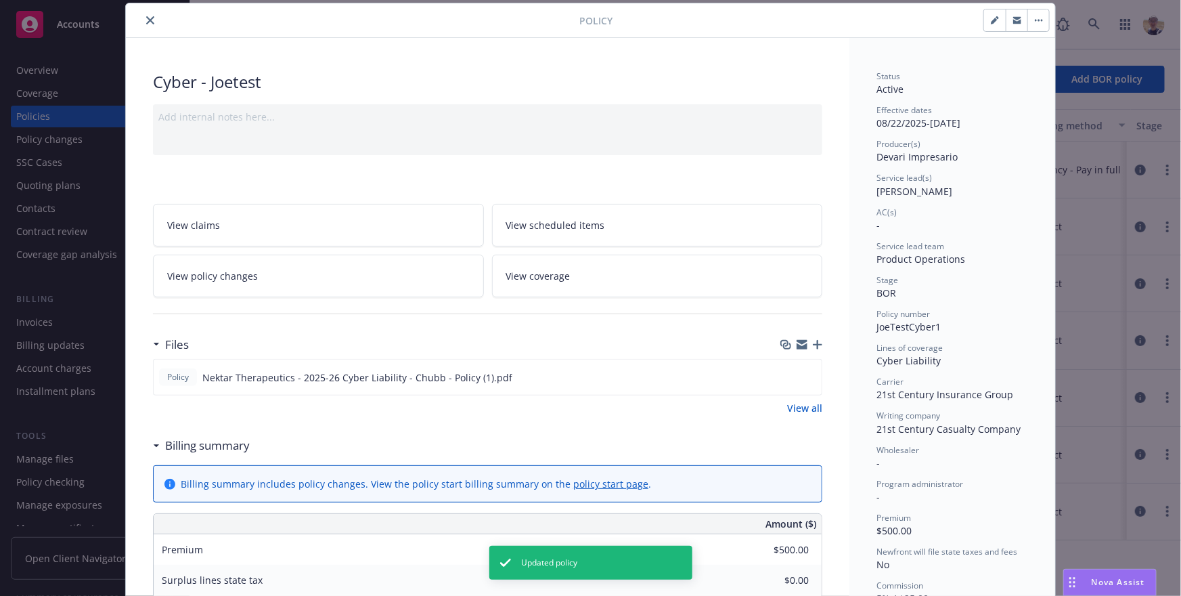
click at [77, 315] on div "Policy Cyber - Joetest Add internal notes here... View claims View scheduled it…" at bounding box center [590, 298] width 1181 height 596
click at [147, 24] on icon "close" at bounding box center [150, 20] width 8 height 8
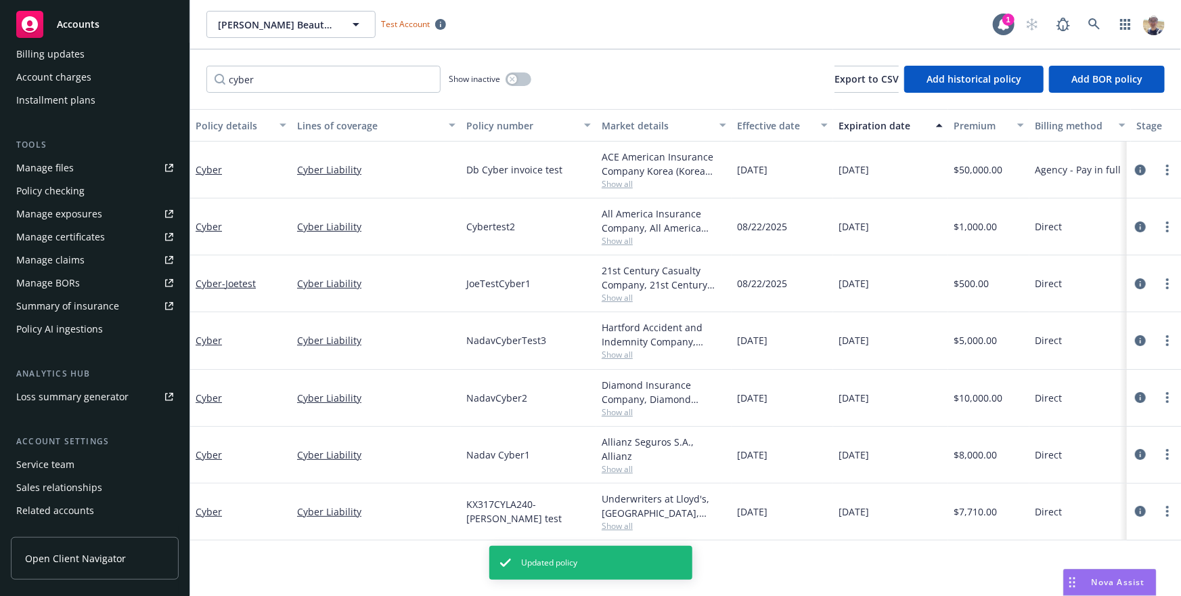
scroll to position [332, 0]
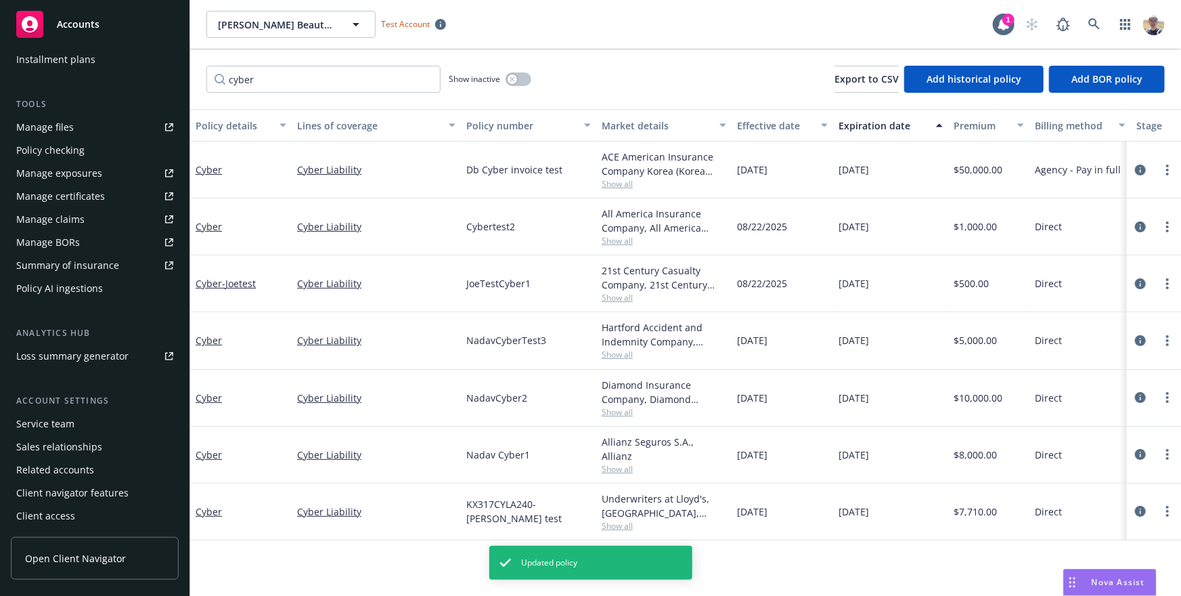
click at [81, 297] on div "Policy AI ingestions" at bounding box center [59, 289] width 87 height 22
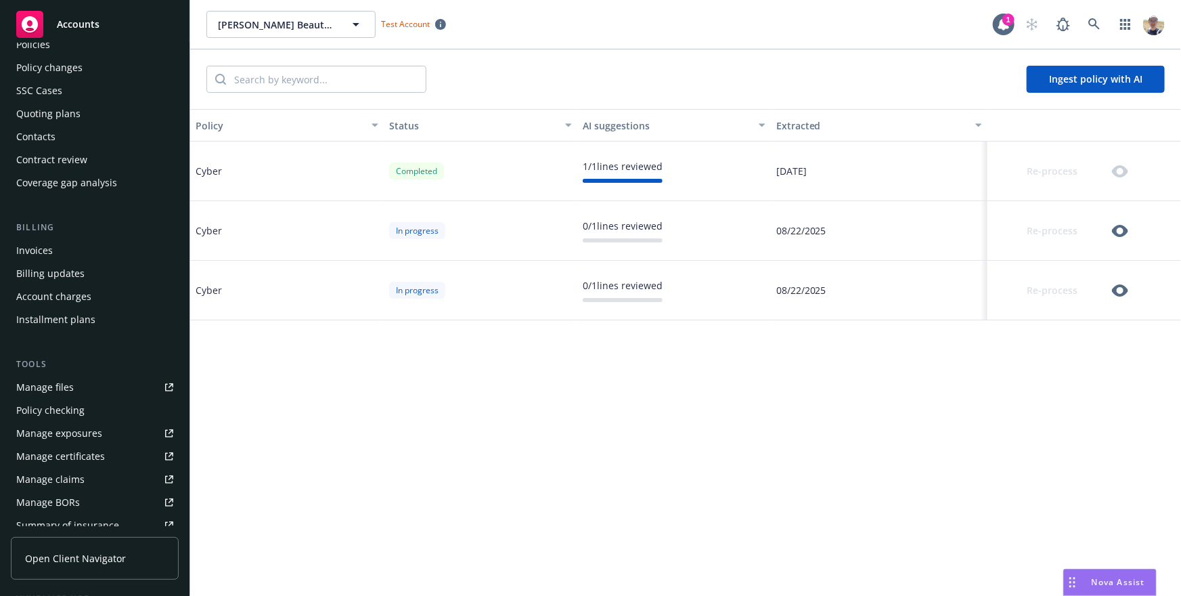
scroll to position [332, 0]
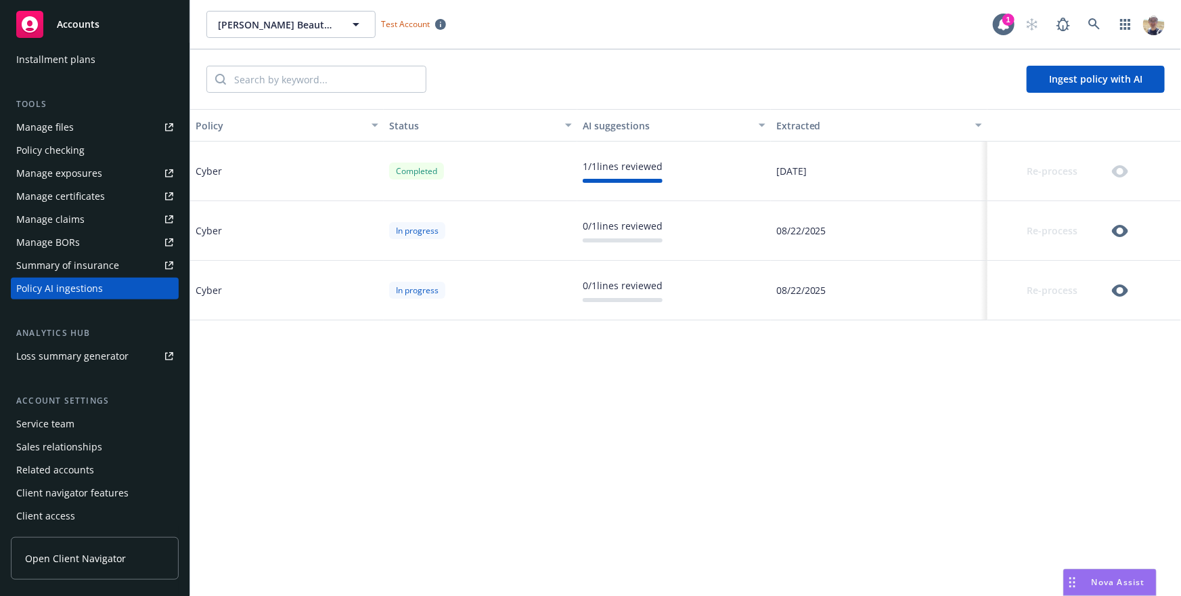
click at [114, 265] on div "Summary of insurance" at bounding box center [67, 266] width 103 height 22
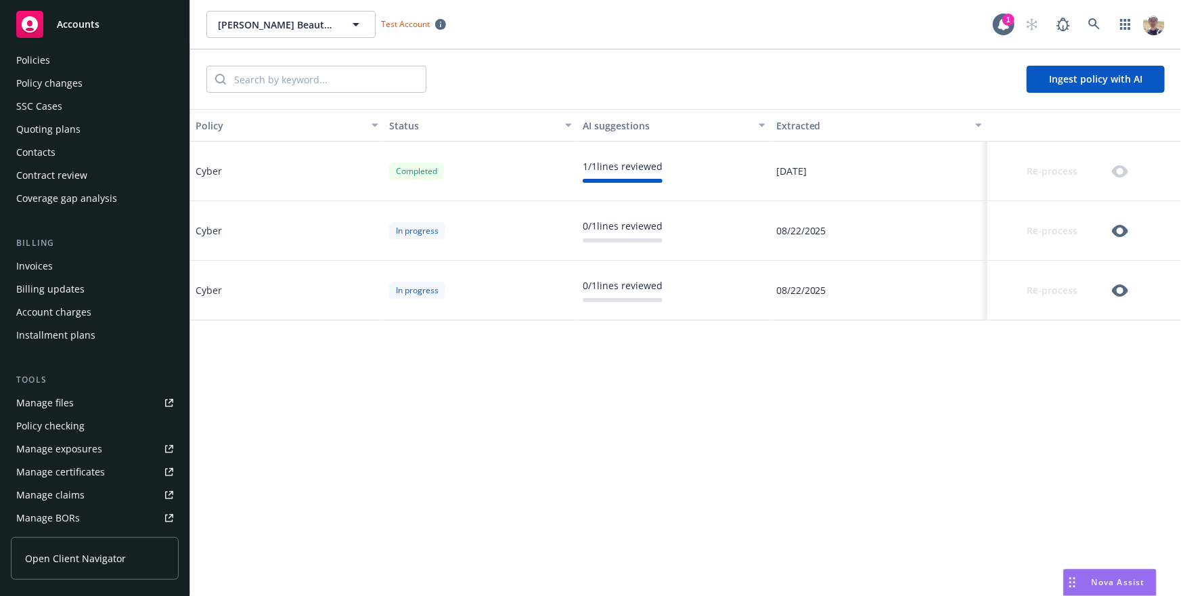
scroll to position [0, 0]
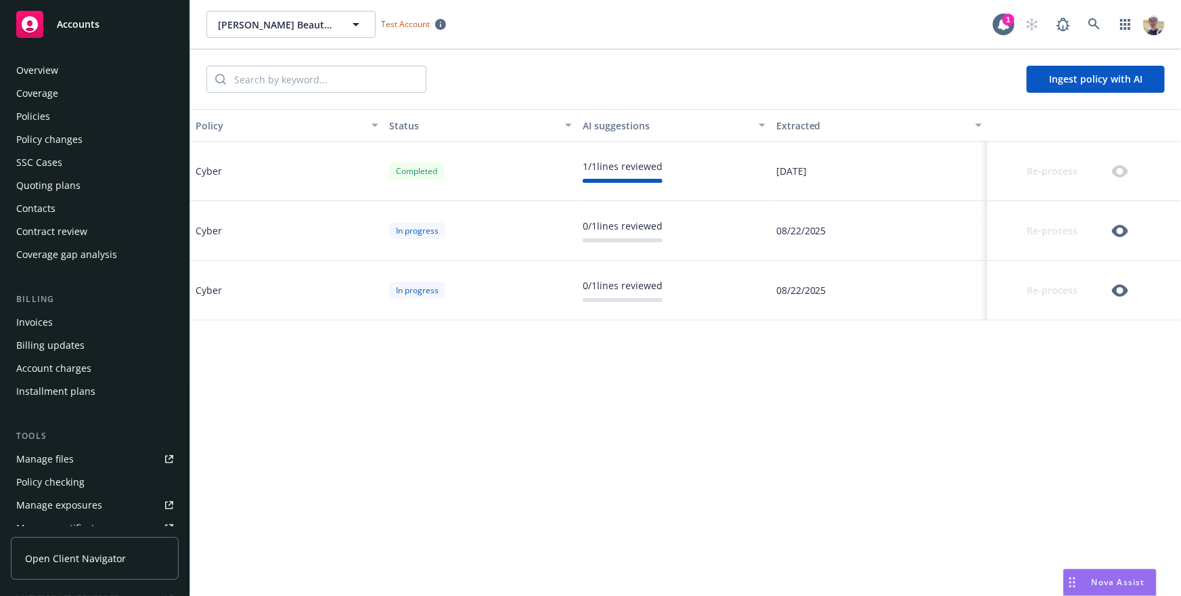
click at [76, 183] on div "Quoting plans" at bounding box center [48, 186] width 64 height 22
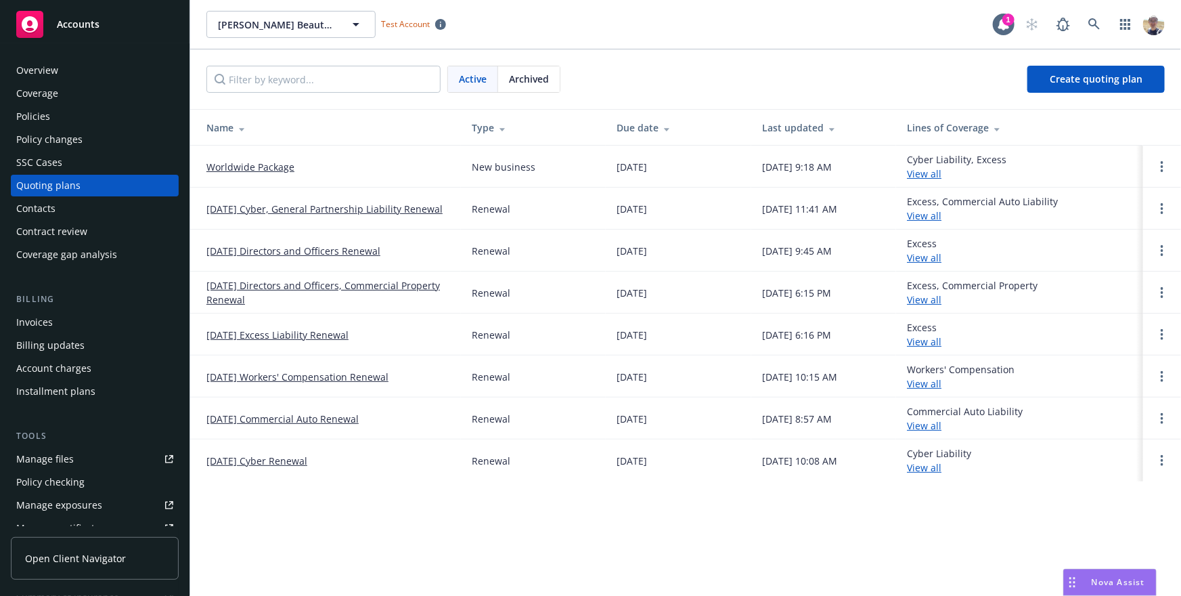
click at [275, 460] on link "[DATE] Cyber Renewal" at bounding box center [256, 461] width 101 height 14
